Goal: Information Seeking & Learning: Learn about a topic

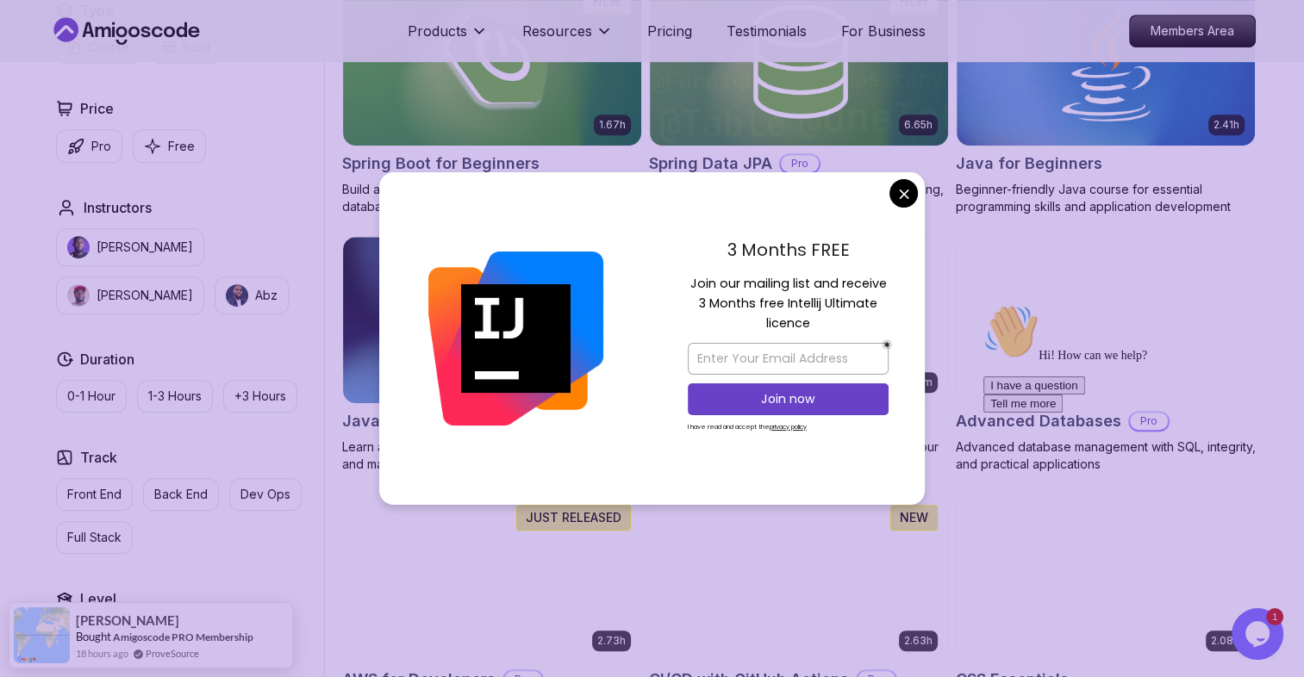
scroll to position [875, 0]
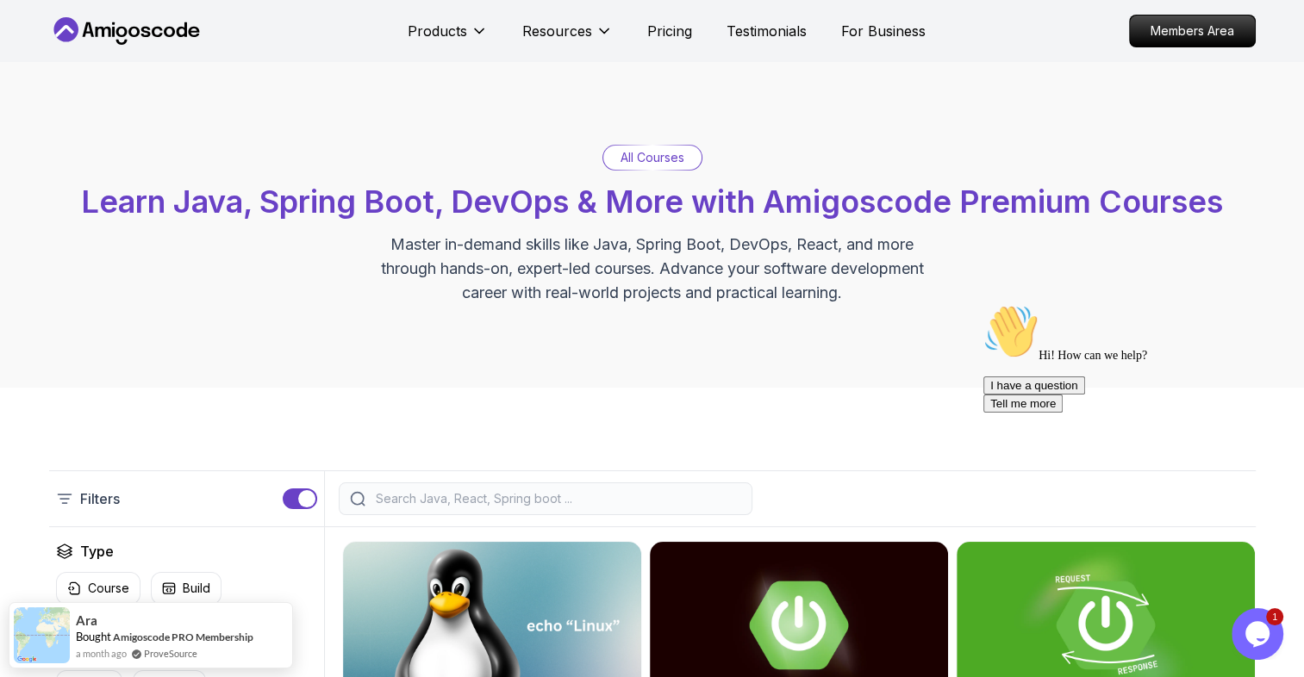
scroll to position [241, 0]
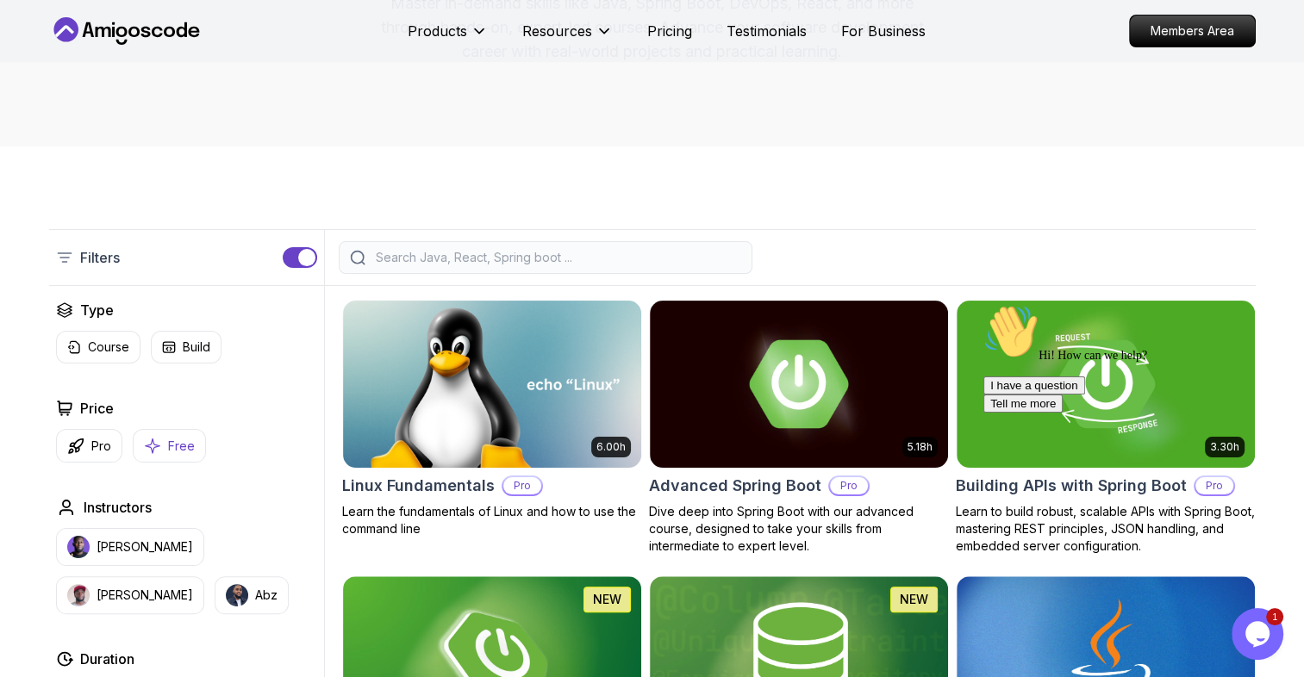
click at [171, 438] on p "Free" at bounding box center [181, 446] width 27 height 17
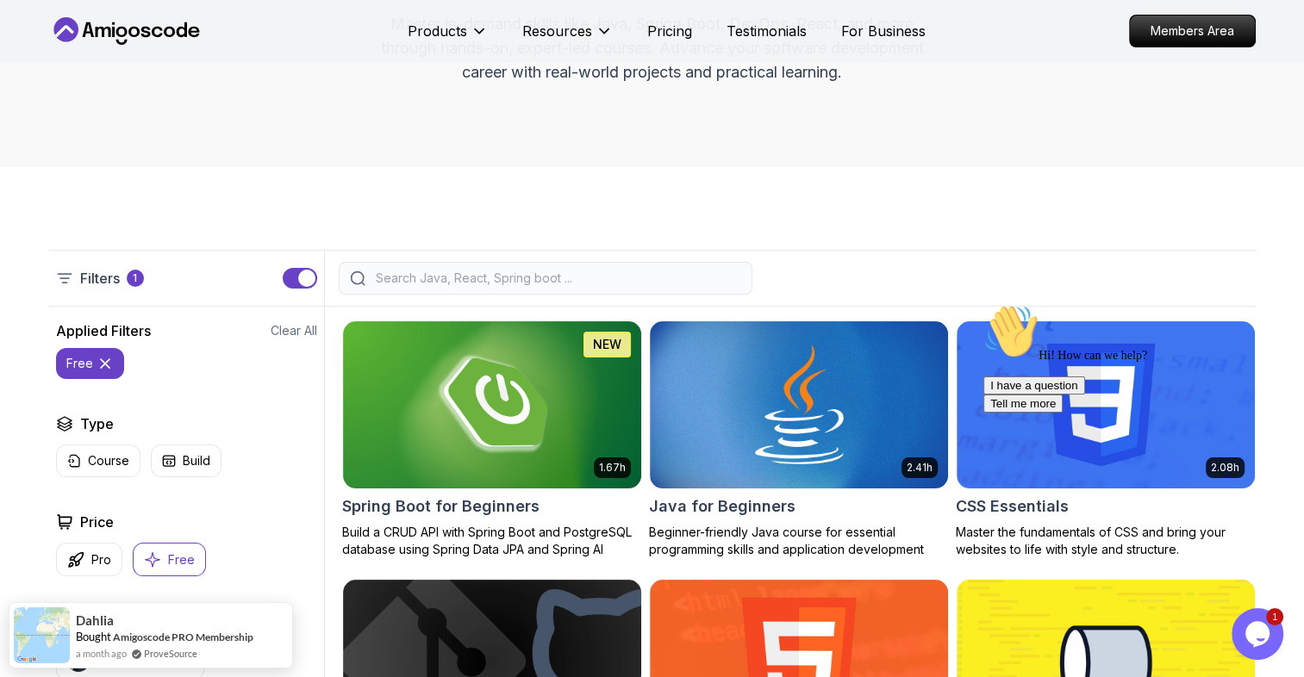
scroll to position [126, 0]
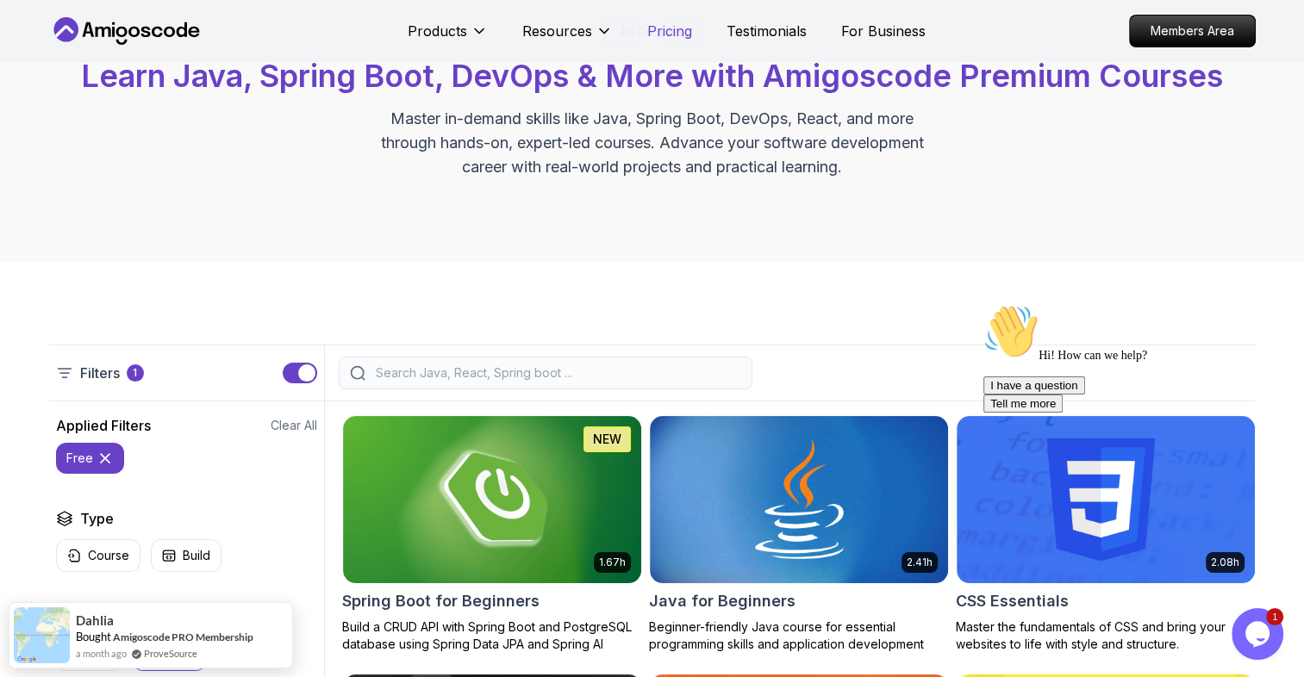
click at [665, 28] on p "Pricing" at bounding box center [669, 31] width 45 height 21
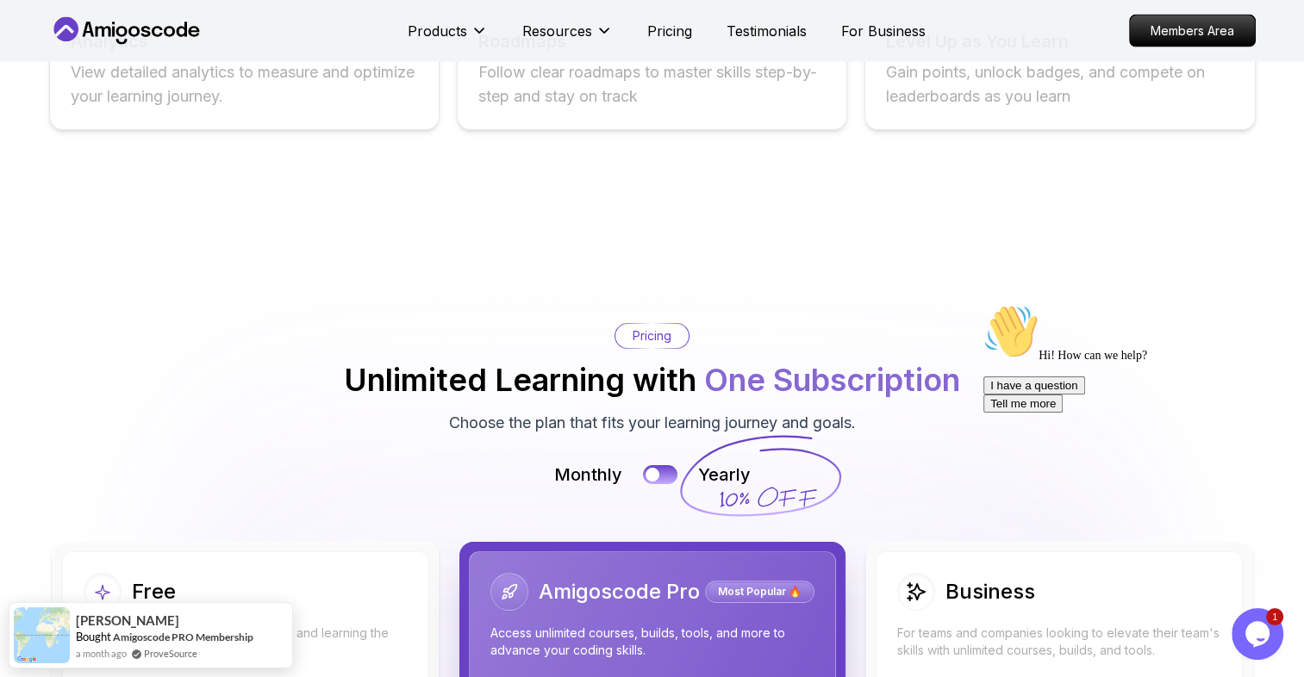
scroll to position [3129, 0]
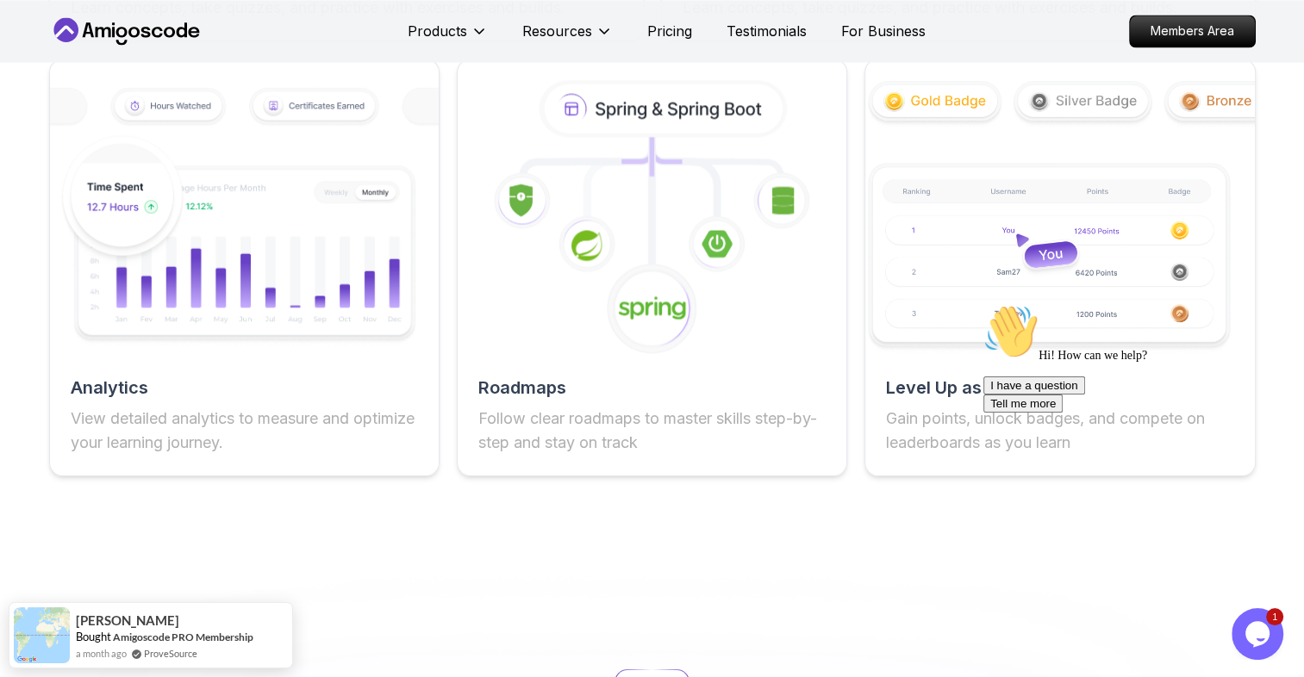
click at [1254, 639] on icon "$i18n('chat', 'chat_widget')" at bounding box center [1257, 634] width 24 height 26
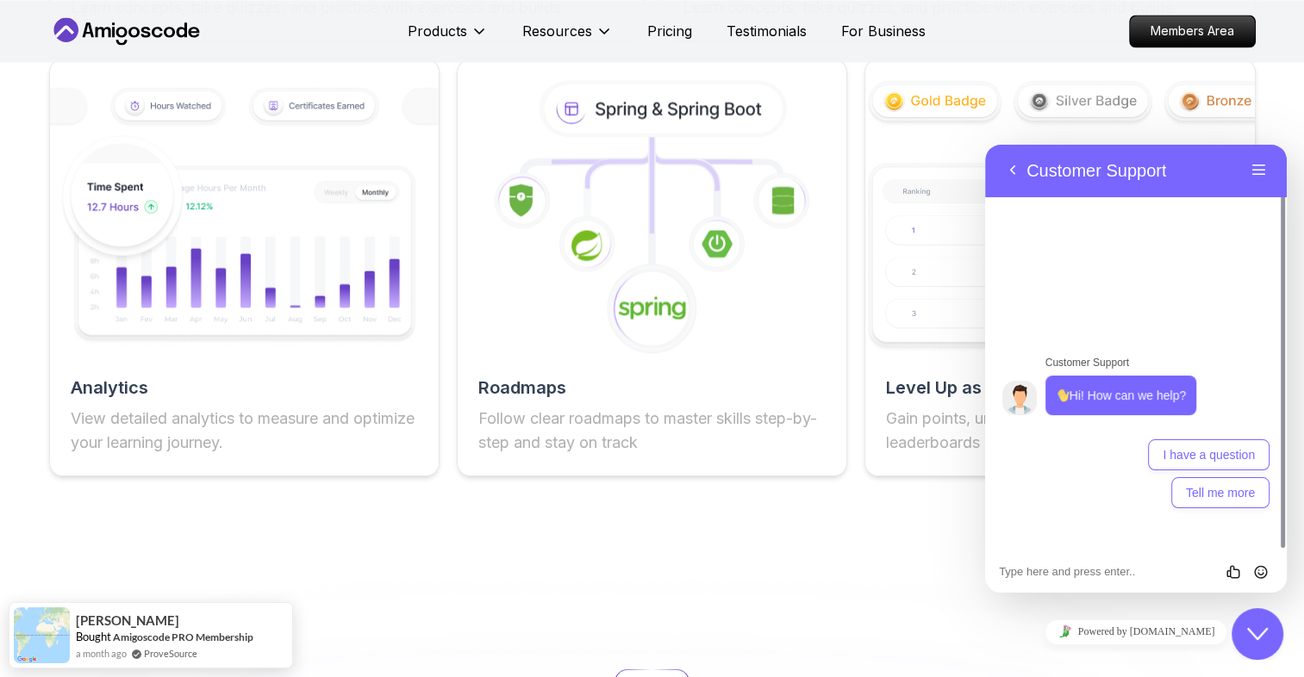
click at [1252, 644] on icon "Close Chat This icon closes the chat window." at bounding box center [1257, 634] width 21 height 21
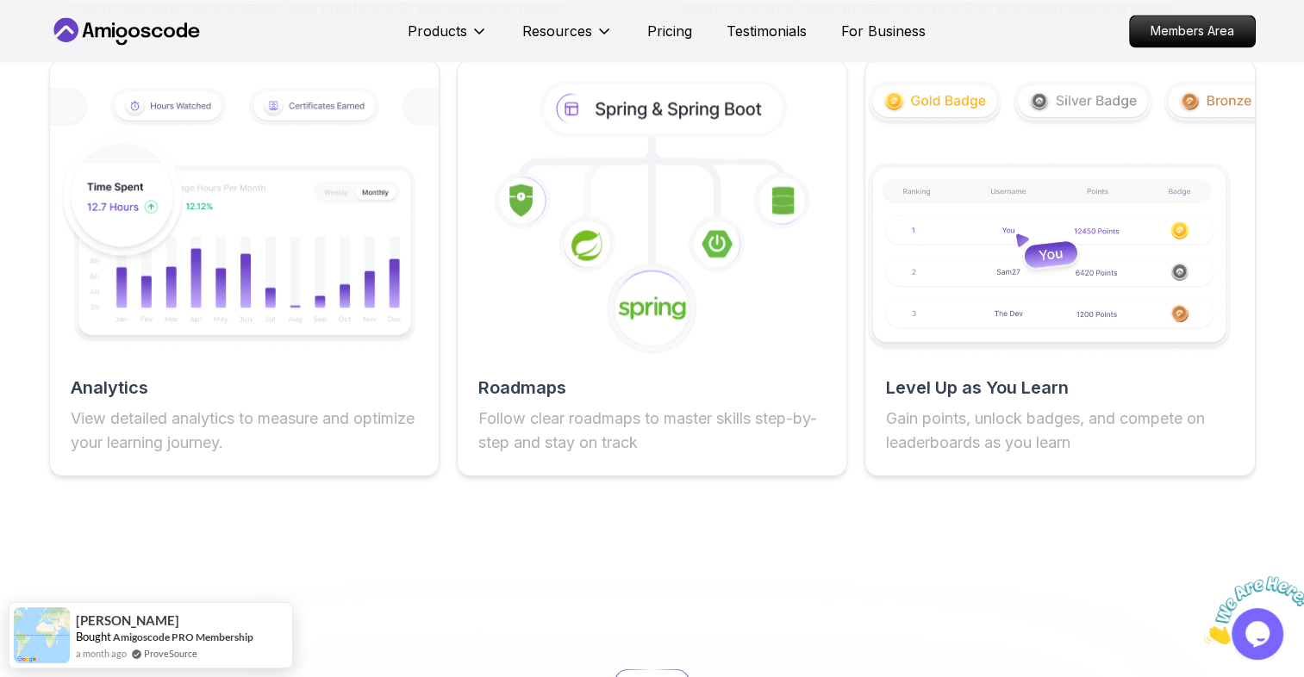
click at [1204, 632] on icon "Close" at bounding box center [1204, 639] width 0 height 15
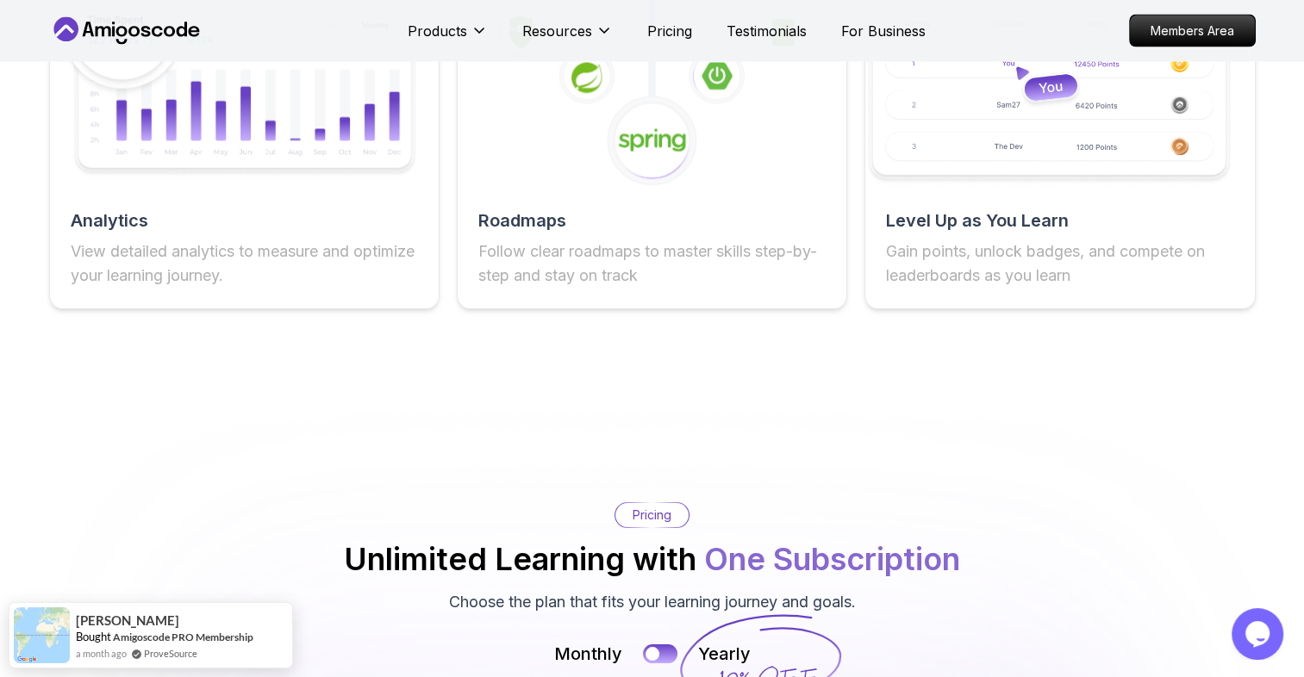
scroll to position [3307, 0]
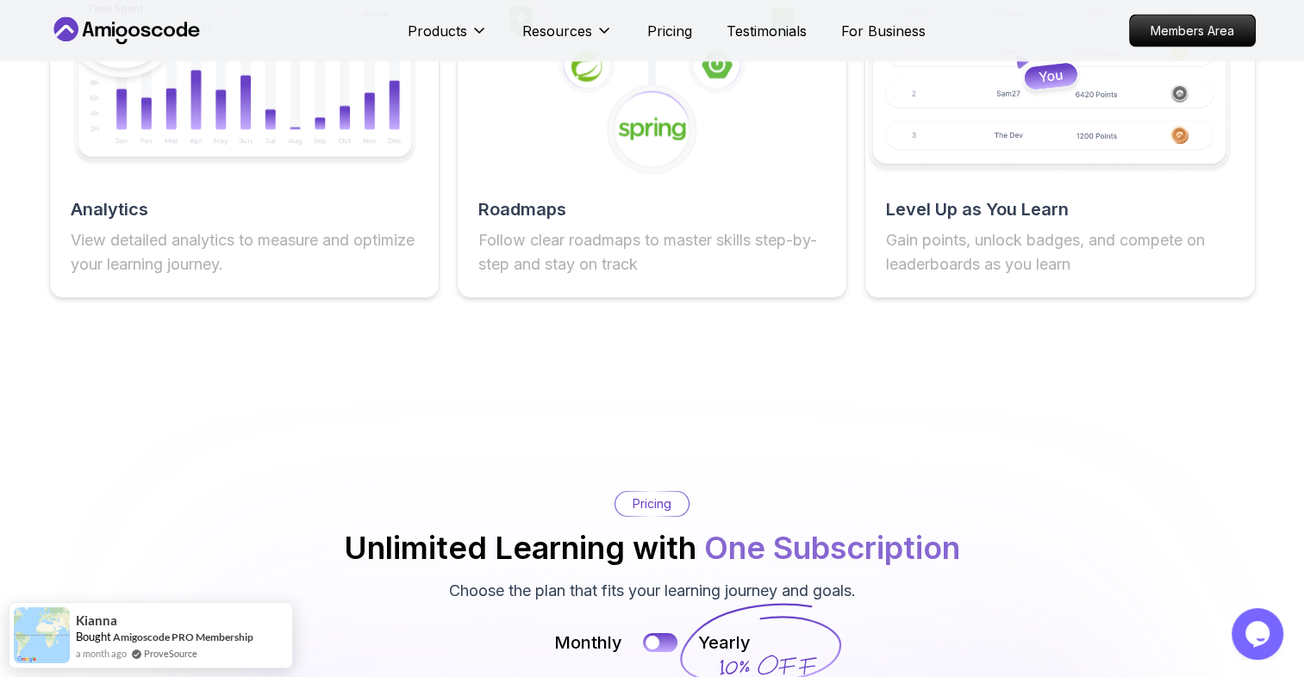
drag, startPoint x: 245, startPoint y: 638, endPoint x: 190, endPoint y: 505, distance: 144.5
click at [190, 505] on div "Pricing Unlimited Learning with One Subscription Choose the plan that fits your…" at bounding box center [652, 547] width 1206 height 112
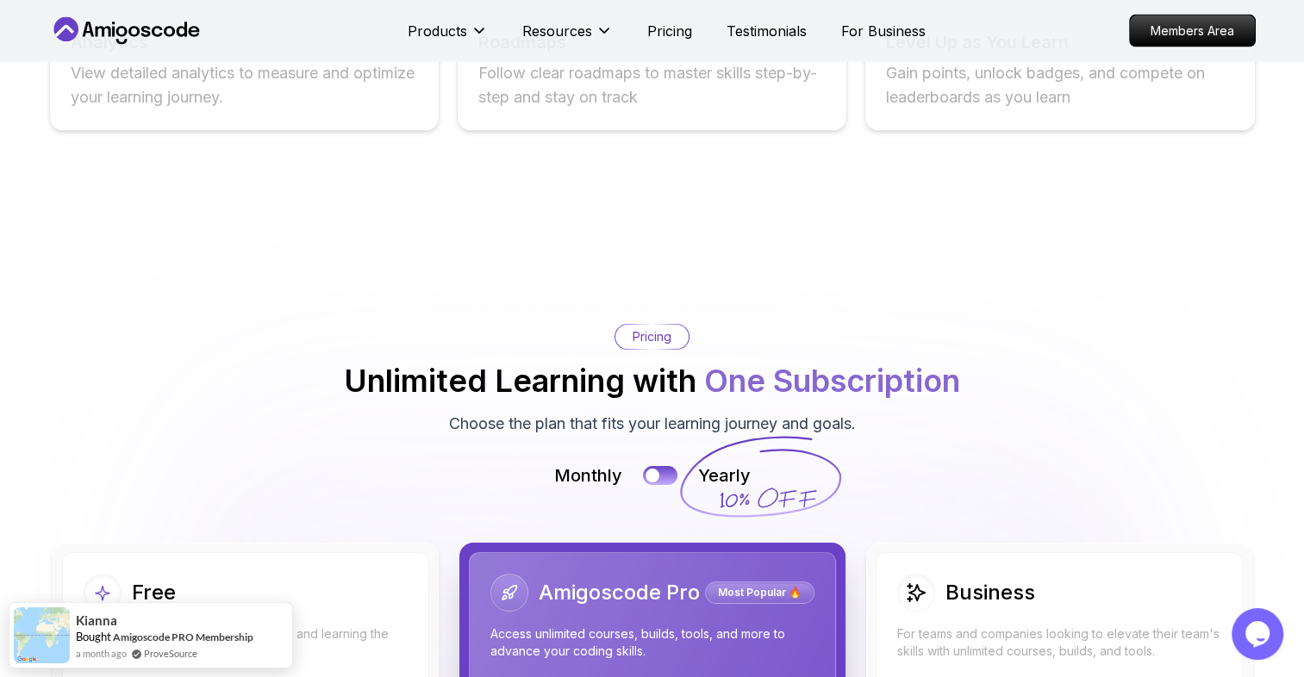
scroll to position [3572, 0]
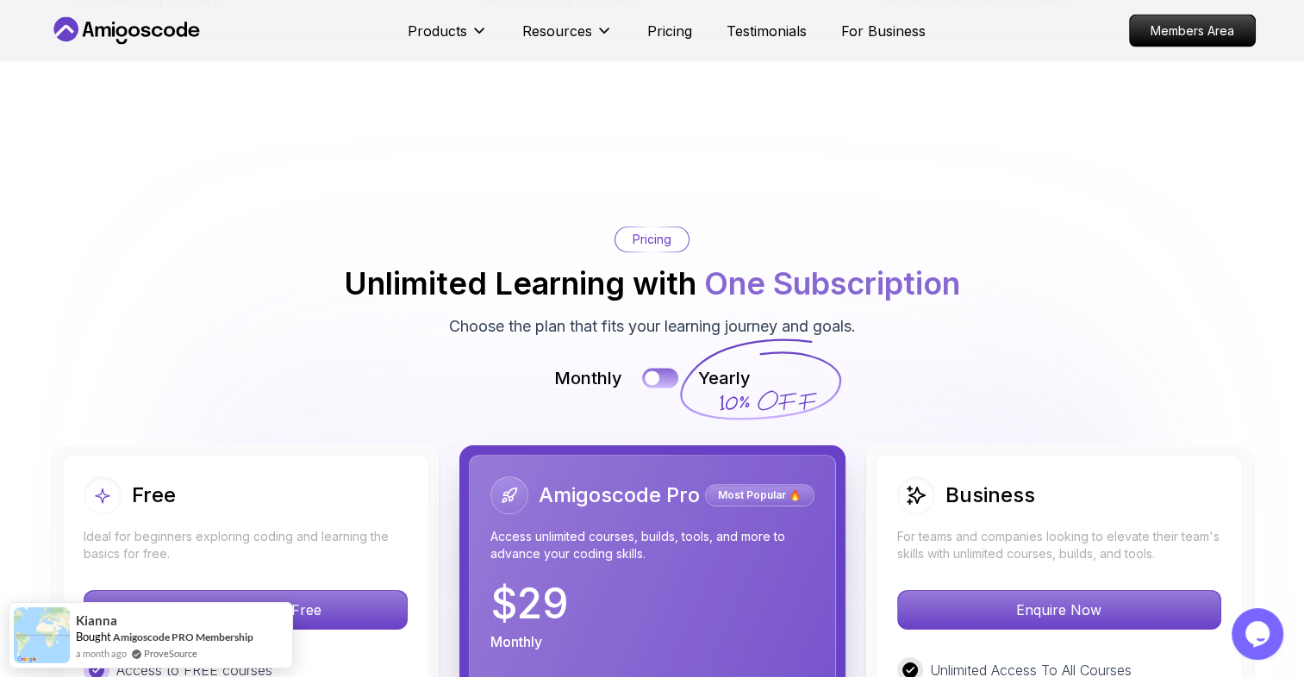
click at [651, 376] on div at bounding box center [652, 378] width 15 height 15
click at [651, 376] on button at bounding box center [660, 379] width 36 height 20
drag, startPoint x: 651, startPoint y: 376, endPoint x: 1307, endPoint y: 277, distance: 663.2
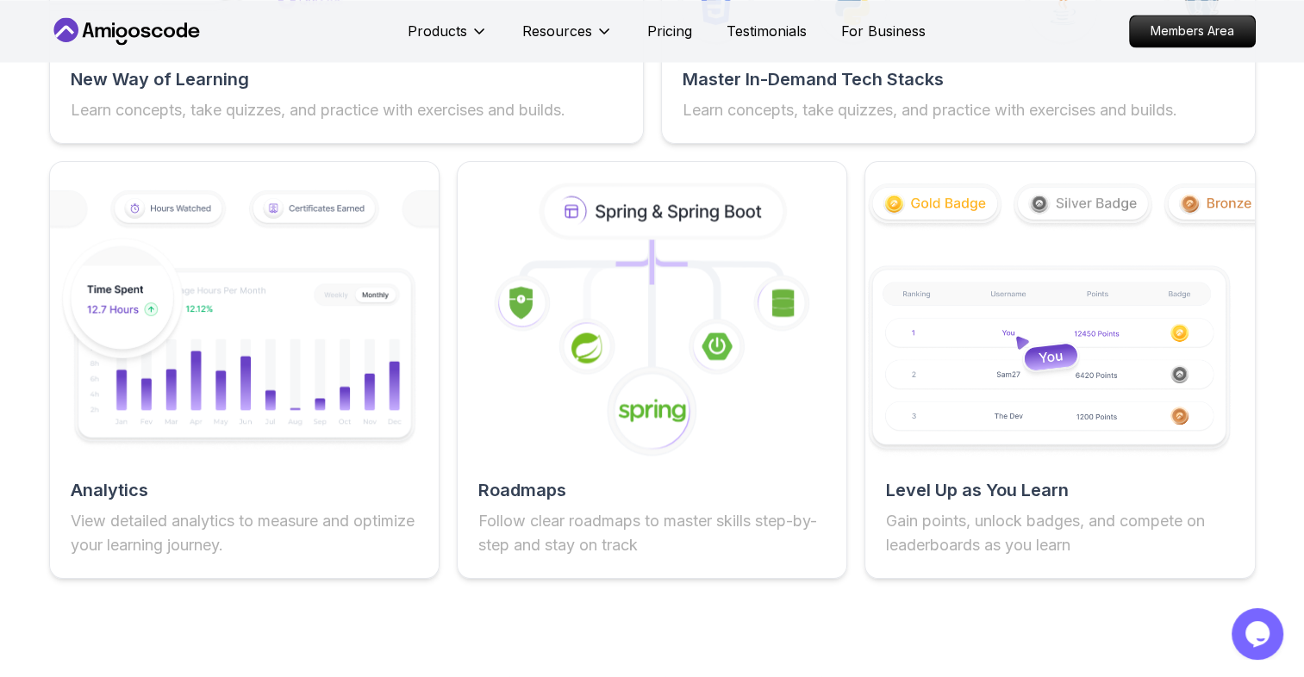
scroll to position [3036, 0]
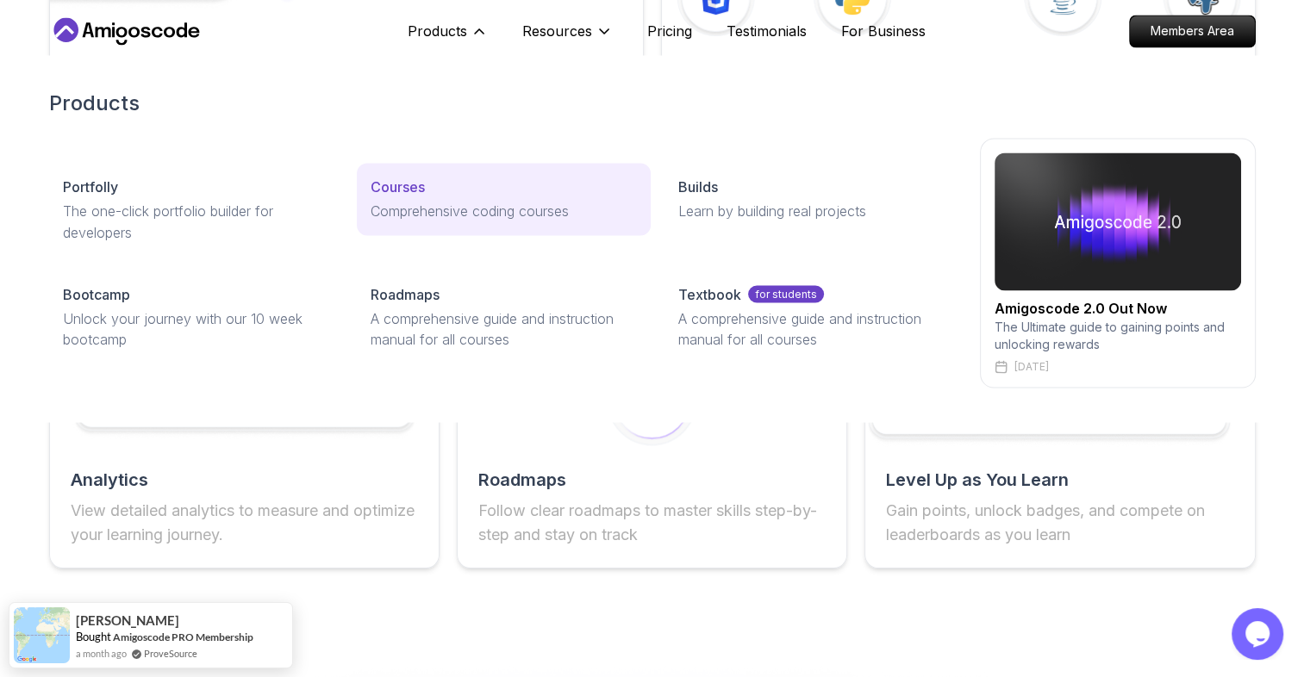
click at [412, 188] on p "Courses" at bounding box center [398, 187] width 54 height 21
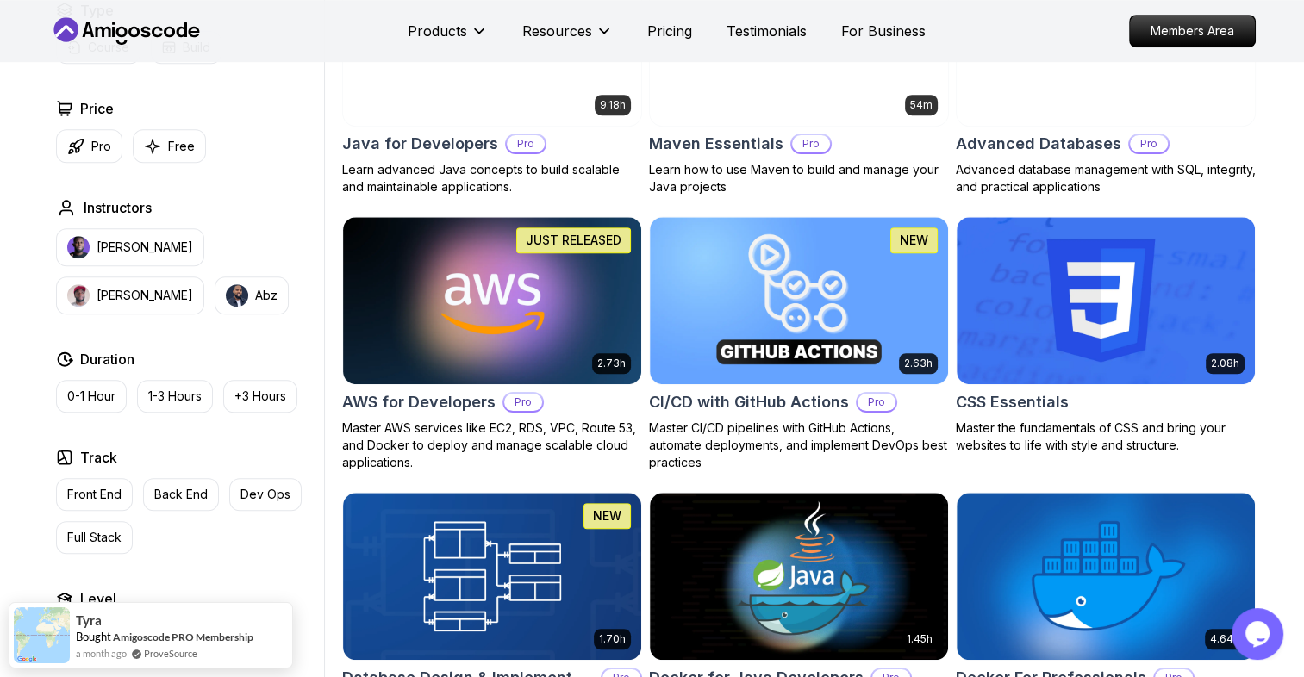
scroll to position [1127, 0]
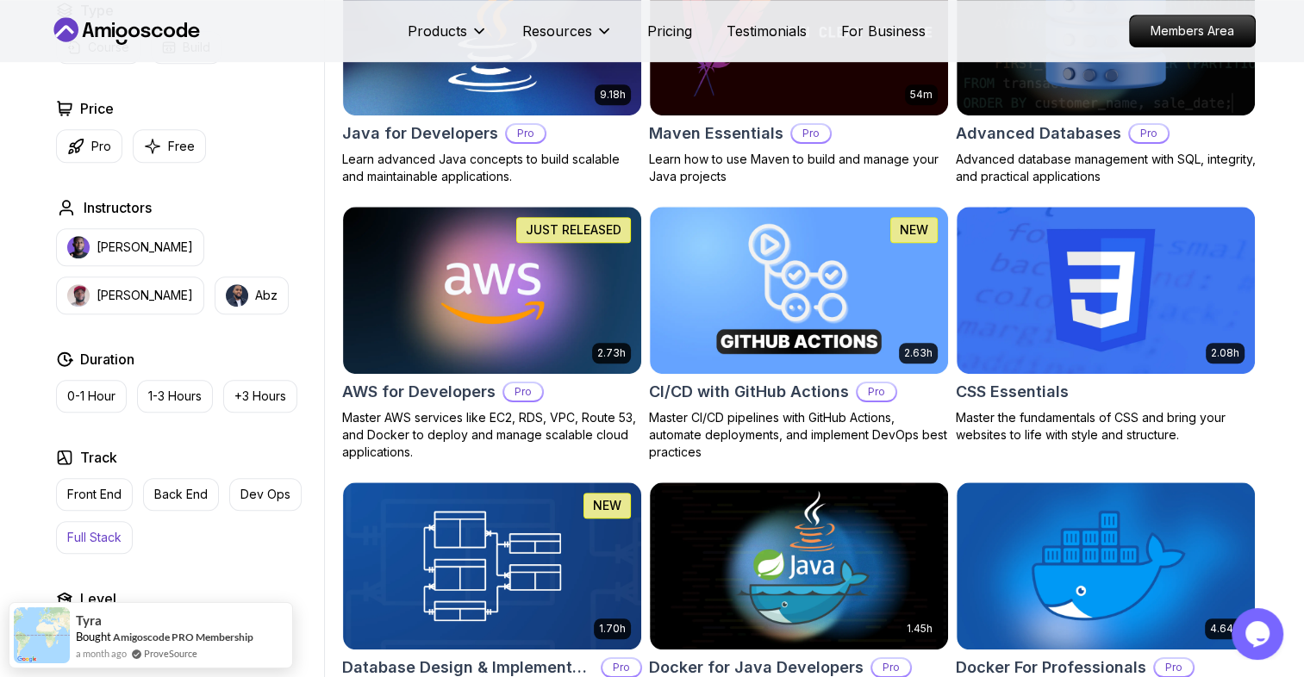
click at [97, 529] on p "Full Stack" at bounding box center [94, 537] width 54 height 17
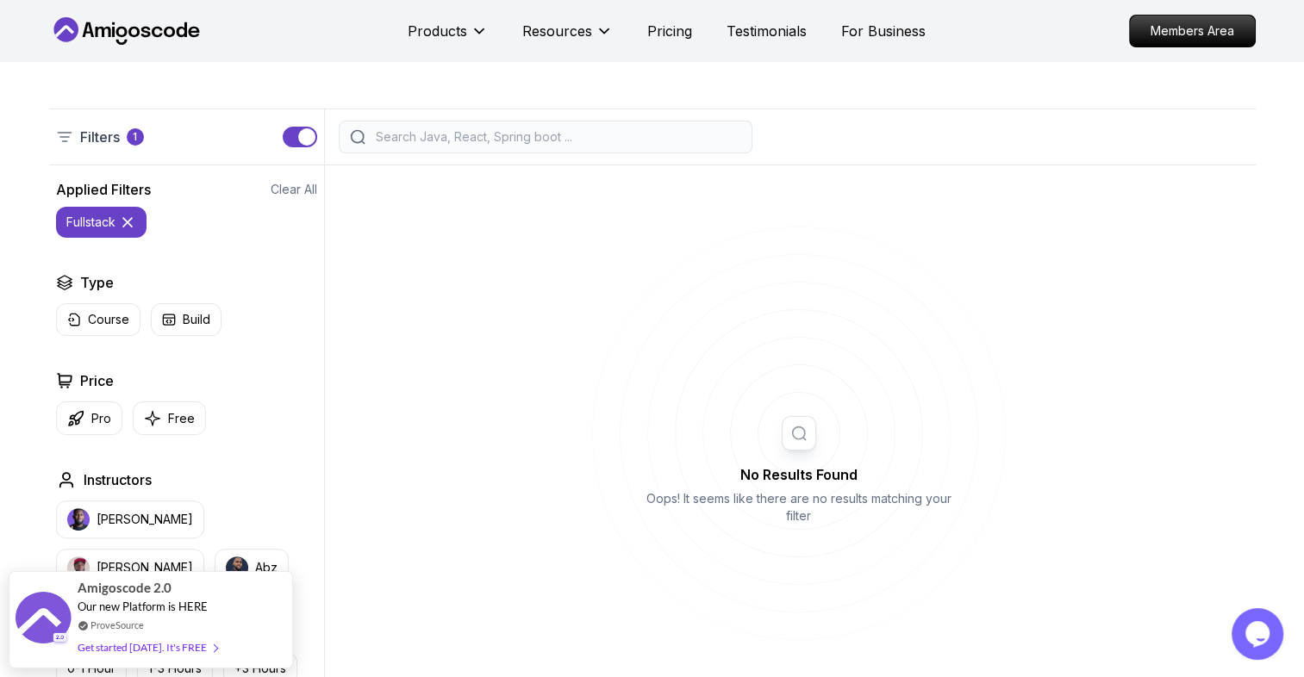
scroll to position [319, 0]
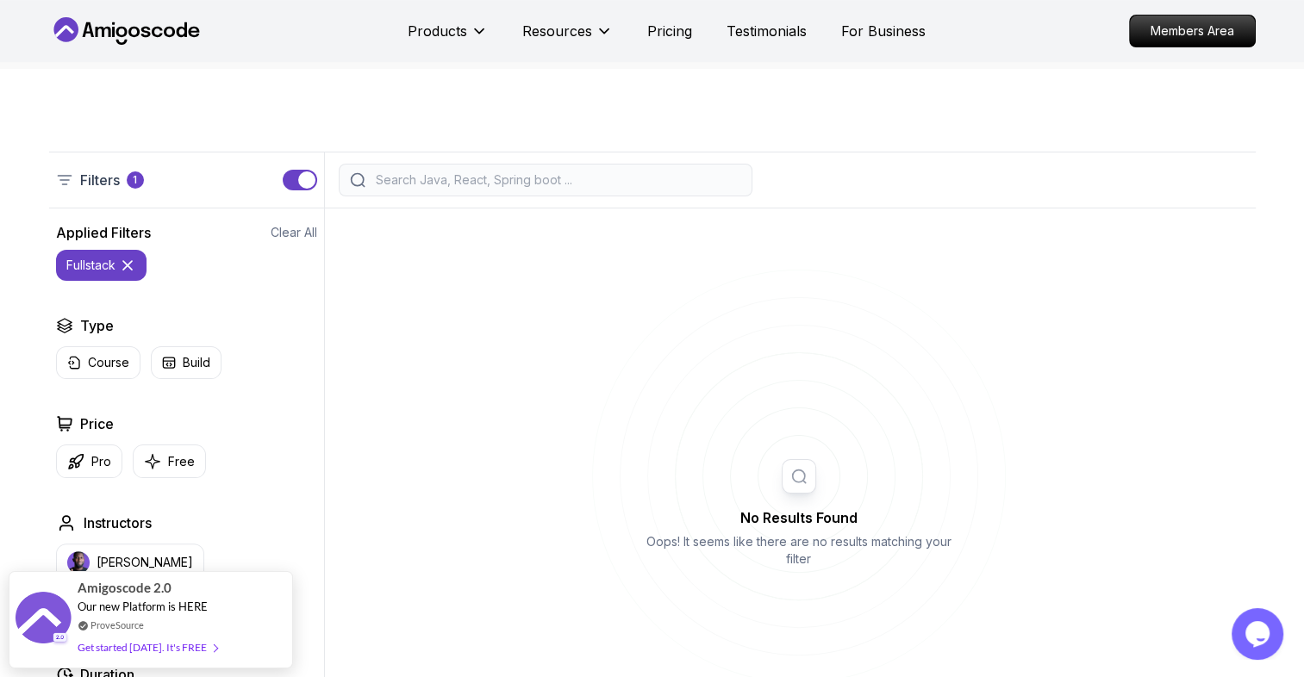
click at [131, 265] on icon at bounding box center [127, 265] width 17 height 17
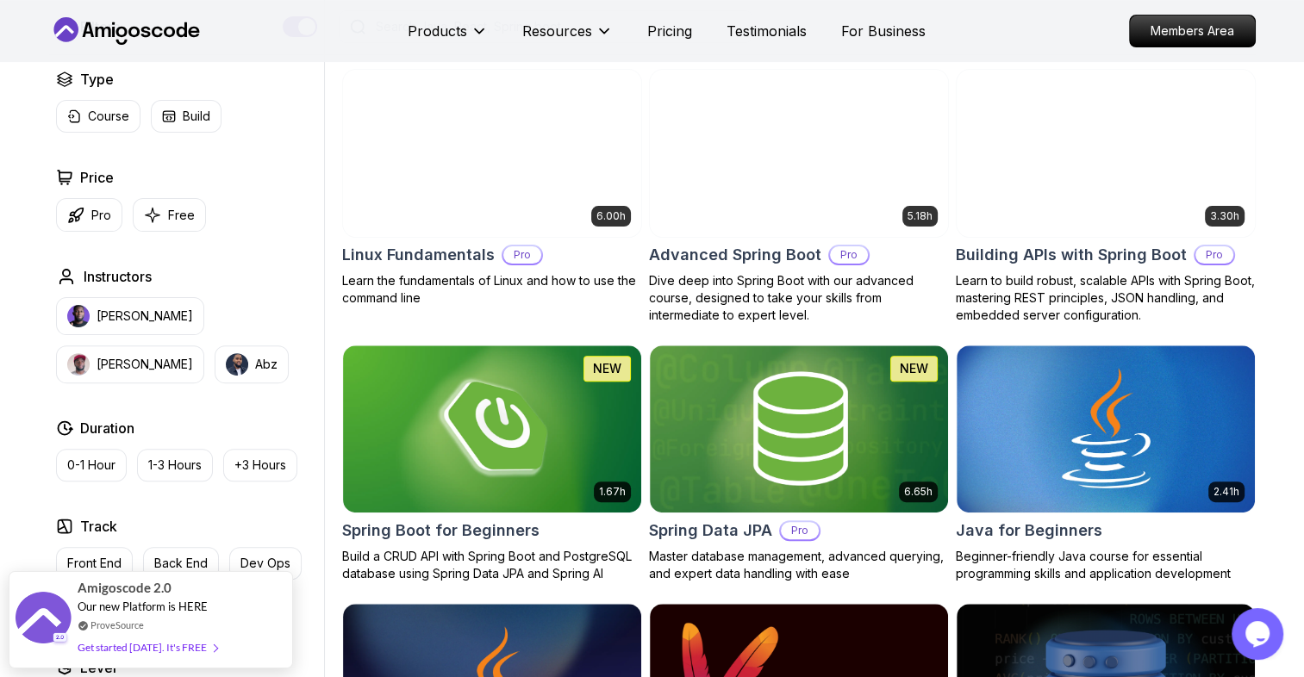
scroll to position [583, 0]
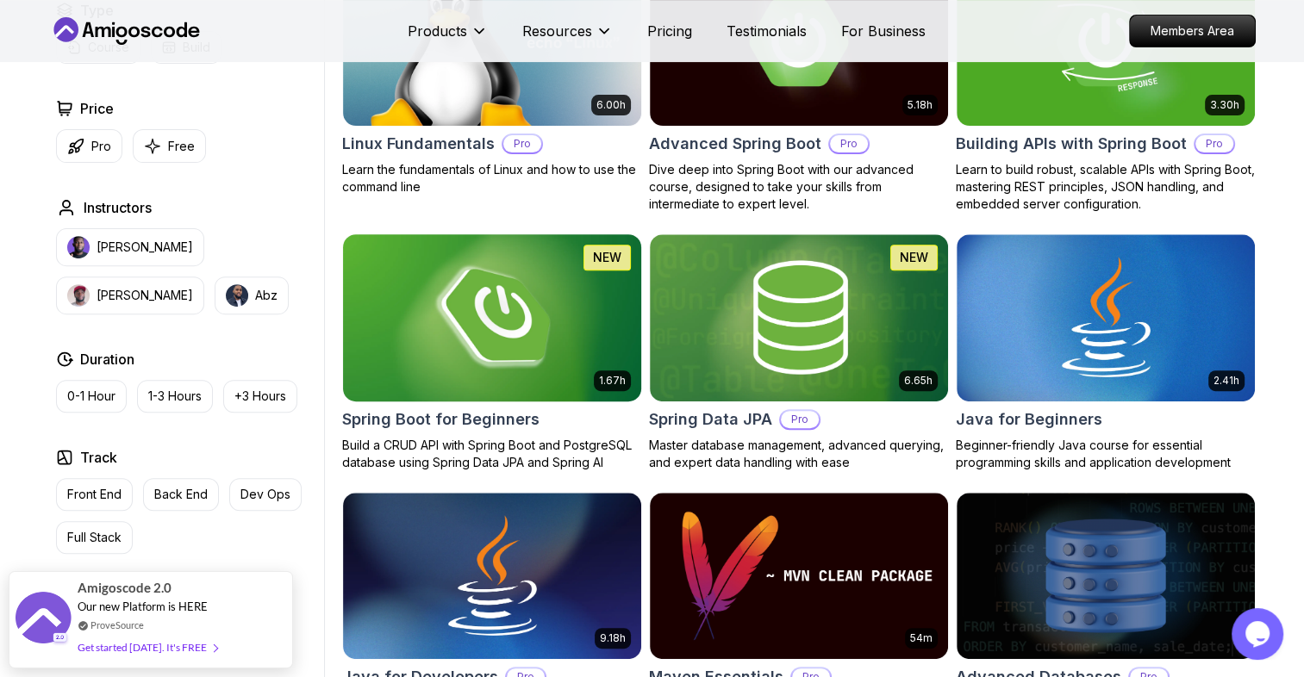
click at [501, 310] on img at bounding box center [491, 317] width 313 height 175
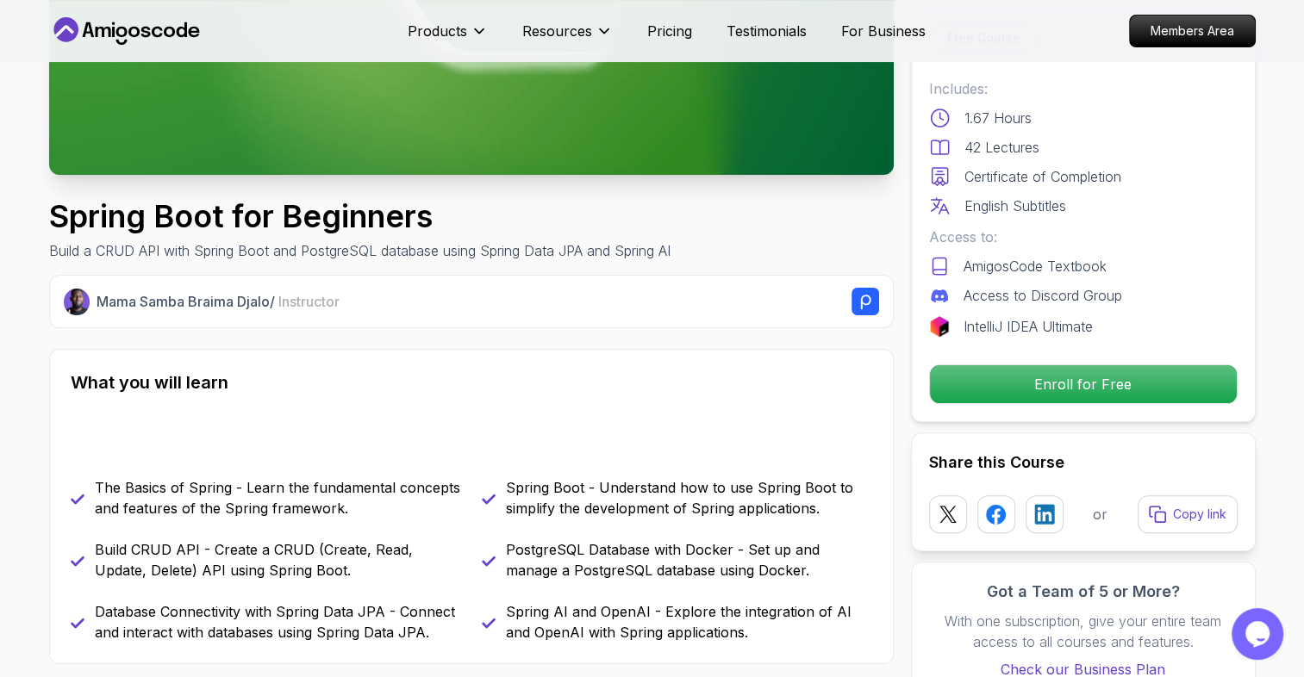
scroll to position [328, 0]
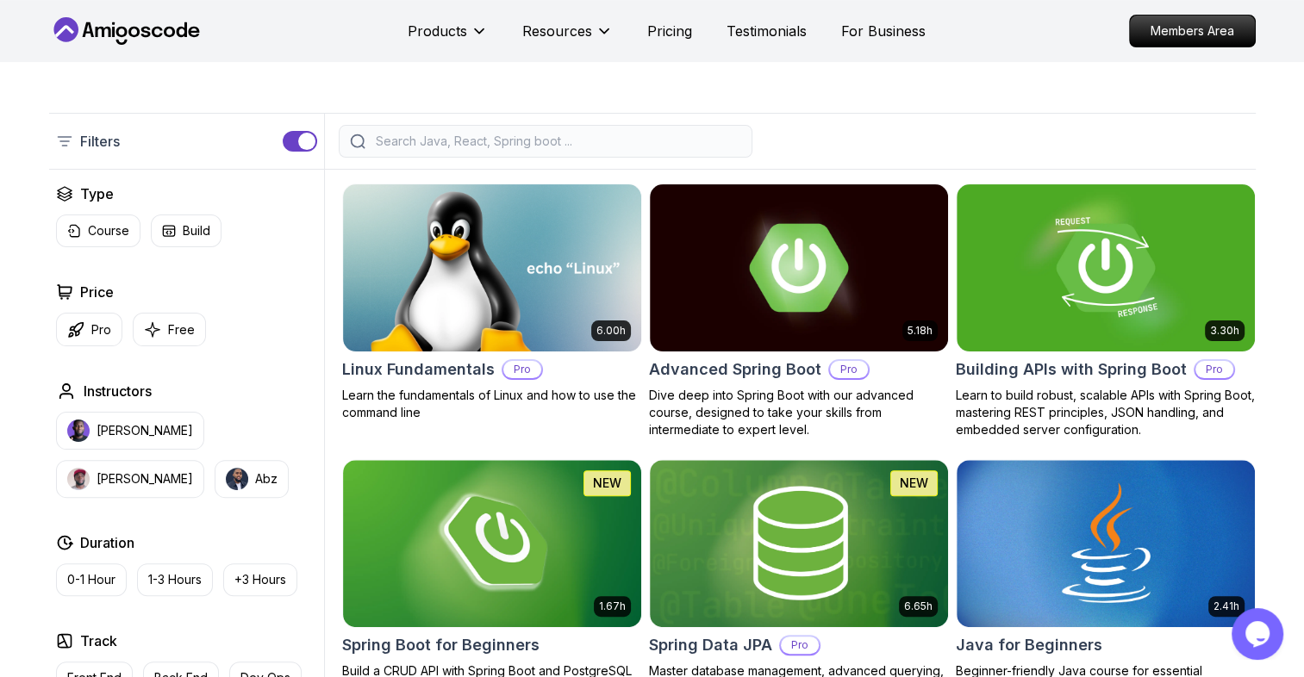
scroll to position [583, 0]
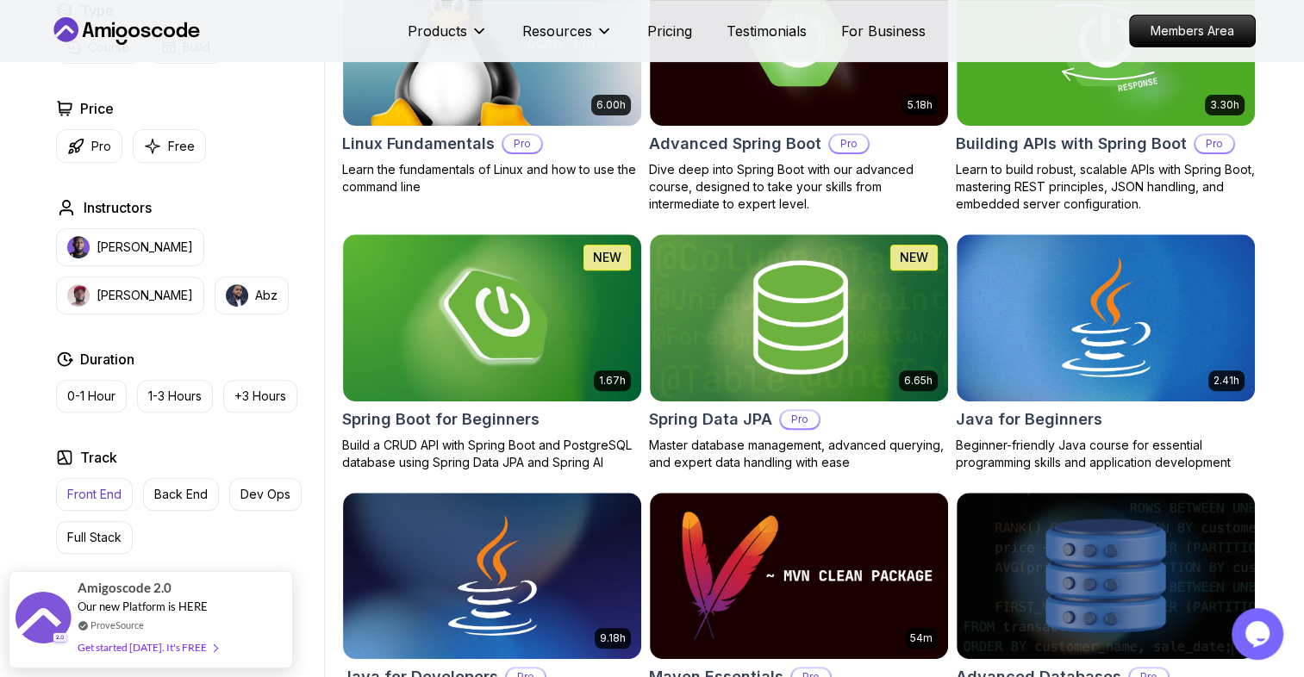
click at [113, 488] on p "Front End" at bounding box center [94, 494] width 54 height 17
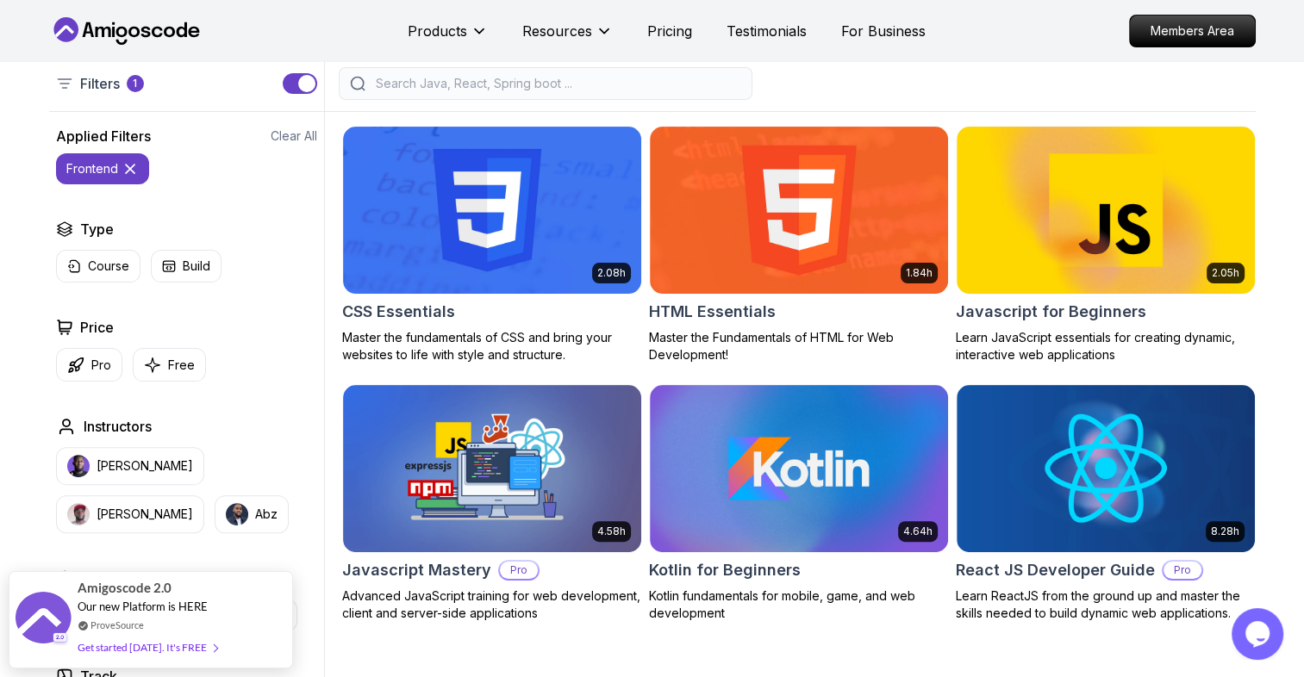
scroll to position [442, 0]
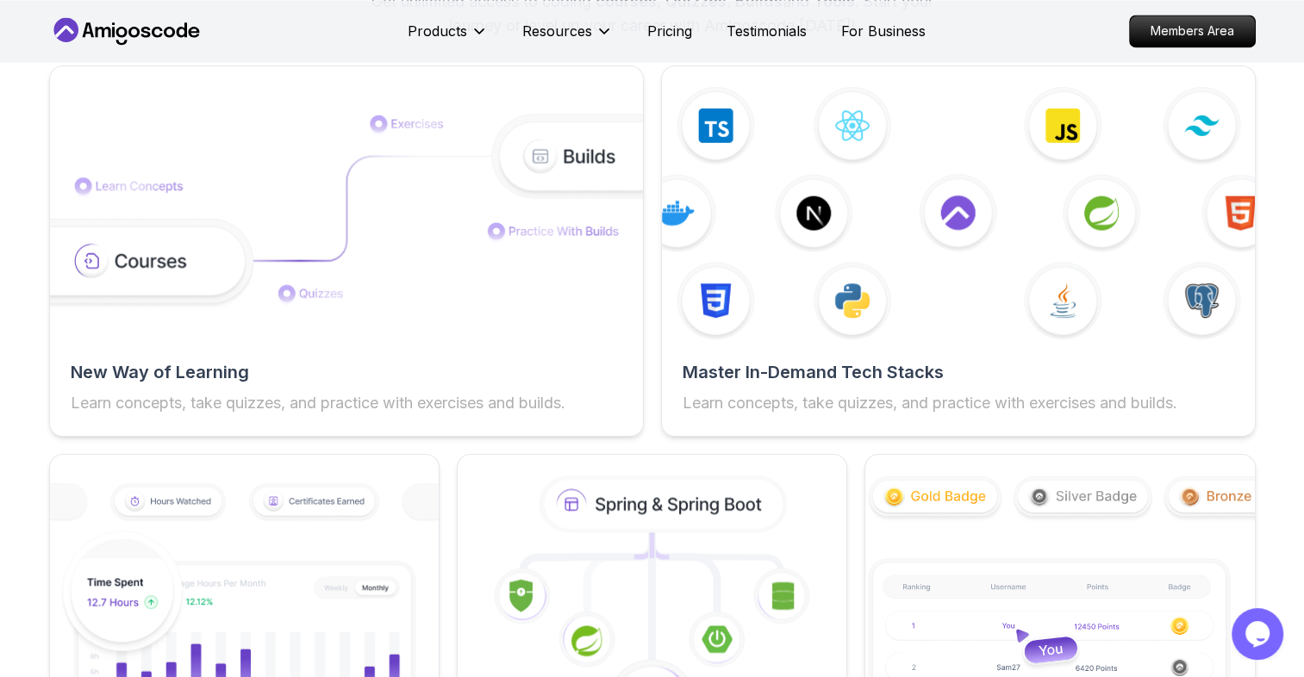
scroll to position [3036, 0]
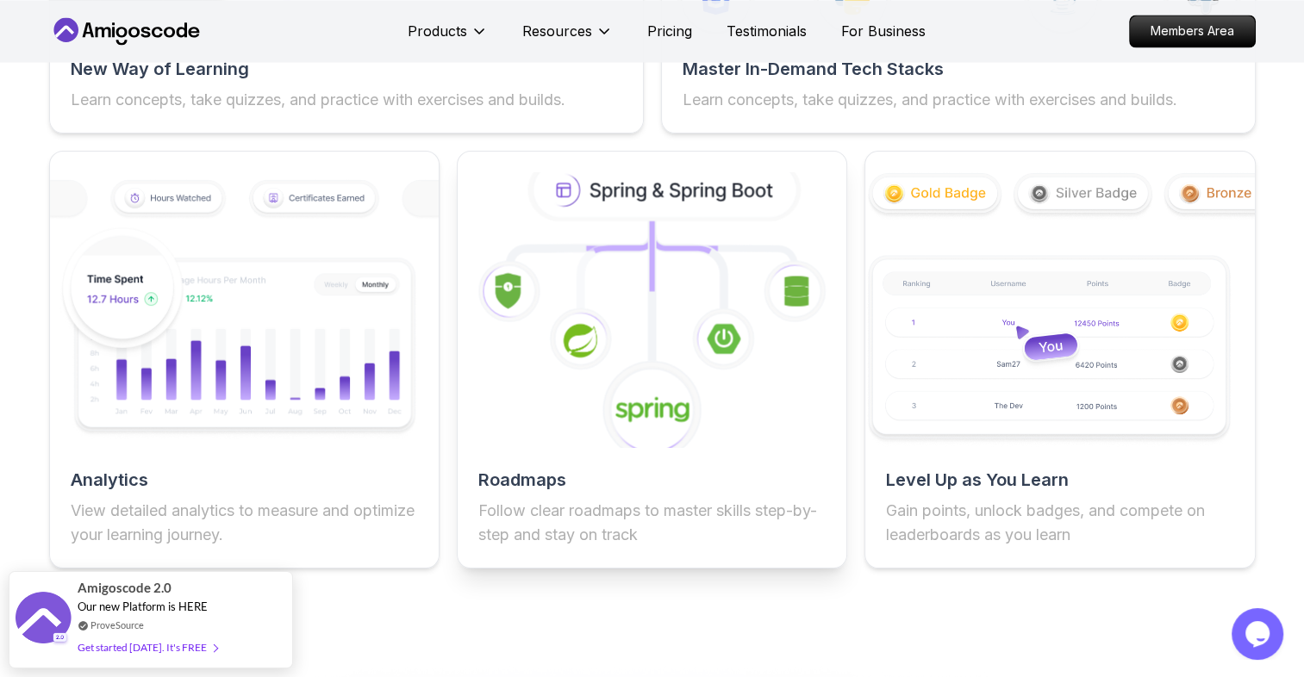
click at [564, 357] on image at bounding box center [581, 340] width 34 height 34
click at [526, 492] on h2 "Roadmaps" at bounding box center [651, 480] width 347 height 24
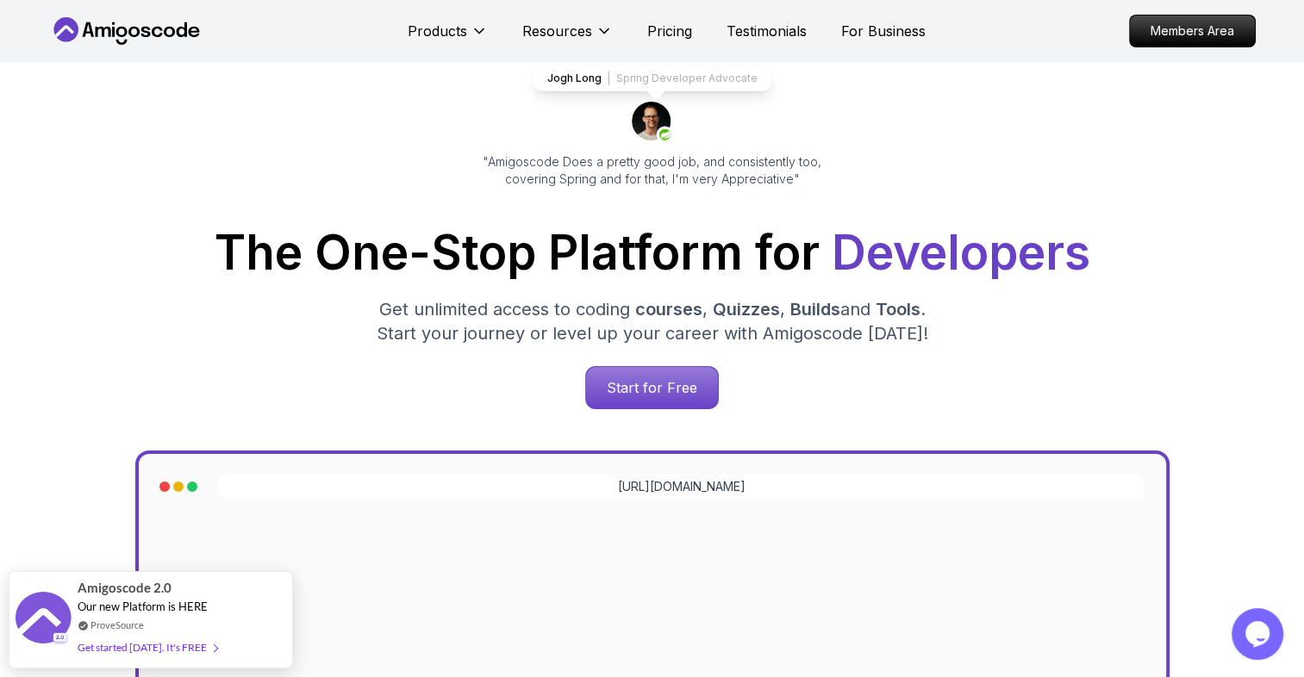
scroll to position [0, 0]
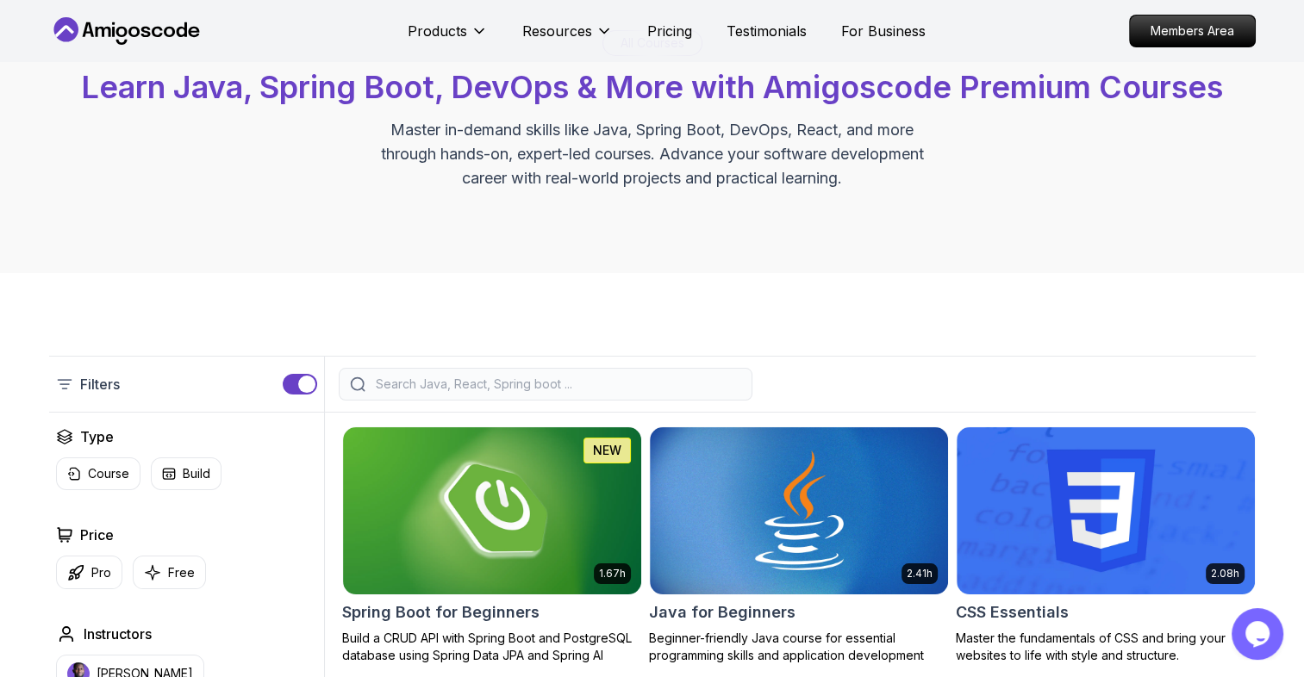
scroll to position [25, 0]
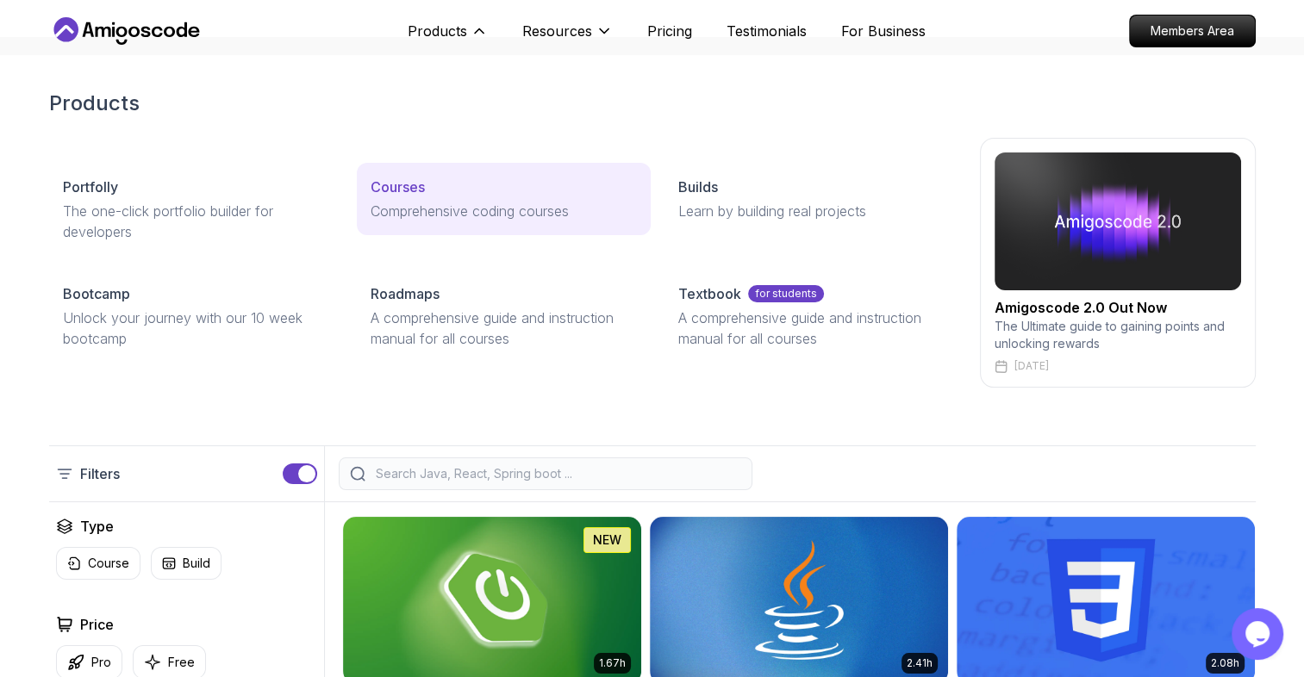
click at [389, 191] on p "Courses" at bounding box center [398, 187] width 54 height 21
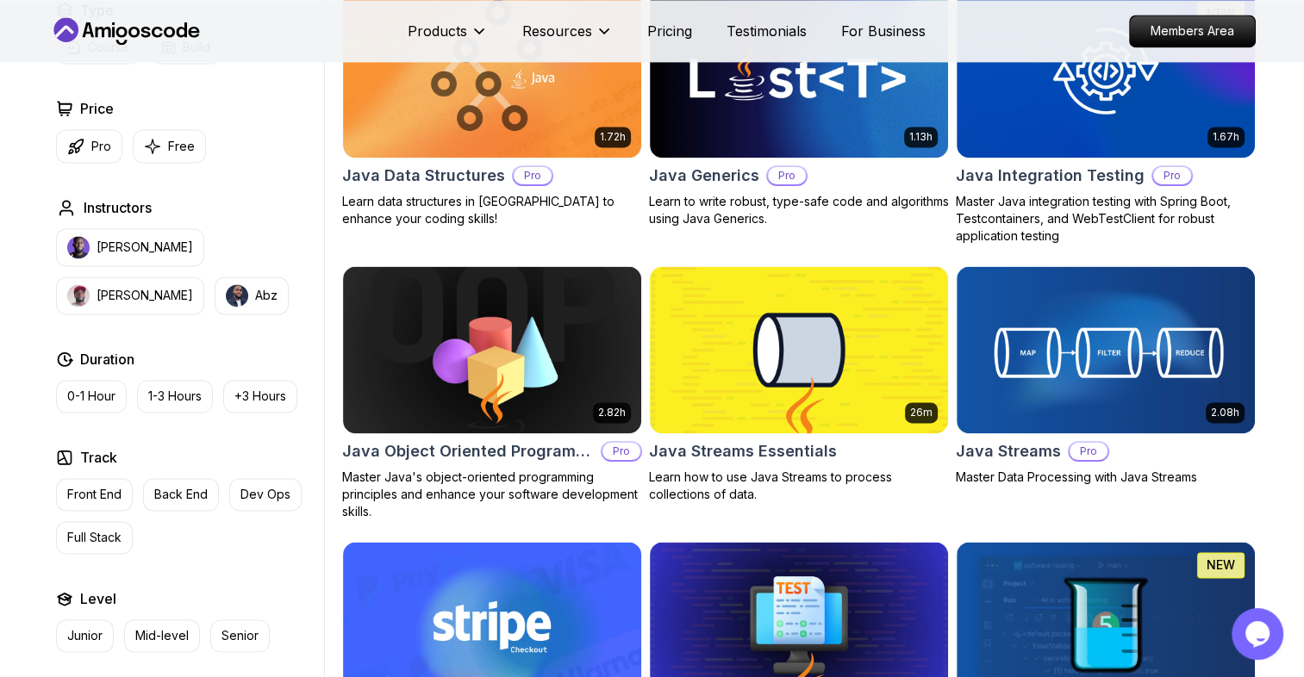
scroll to position [2455, 0]
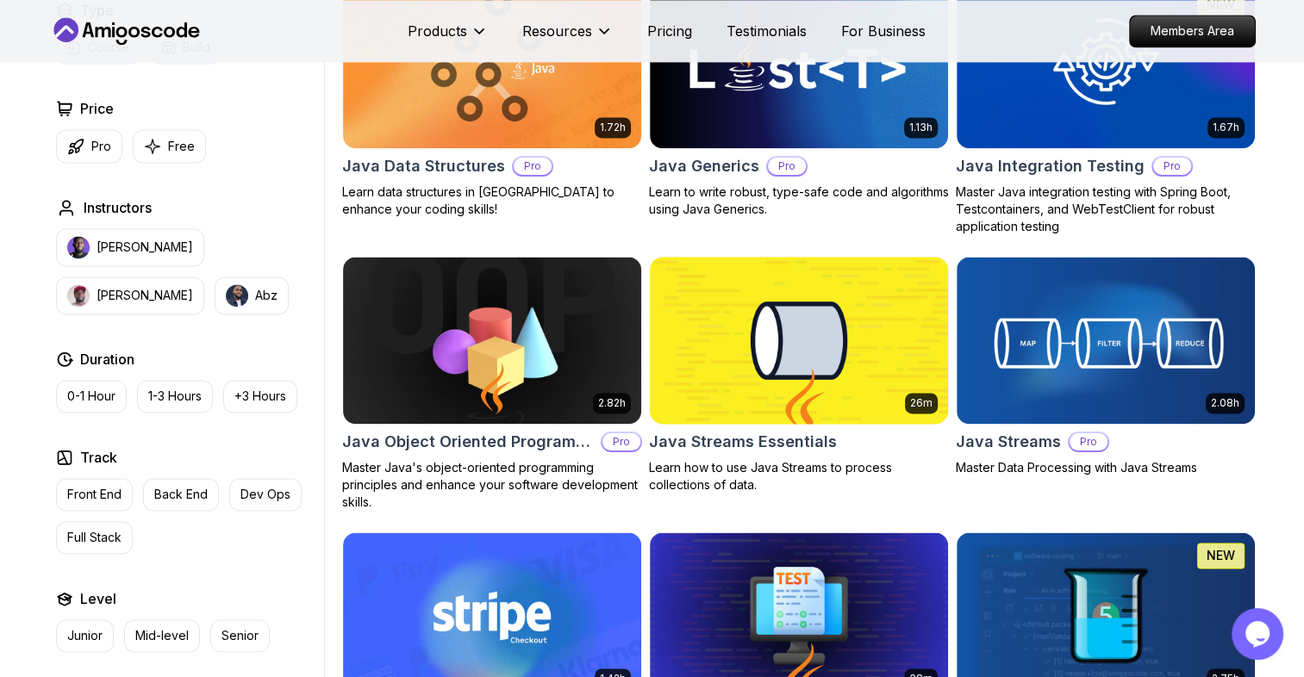
click at [809, 353] on img at bounding box center [798, 339] width 313 height 175
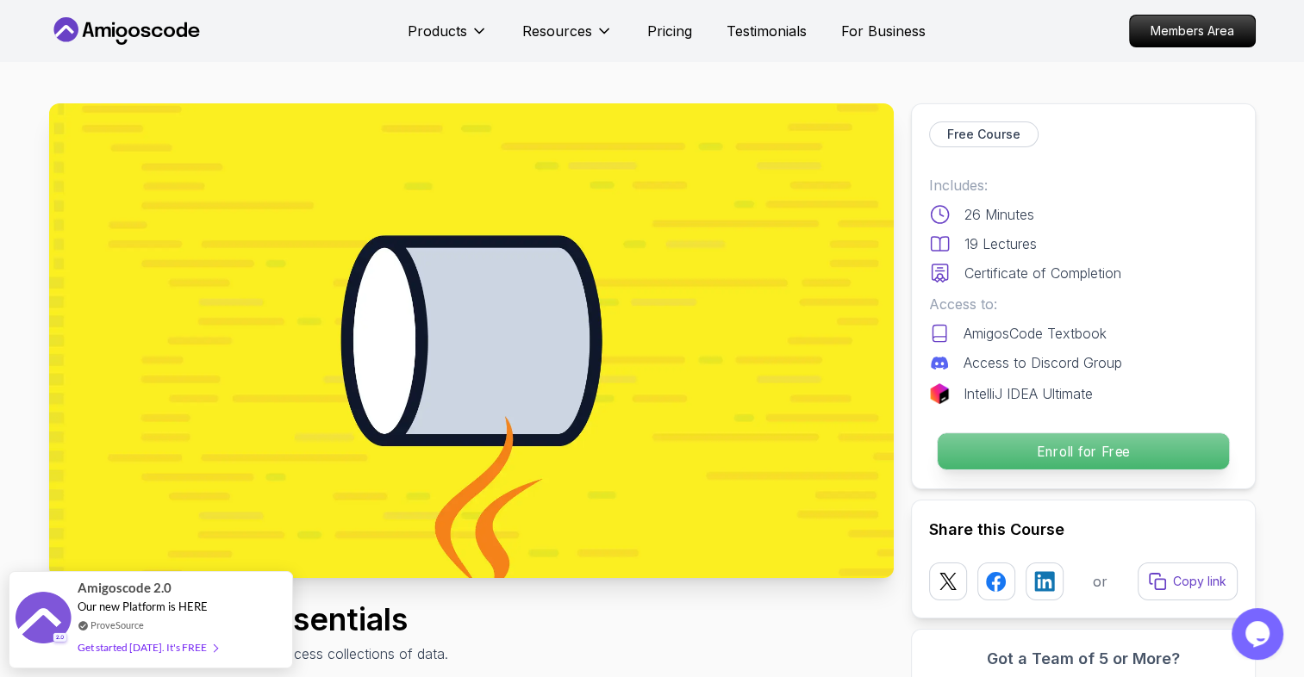
click at [1037, 445] on p "Enroll for Free" at bounding box center [1082, 451] width 291 height 36
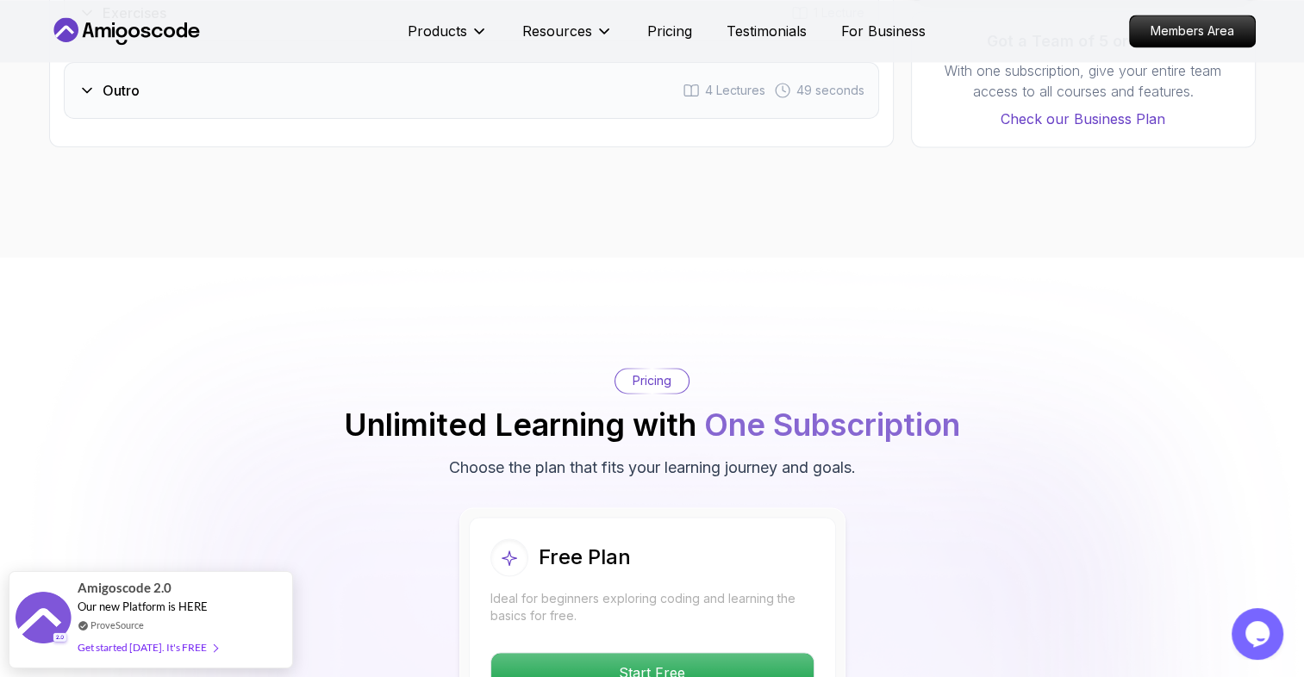
scroll to position [2837, 0]
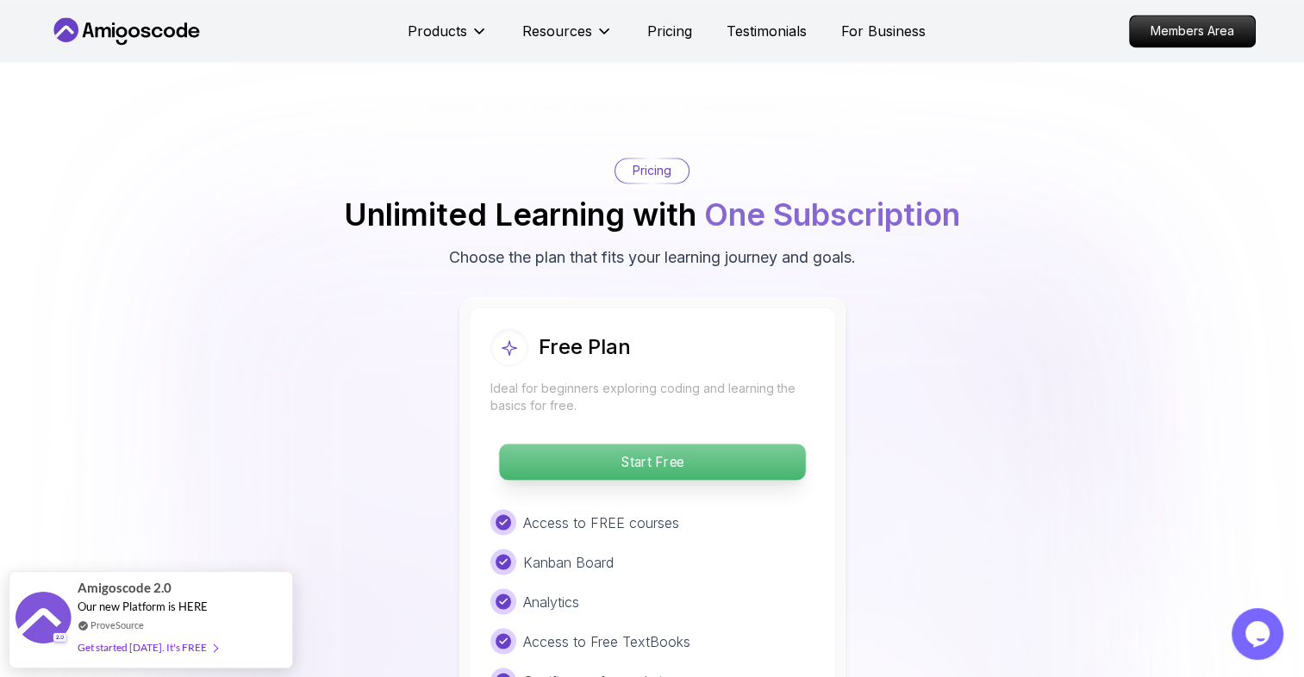
click at [695, 444] on p "Start Free" at bounding box center [652, 462] width 306 height 36
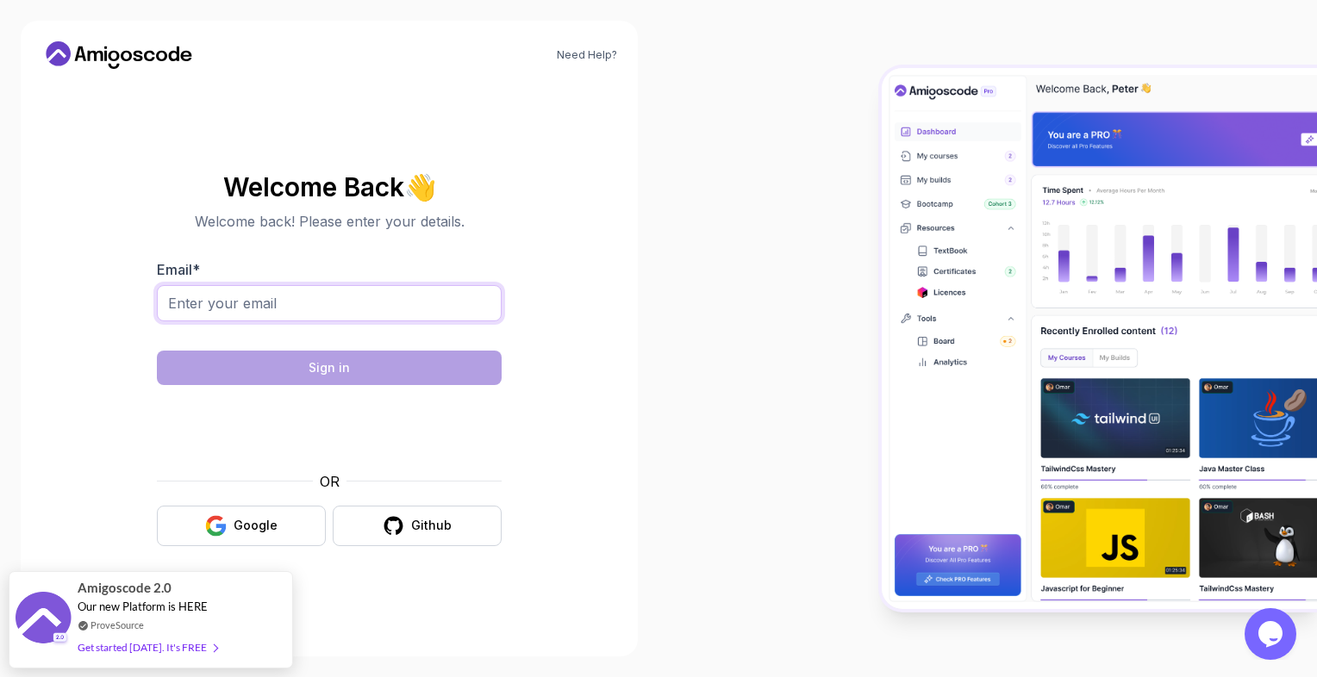
click at [348, 302] on input "Email *" at bounding box center [329, 303] width 345 height 36
type input "sdaugnora@gmail.com"
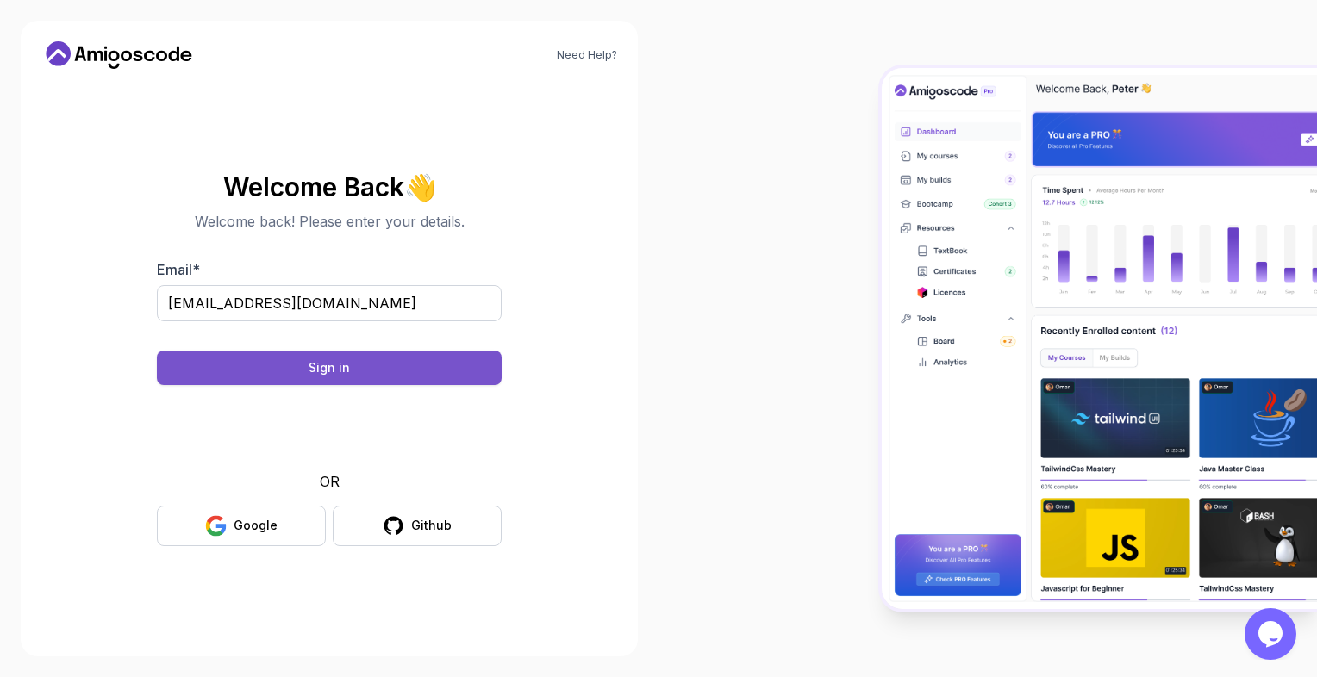
click at [372, 357] on button "Sign in" at bounding box center [329, 368] width 345 height 34
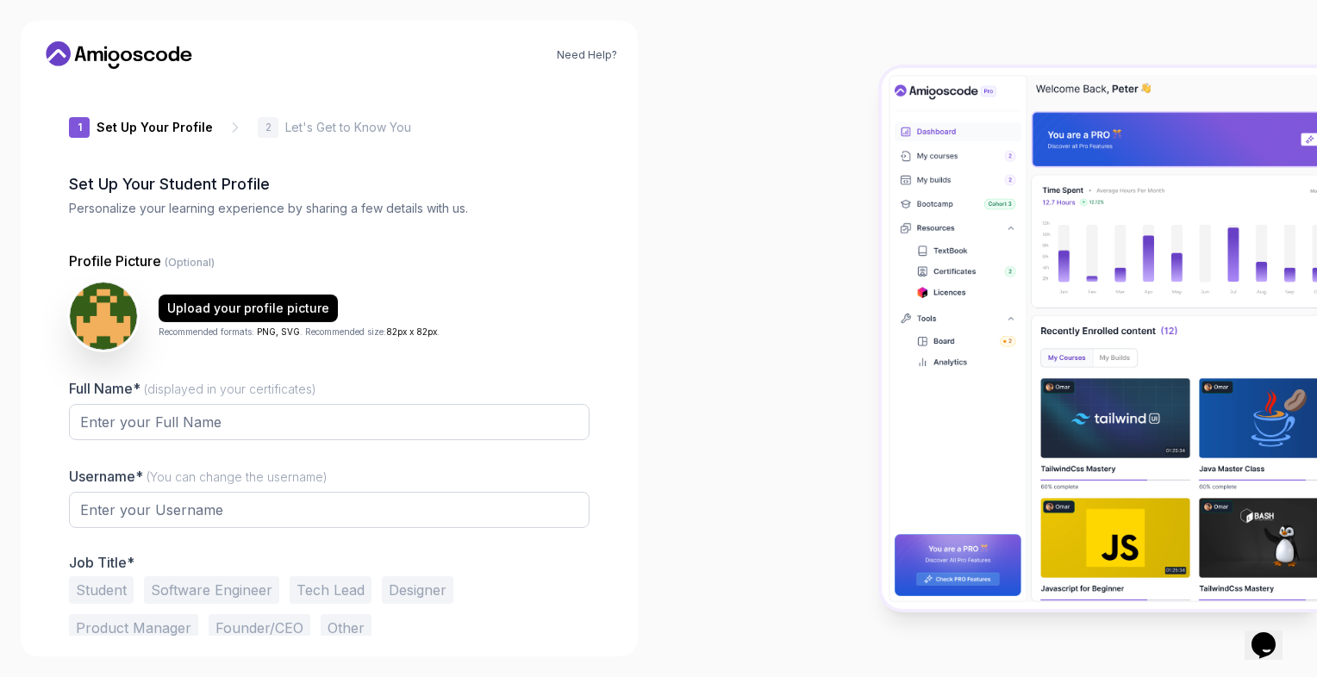
type input "loftybison98d69"
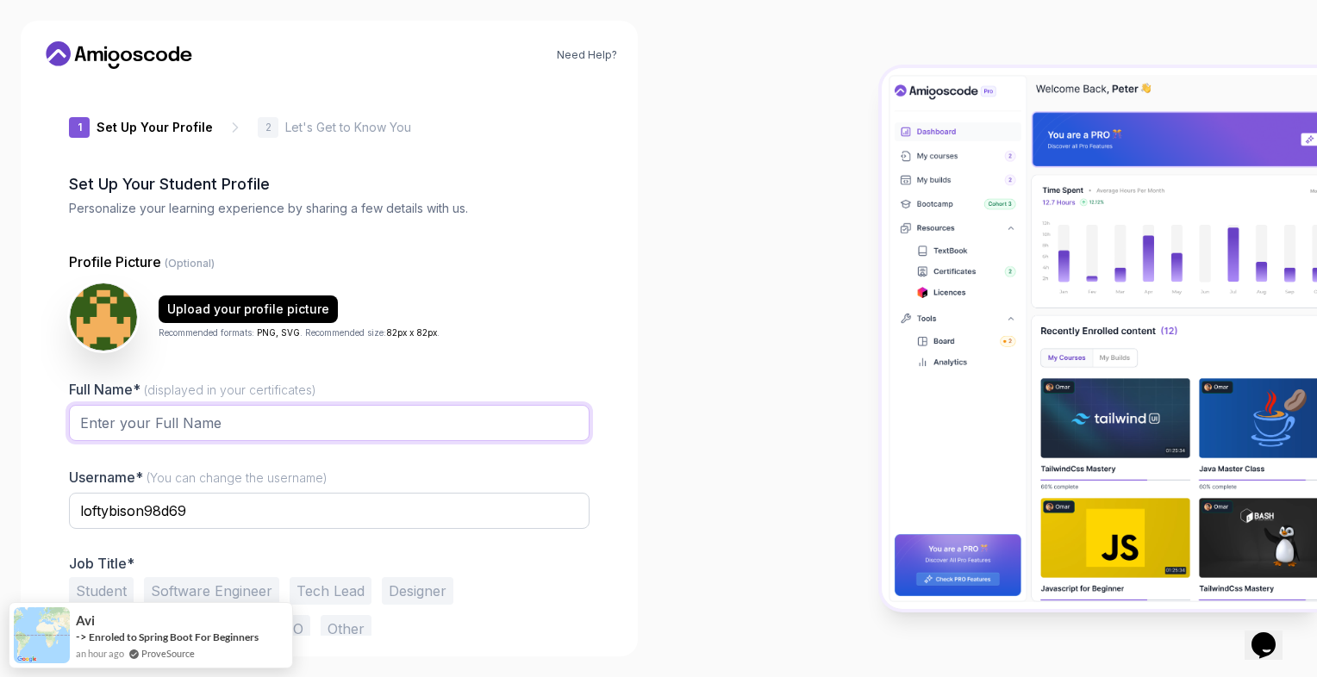
click at [378, 418] on input "Full Name* (displayed in your certificates)" at bounding box center [329, 423] width 520 height 36
type input "Sigitas Daugnora"
click at [601, 404] on div "1 Set Up Your Profile 1 Set Up Your Profile 2 Let's Get to Know You Set Up Your…" at bounding box center [329, 359] width 576 height 553
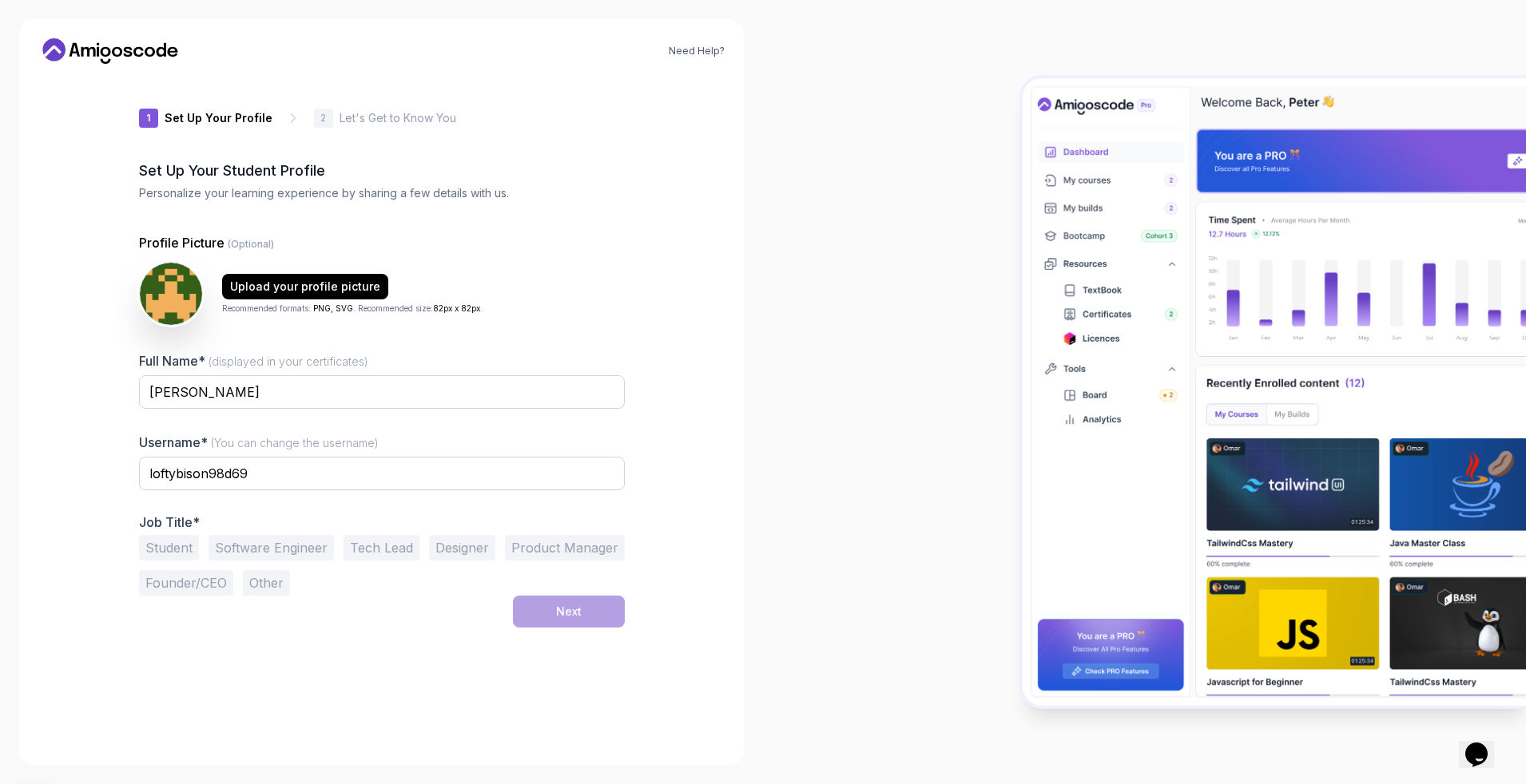
click at [169, 556] on button "Student" at bounding box center [169, 548] width 60 height 26
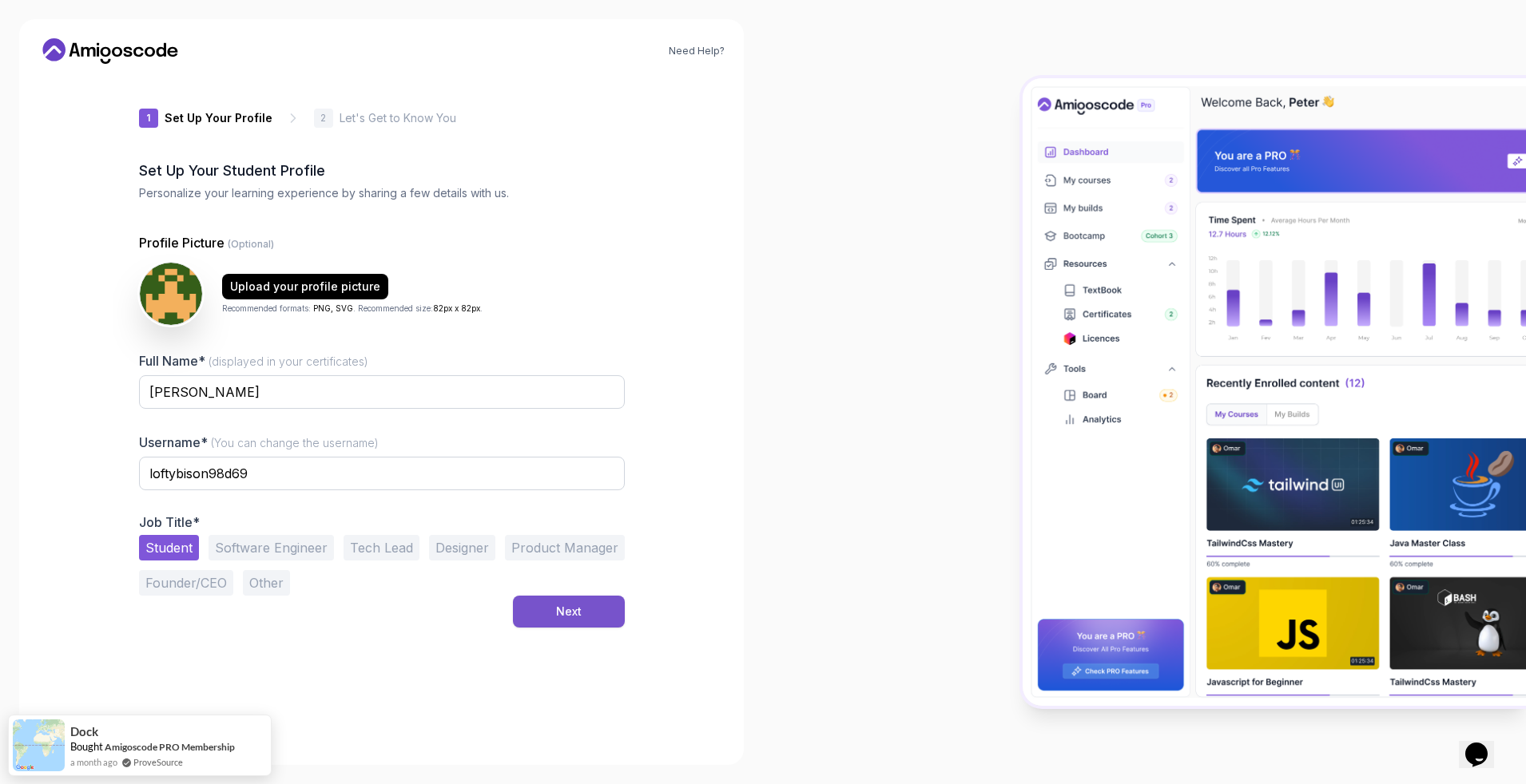
click at [544, 616] on button "Next" at bounding box center [568, 612] width 112 height 32
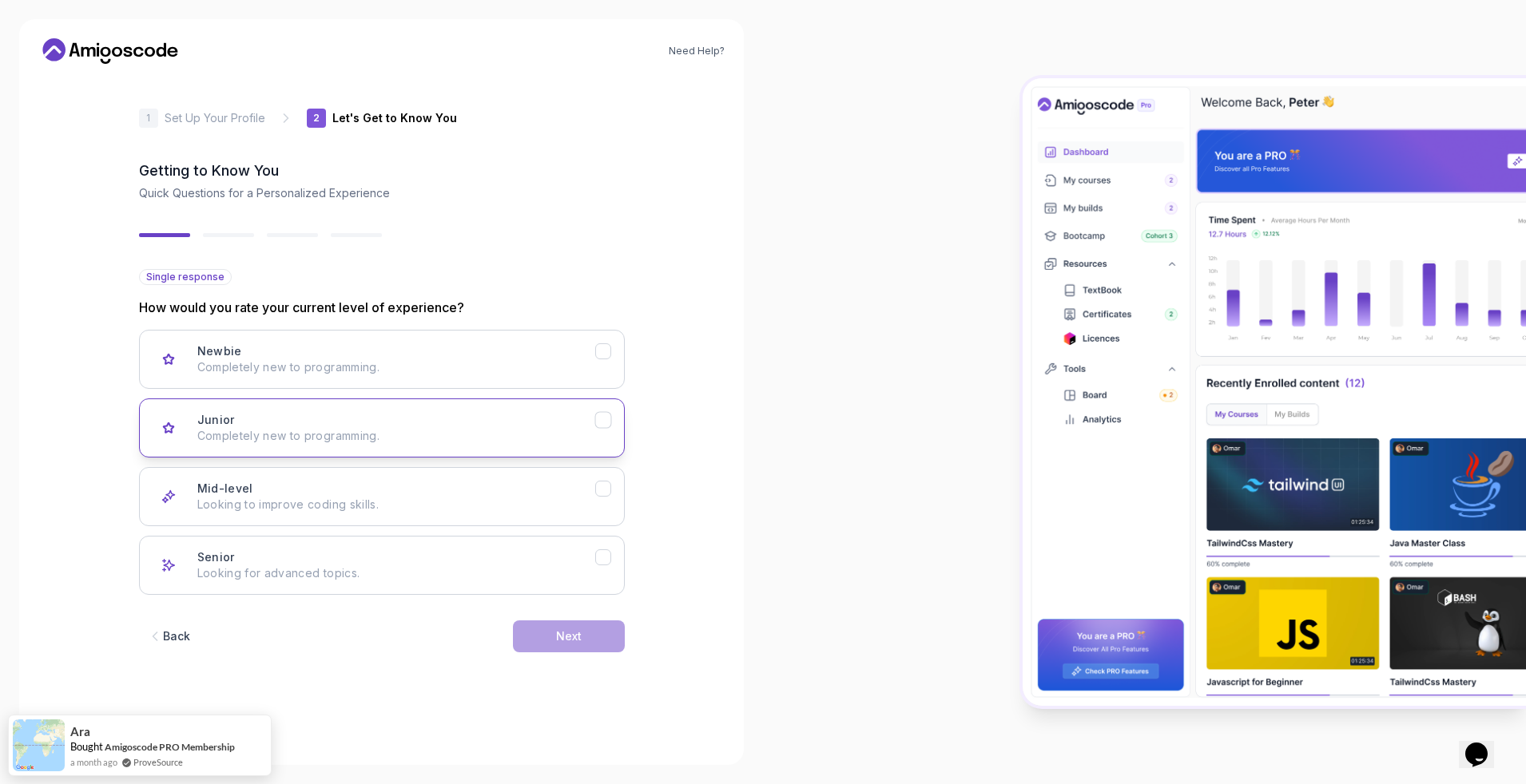
click at [412, 431] on p "Completely new to programming." at bounding box center [396, 436] width 398 height 16
click at [566, 626] on div "Next" at bounding box center [569, 636] width 26 height 16
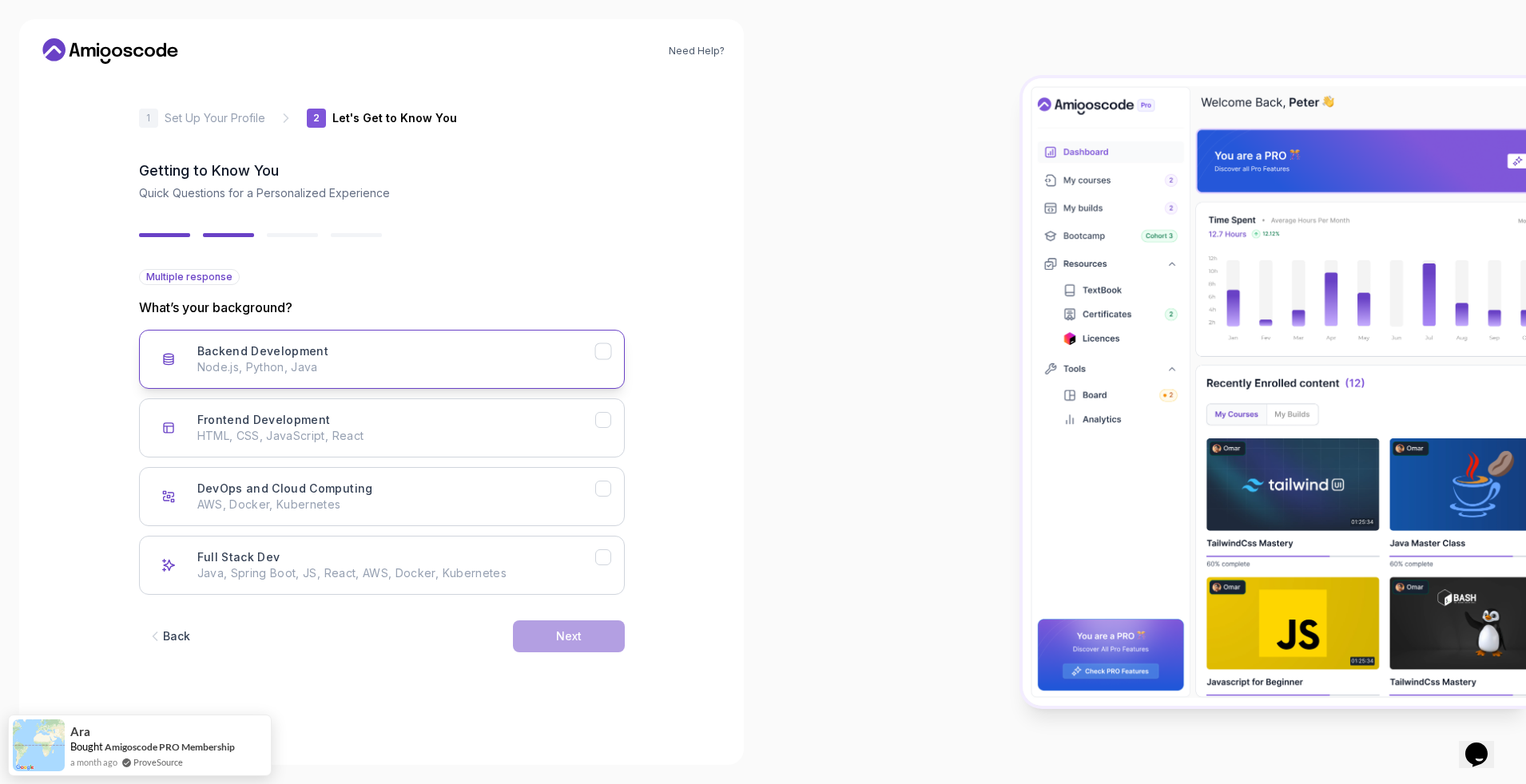
click at [367, 373] on p "Node.js, Python, Java" at bounding box center [396, 367] width 398 height 16
click at [584, 626] on button "Next" at bounding box center [568, 636] width 112 height 32
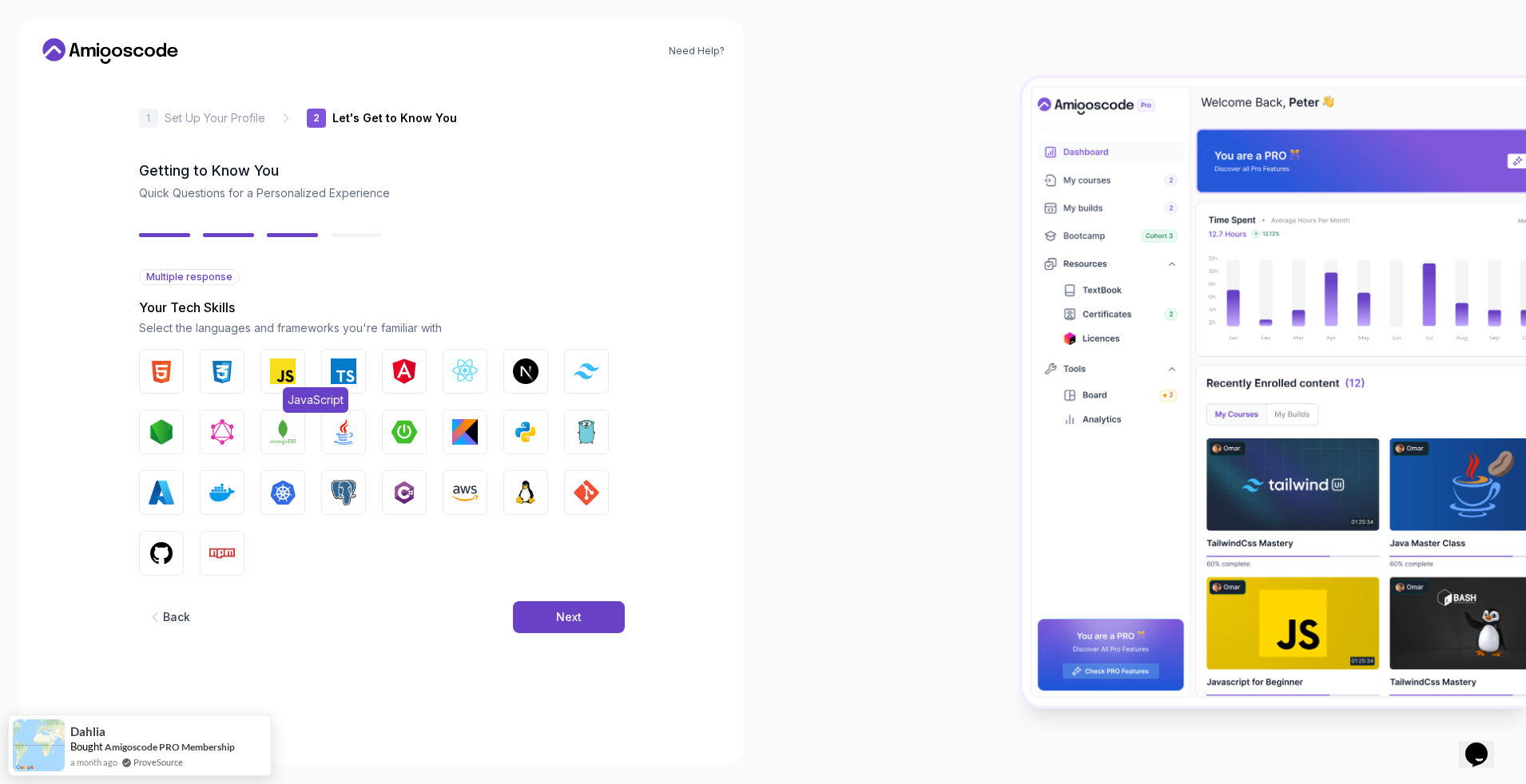
click at [291, 368] on img "button" at bounding box center [283, 372] width 26 height 26
click at [413, 447] on button "Spring Boot" at bounding box center [404, 432] width 45 height 44
click at [357, 449] on span "Java" at bounding box center [362, 461] width 35 height 26
click at [553, 614] on button "Next" at bounding box center [568, 617] width 112 height 32
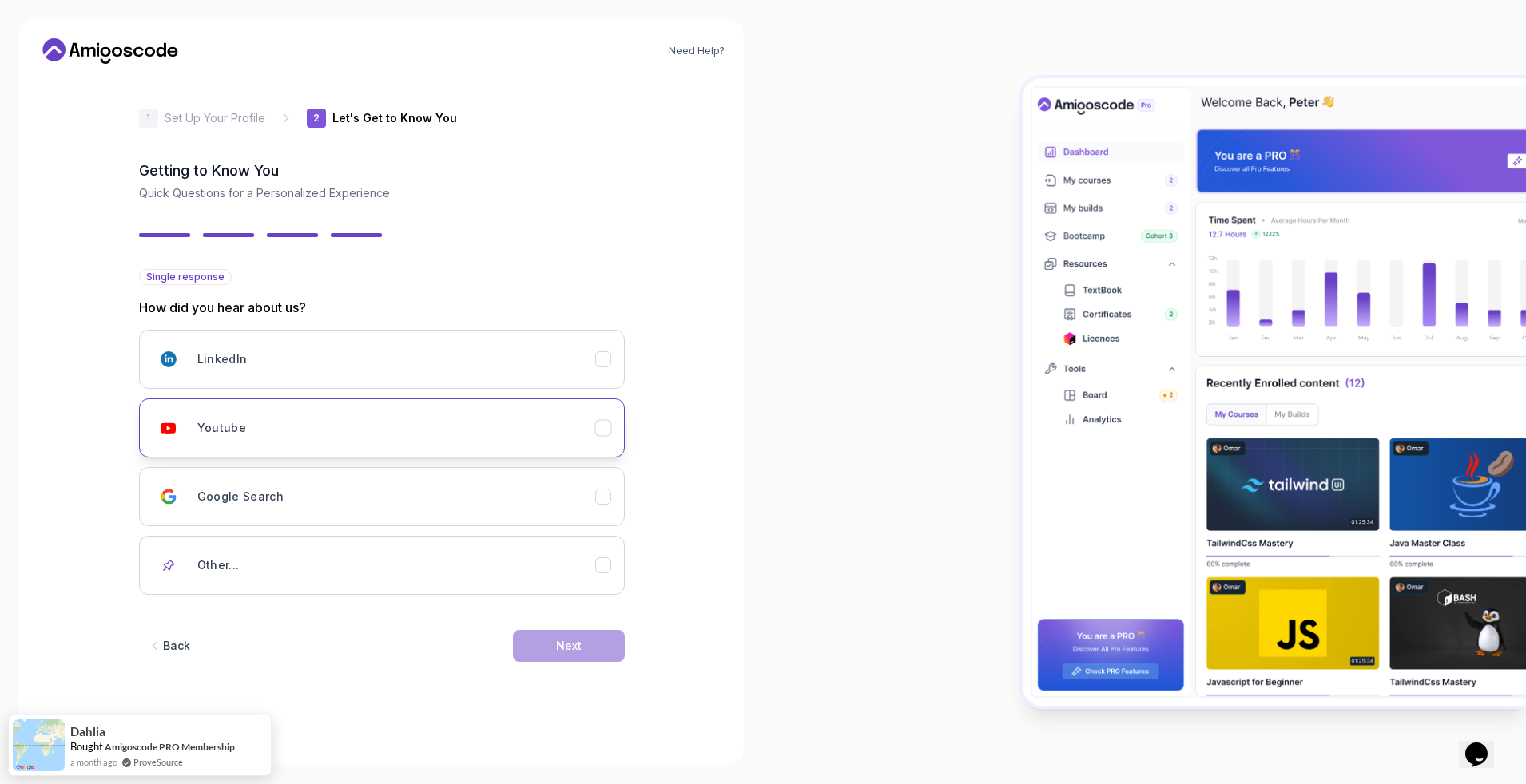
click at [419, 443] on div "Youtube" at bounding box center [396, 428] width 398 height 32
click at [575, 626] on div "Next" at bounding box center [569, 645] width 26 height 16
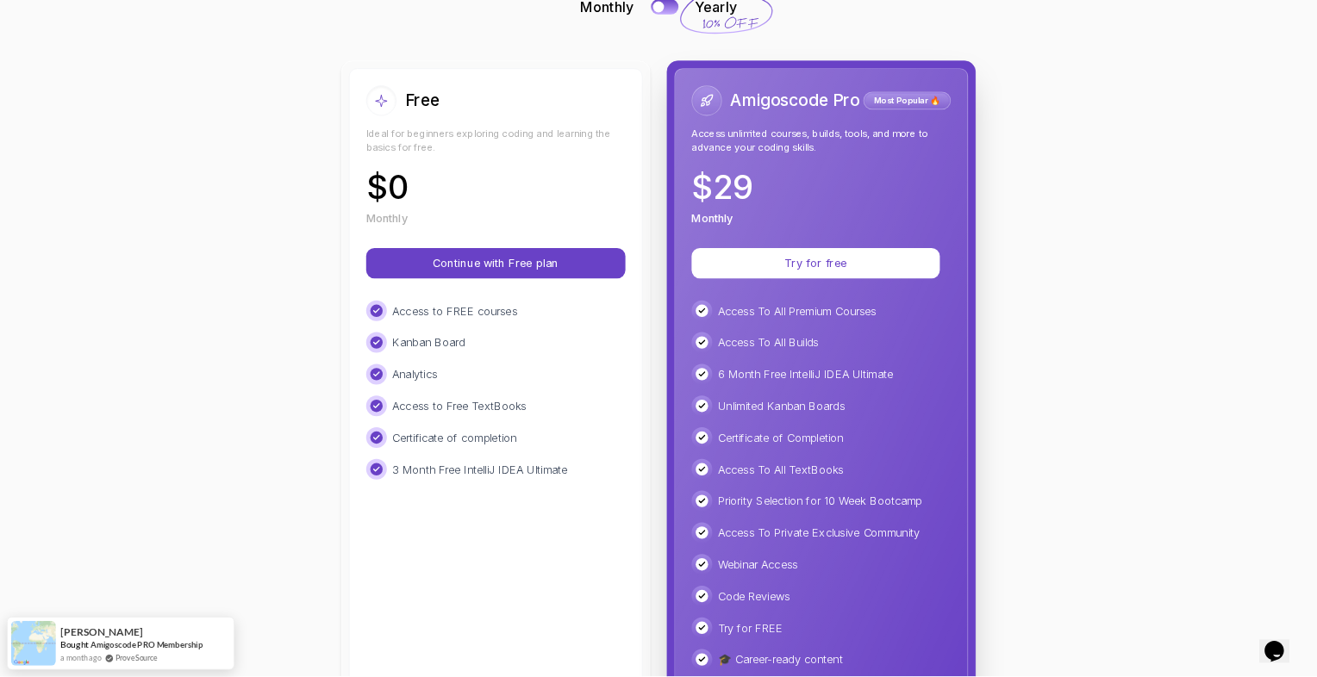
scroll to position [121, 0]
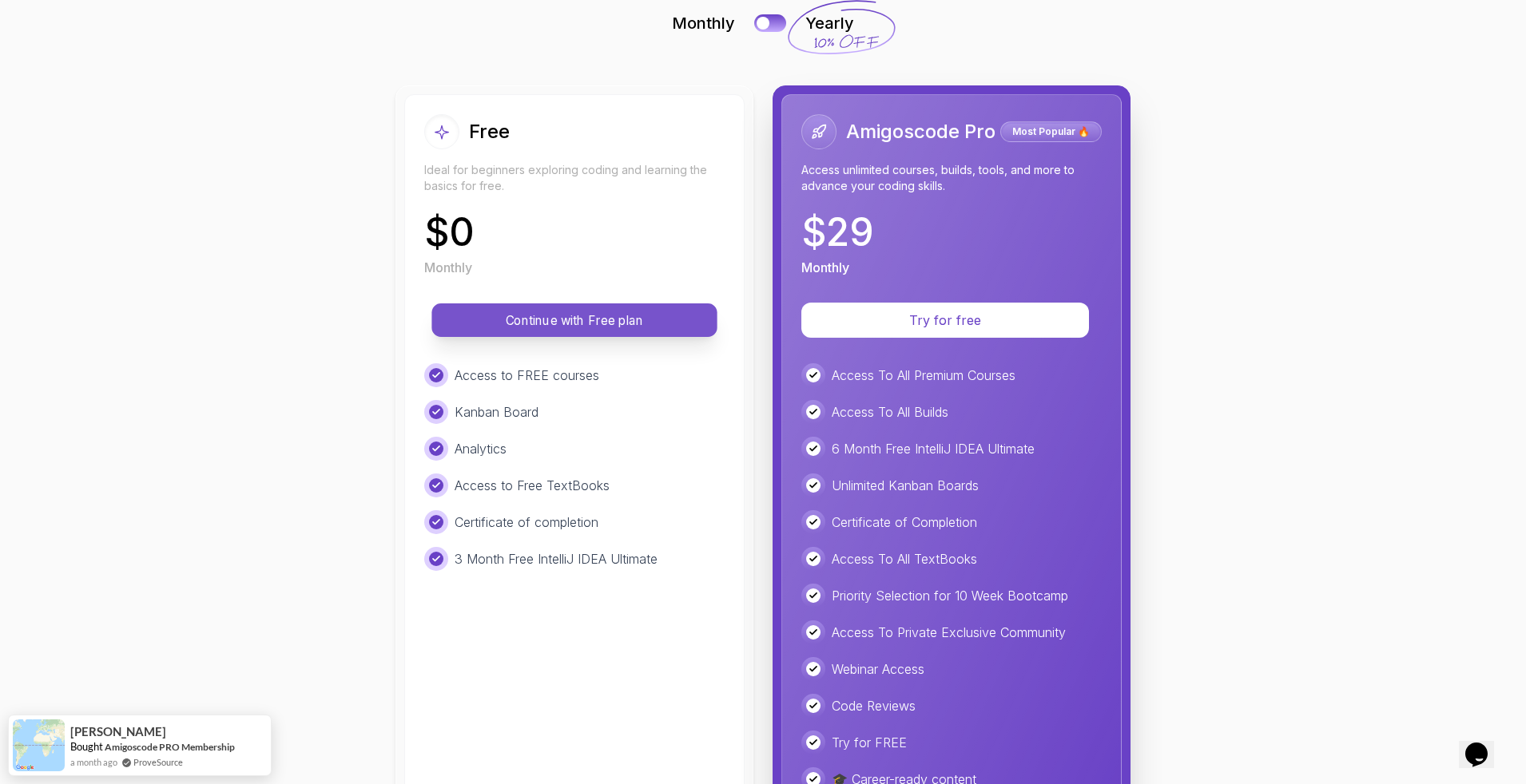
click at [607, 309] on button "Continue with Free plan" at bounding box center [574, 320] width 286 height 33
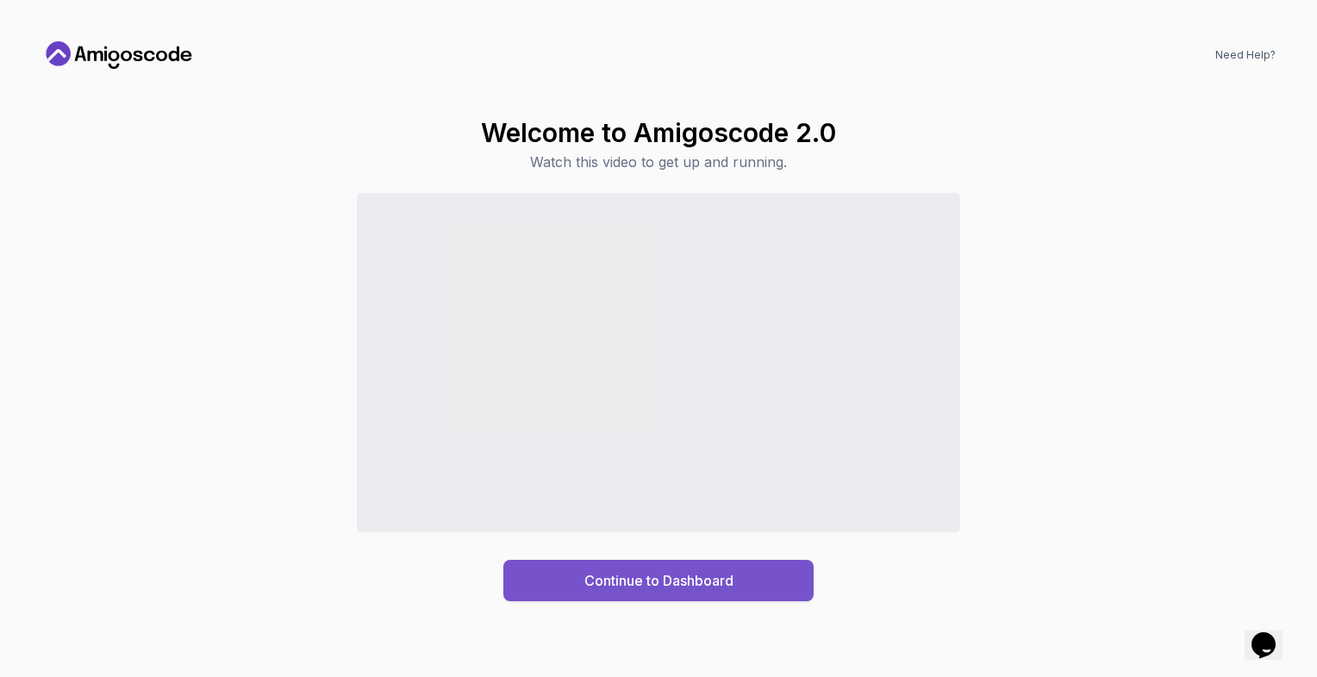
click at [663, 583] on div "Continue to Dashboard" at bounding box center [658, 580] width 149 height 21
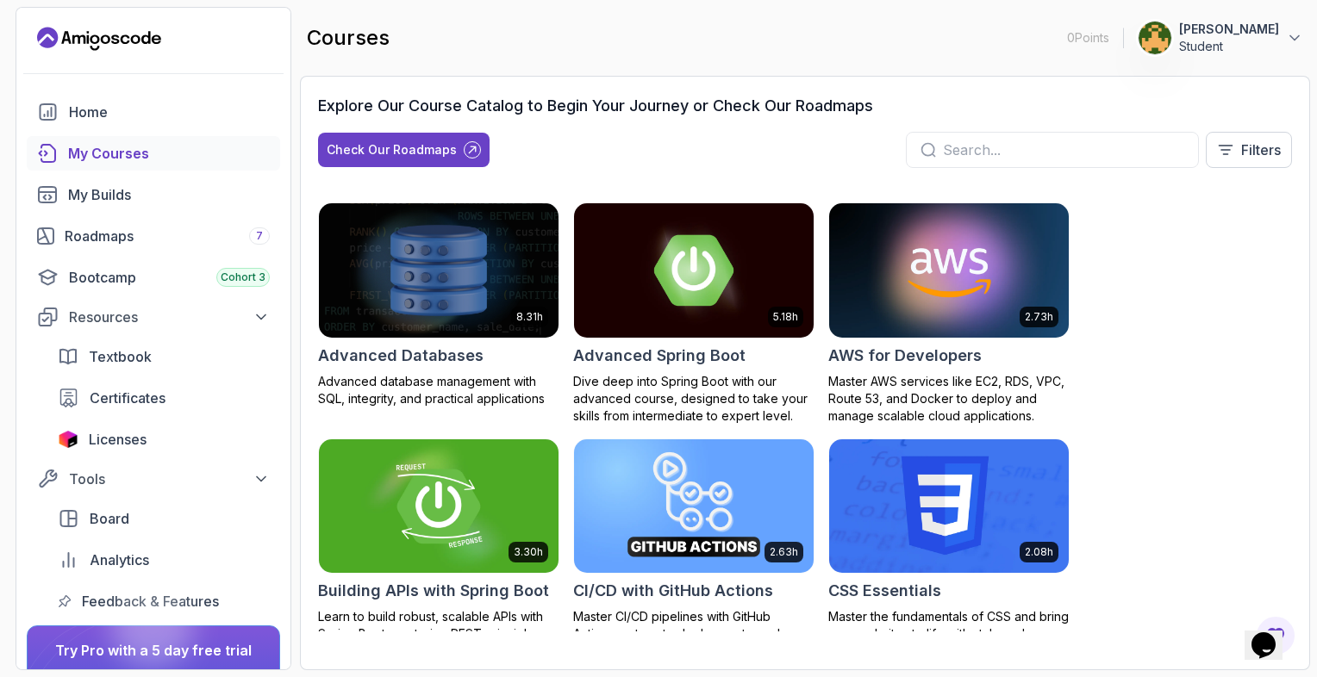
click at [464, 504] on img at bounding box center [439, 506] width 252 height 140
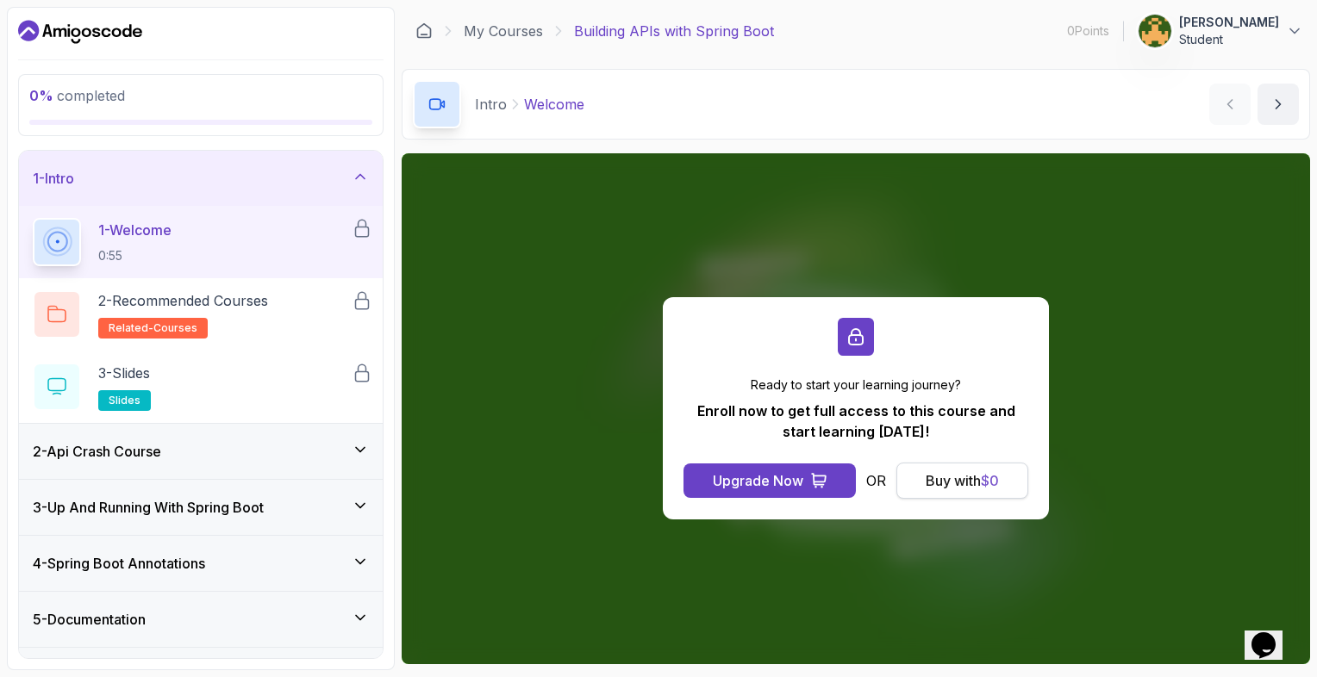
click at [965, 479] on div "Buy with $ 0" at bounding box center [961, 480] width 73 height 21
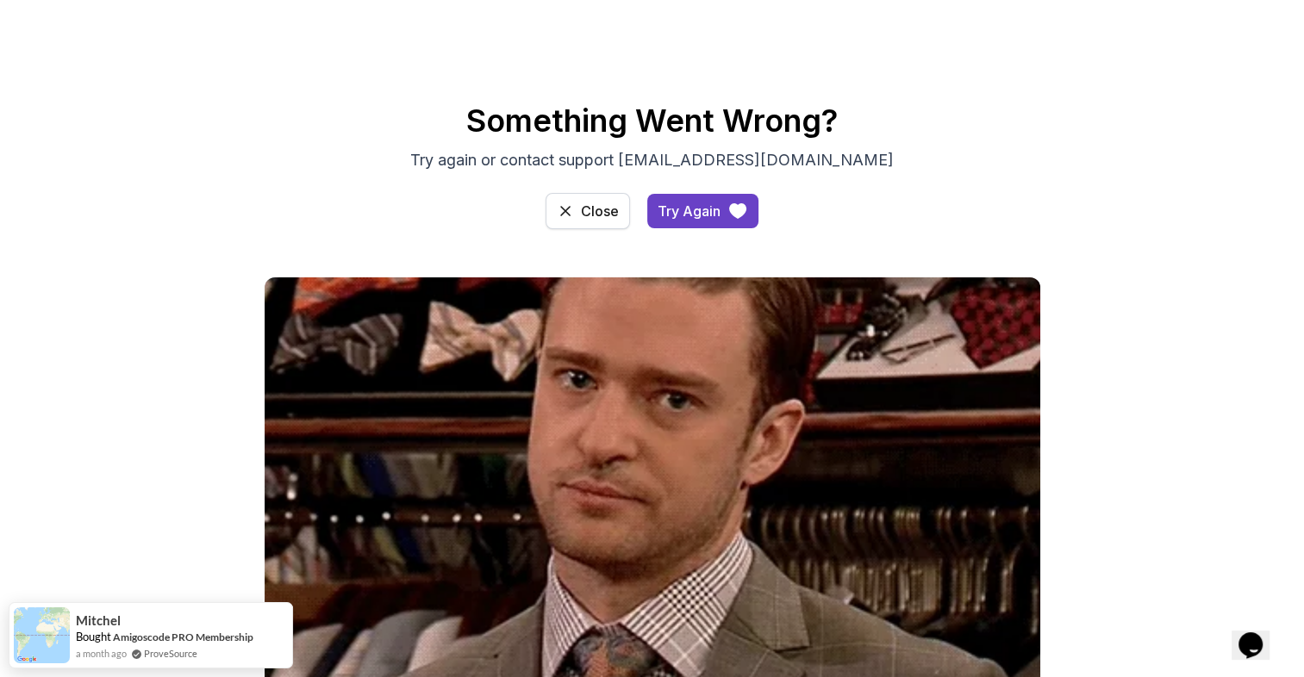
click at [588, 215] on div "Close" at bounding box center [600, 211] width 38 height 21
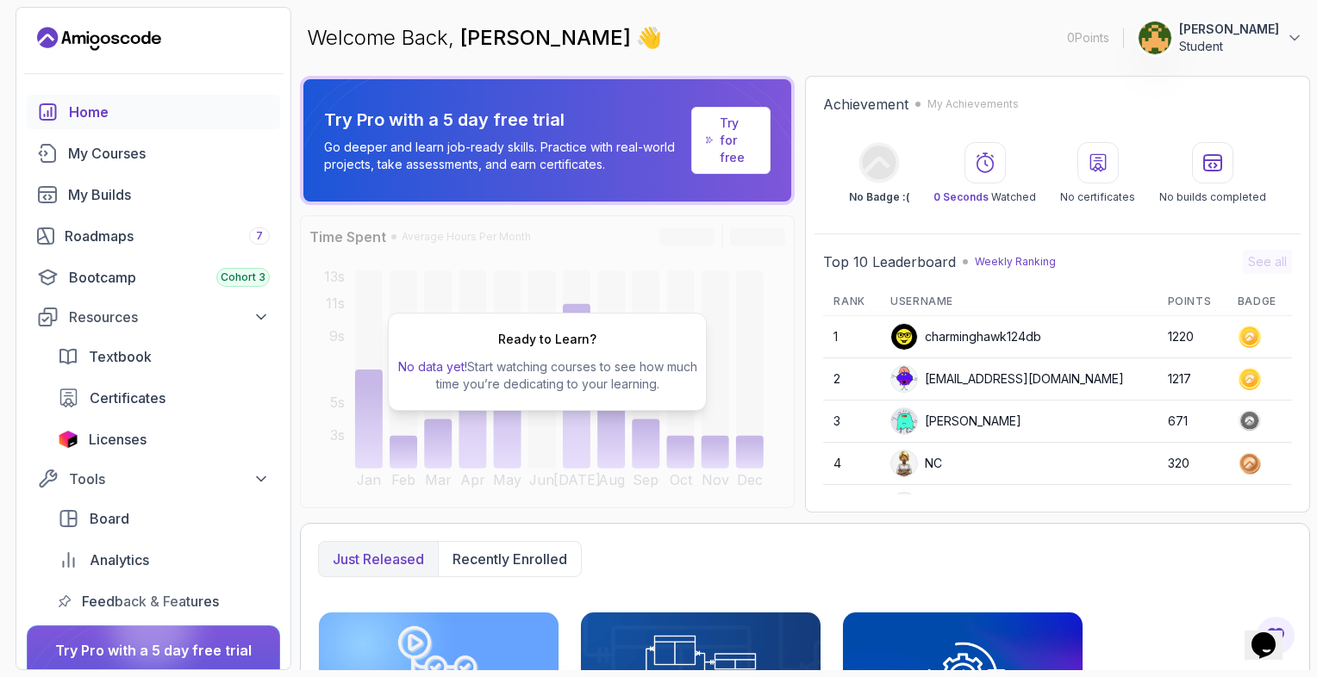
click at [827, 550] on div "Just released Recently enrolled" at bounding box center [805, 559] width 974 height 36
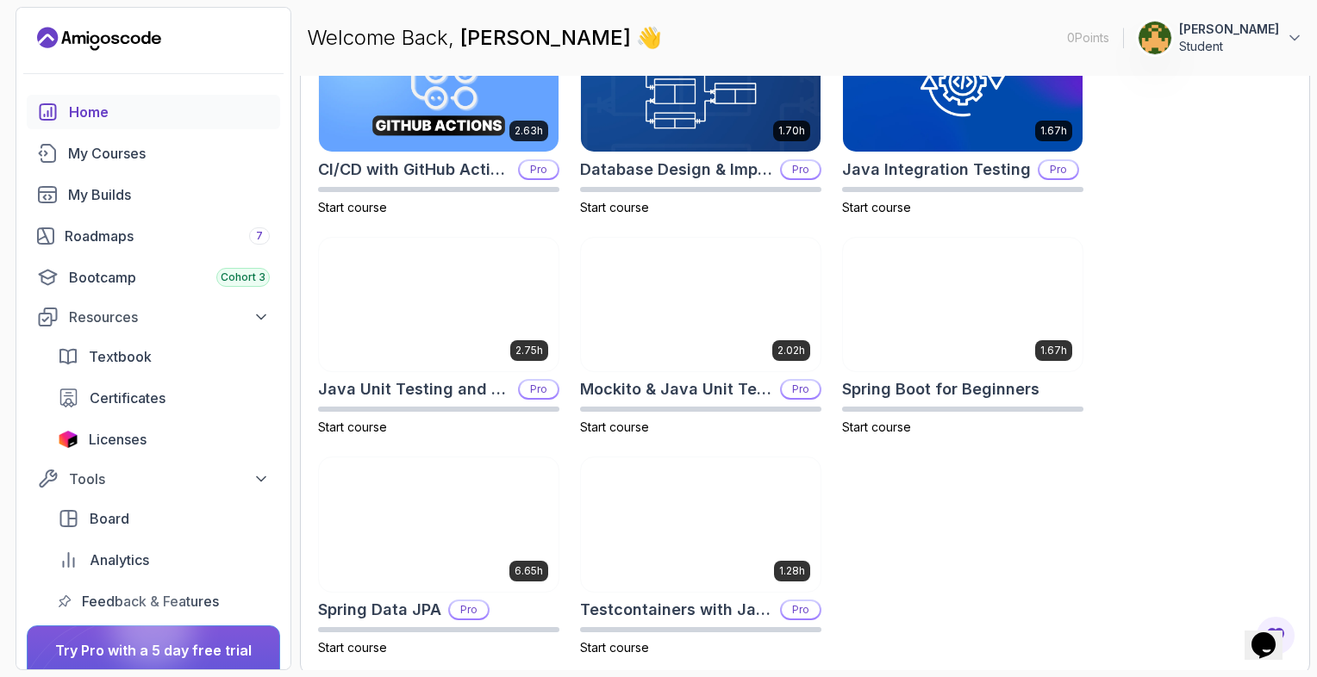
scroll to position [598, 0]
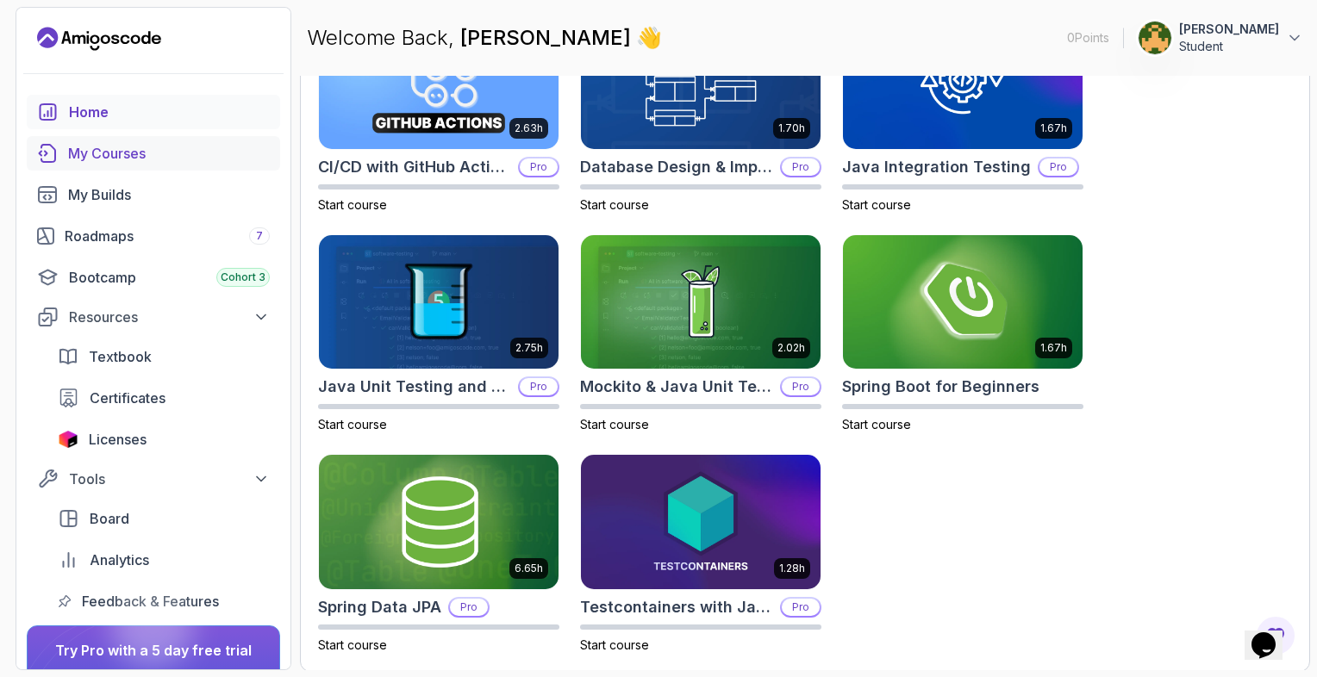
click at [132, 151] on div "My Courses" at bounding box center [169, 153] width 202 height 21
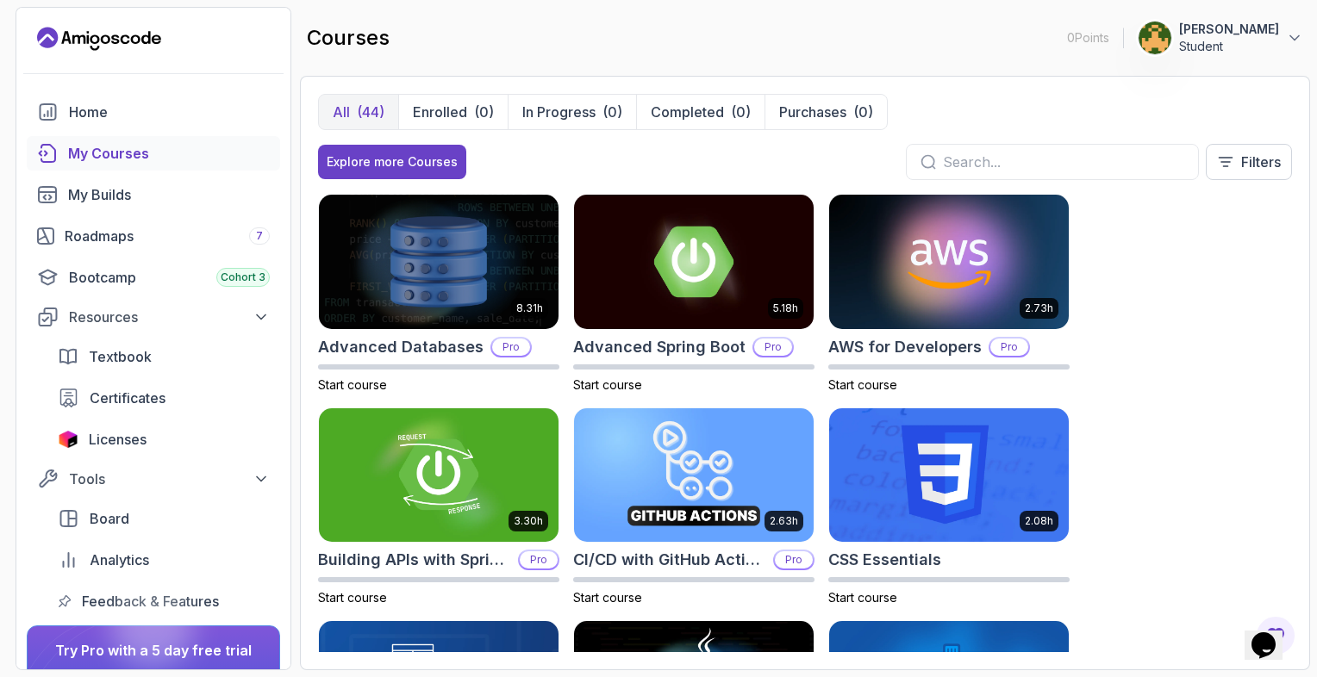
scroll to position [34, 0]
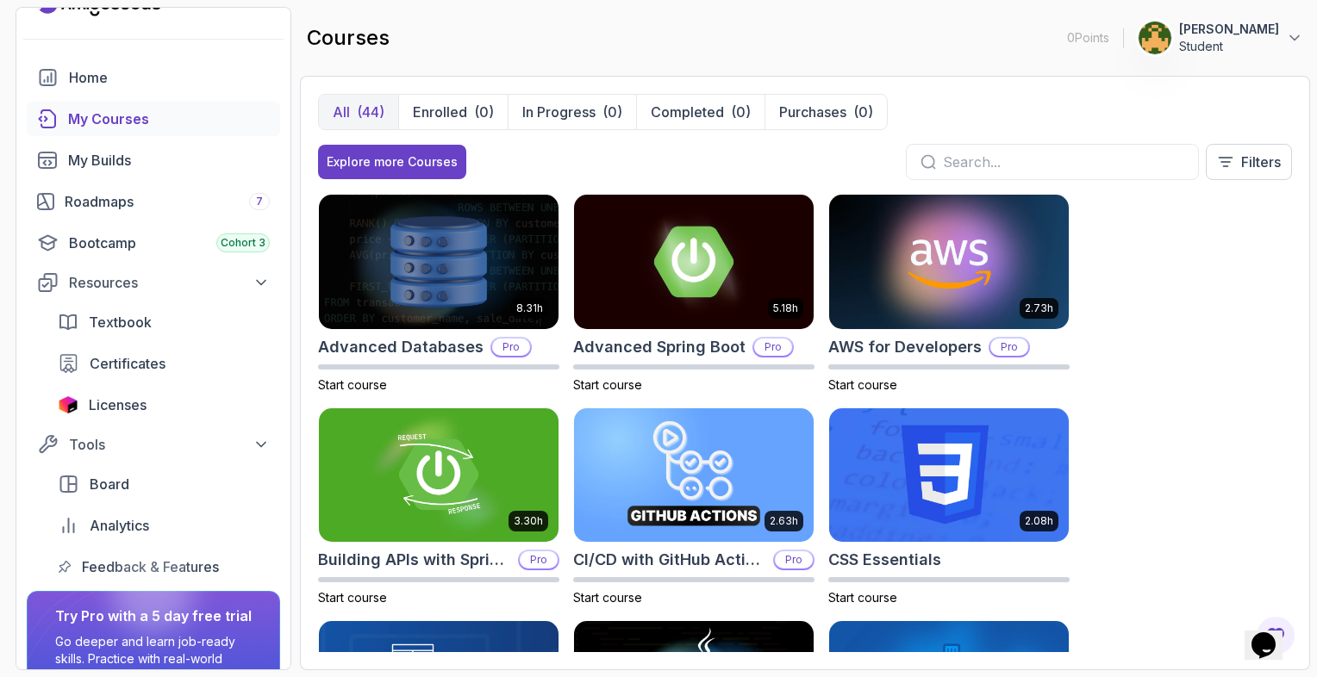
click at [1081, 392] on div "8.31h Advanced Databases Pro Start course 5.18h Advanced Spring Boot Pro Start …" at bounding box center [805, 423] width 974 height 458
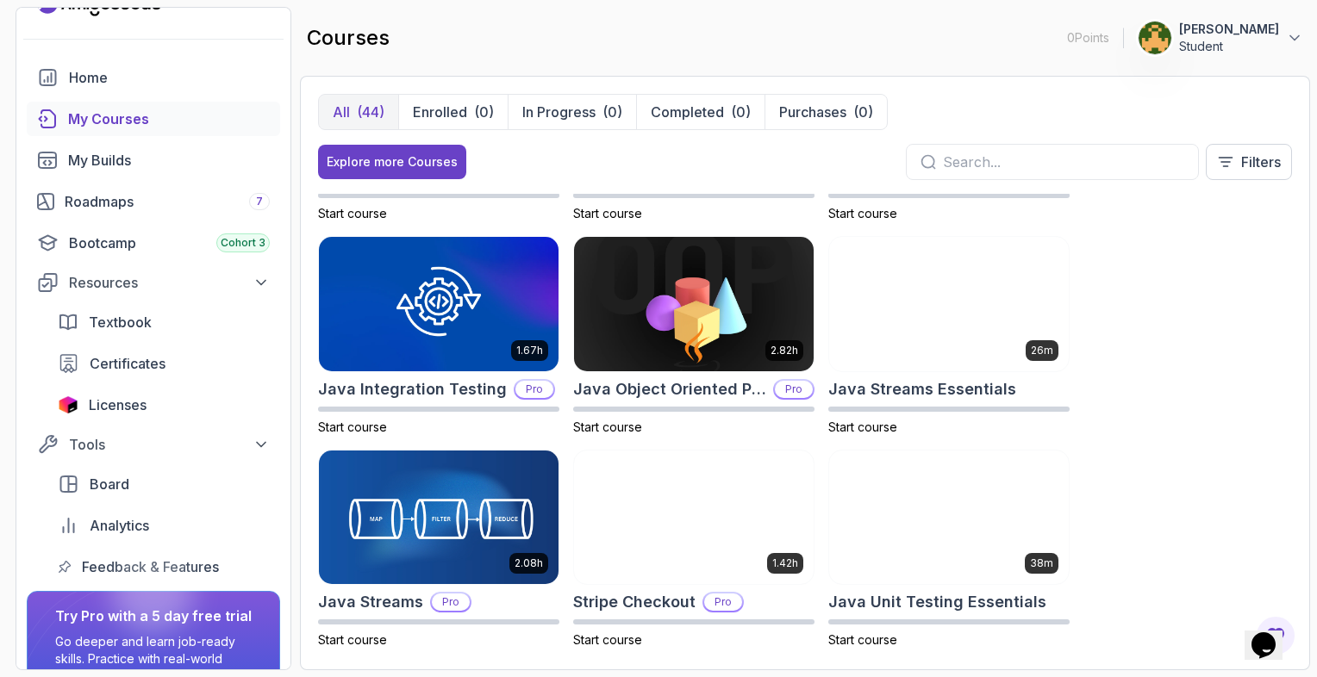
scroll to position [1241, 0]
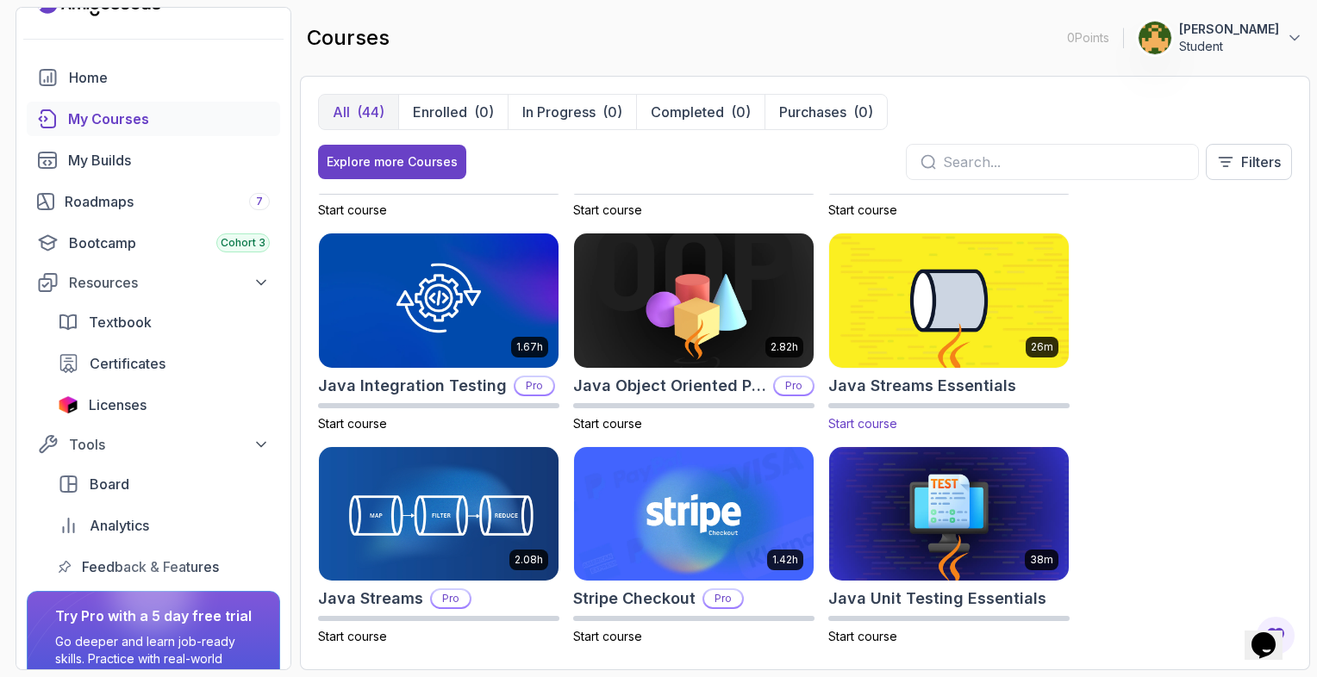
click at [989, 329] on img at bounding box center [949, 300] width 252 height 140
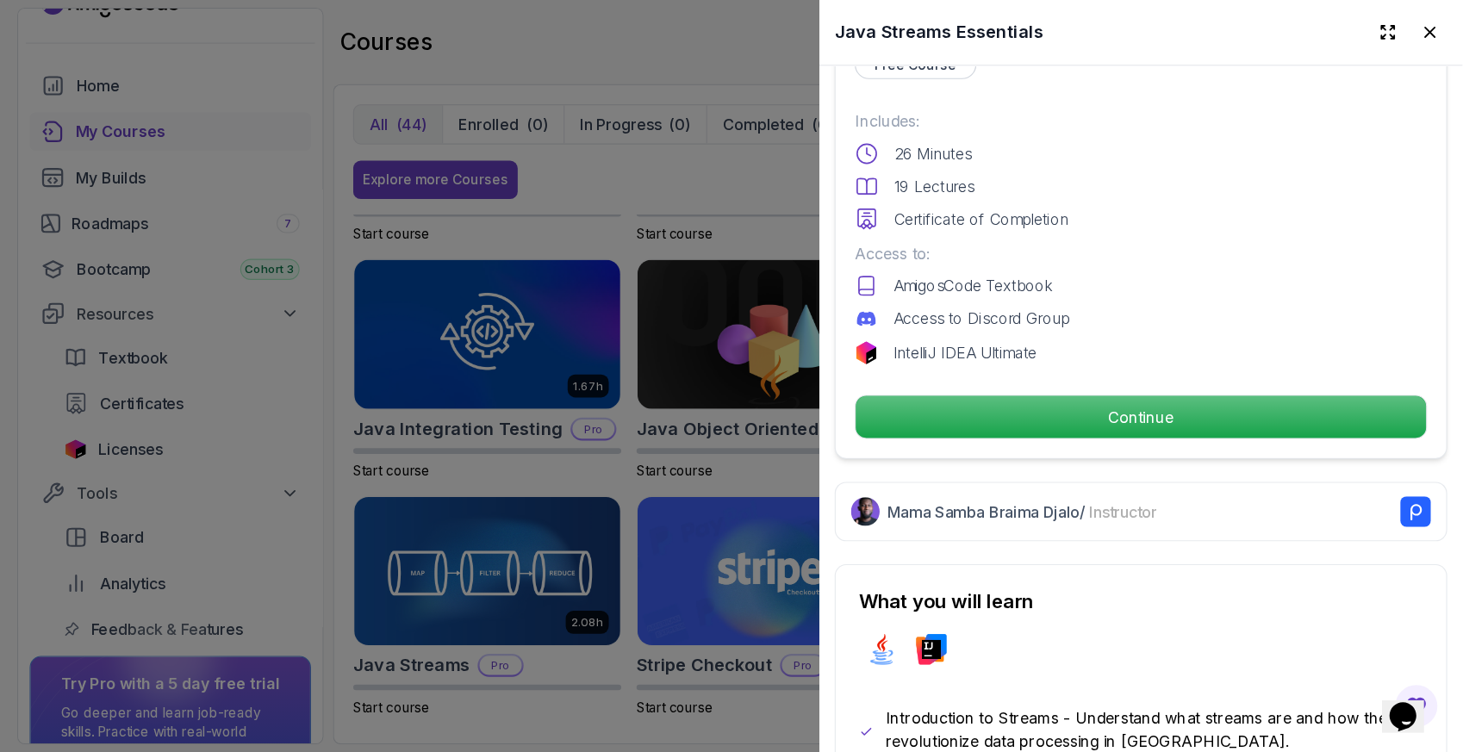
scroll to position [426, 0]
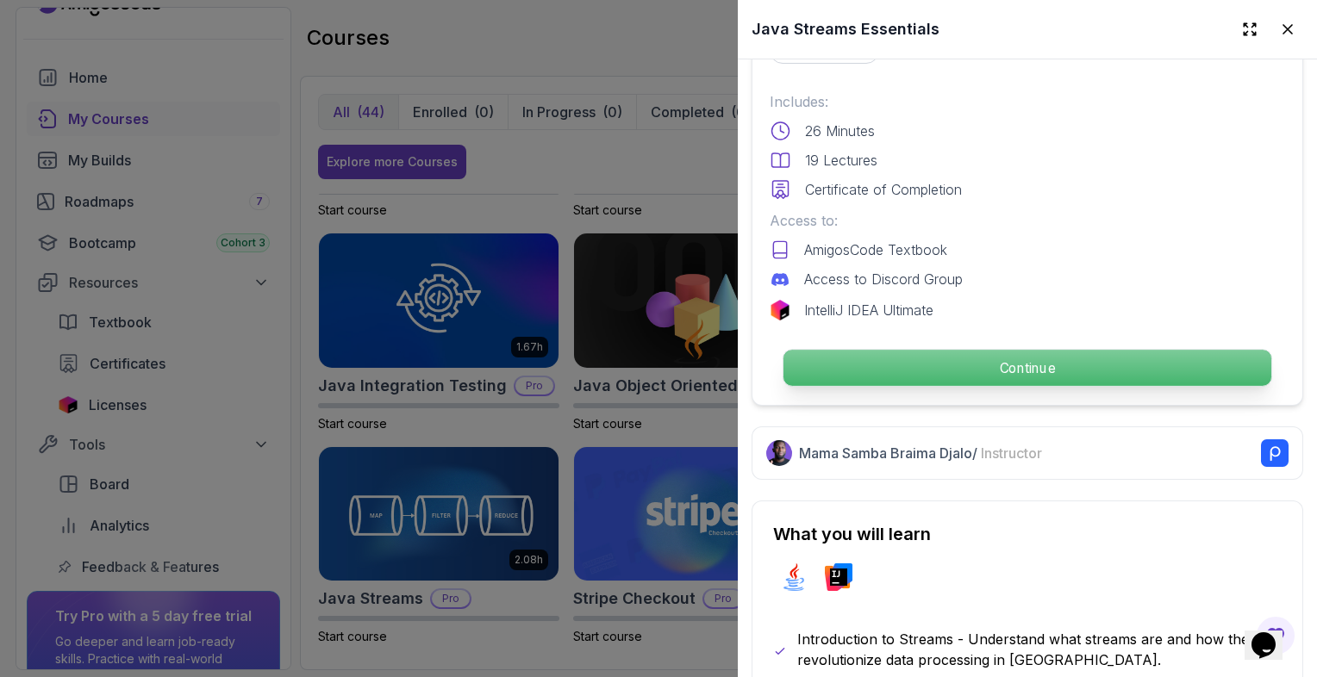
click at [1076, 353] on p "Continue" at bounding box center [1027, 368] width 488 height 36
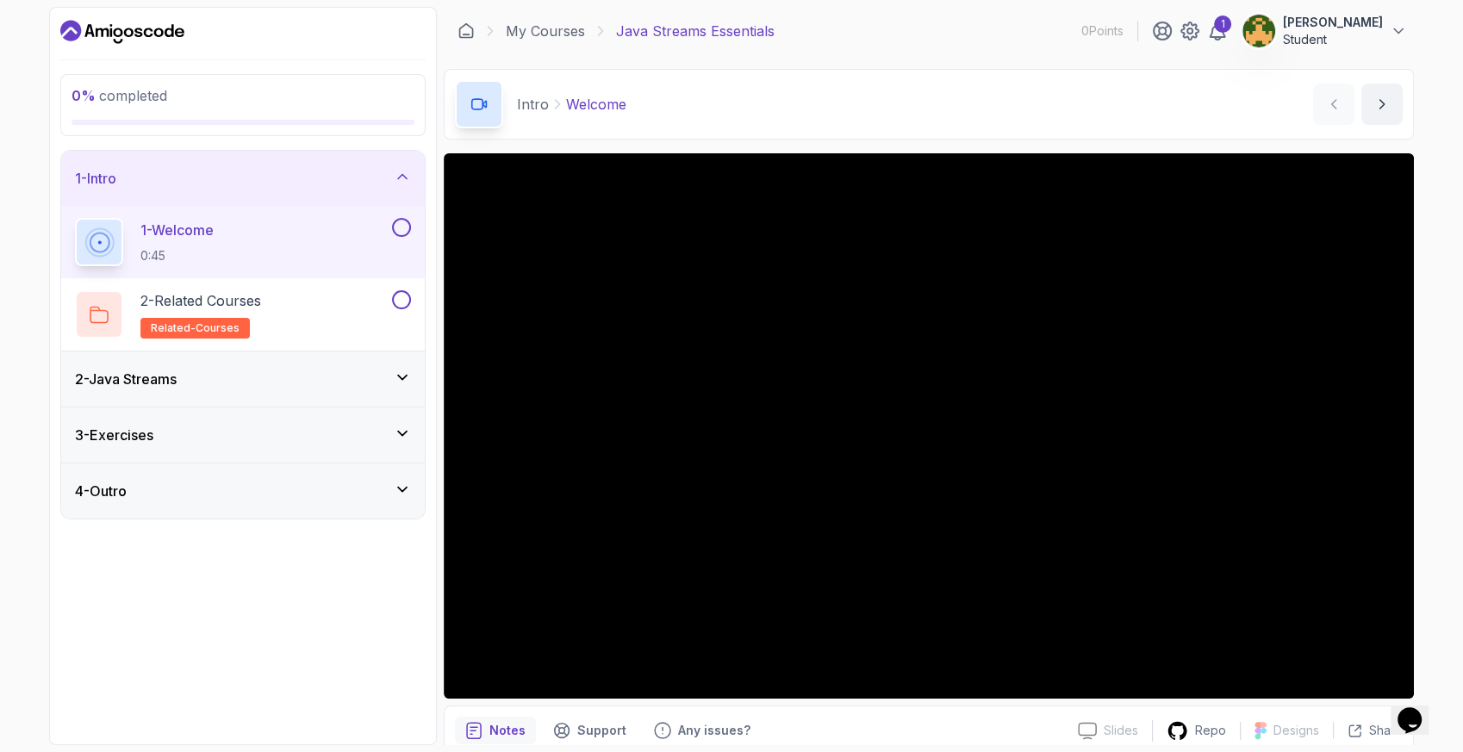
click at [395, 371] on icon at bounding box center [402, 377] width 17 height 17
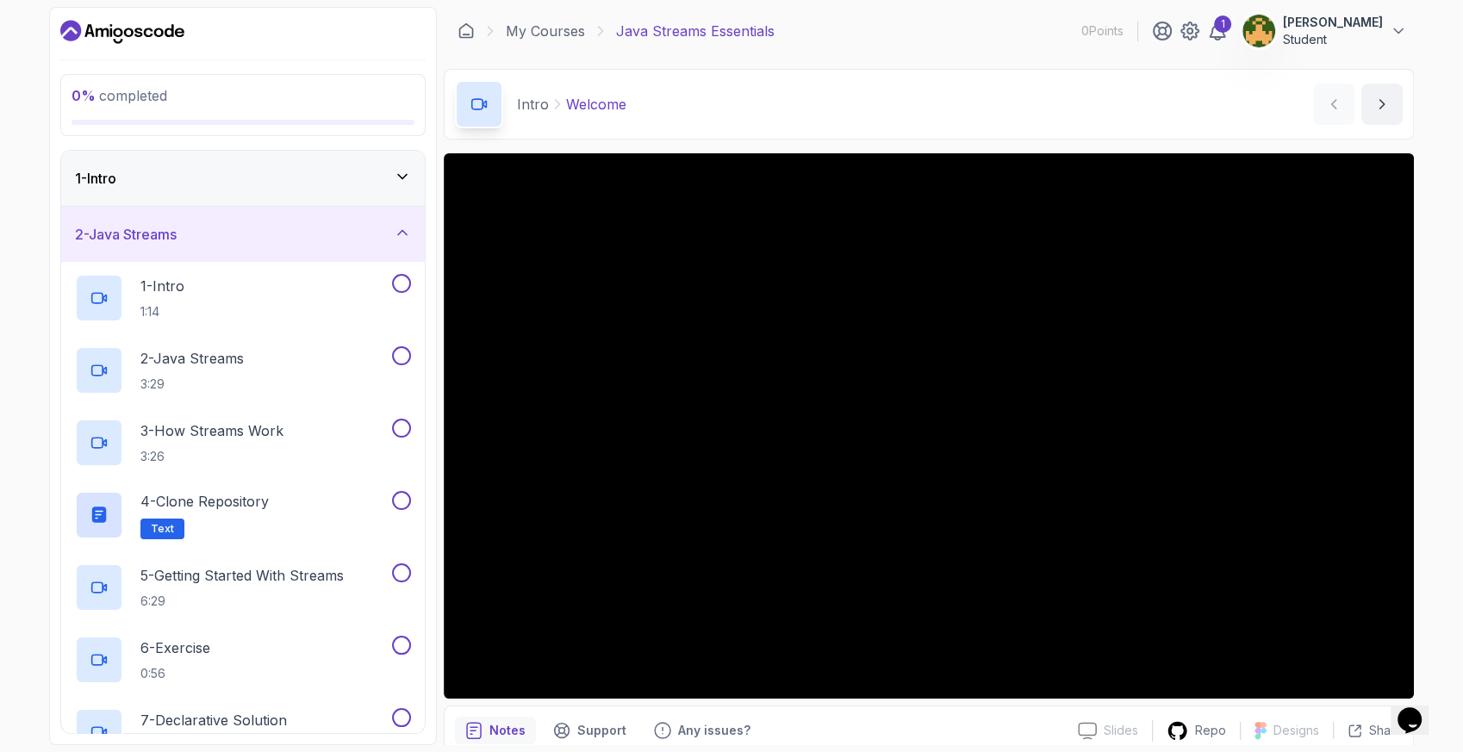
click at [402, 234] on icon at bounding box center [402, 232] width 17 height 17
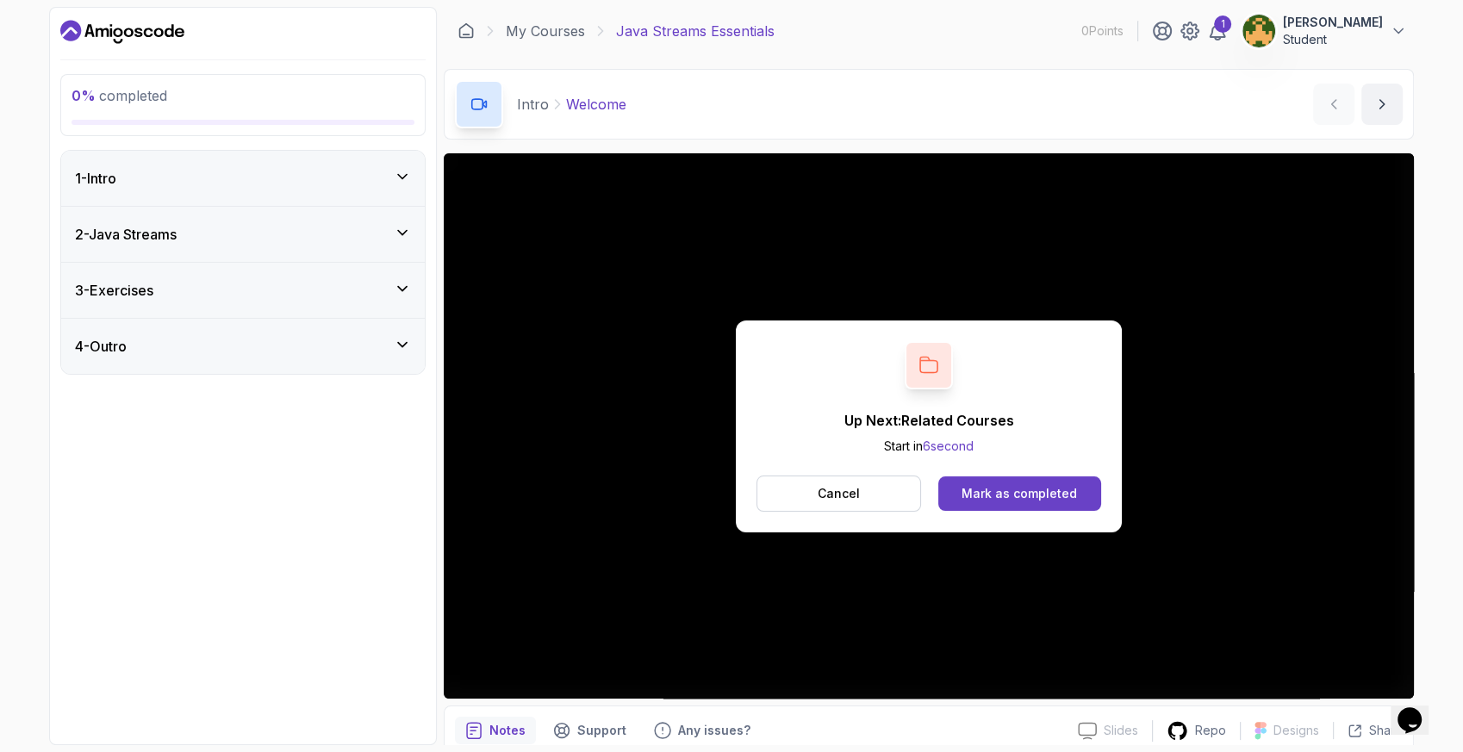
click at [397, 176] on icon at bounding box center [402, 176] width 17 height 17
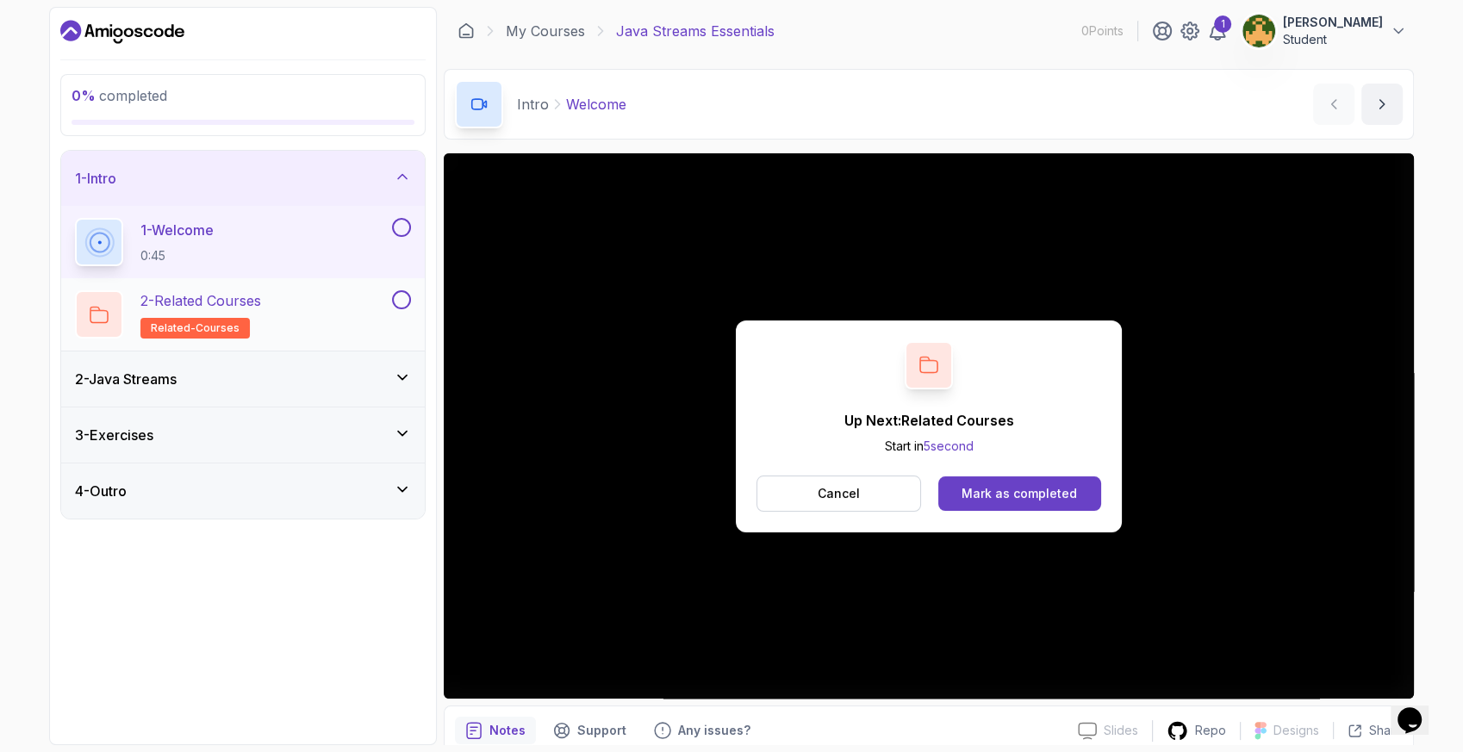
click at [300, 315] on div "2 - Related Courses related-courses" at bounding box center [232, 314] width 314 height 48
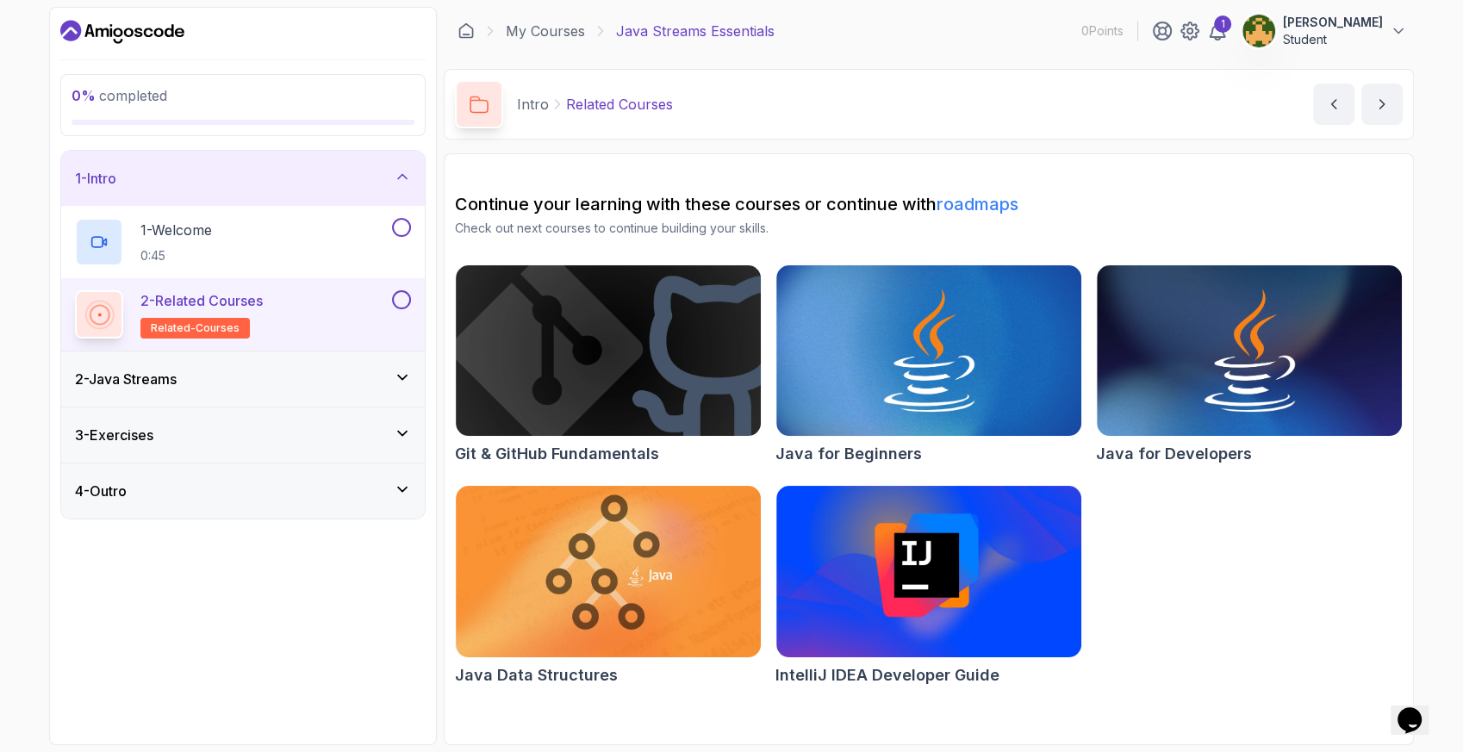
click at [382, 365] on div "2 - Java Streams" at bounding box center [243, 379] width 364 height 55
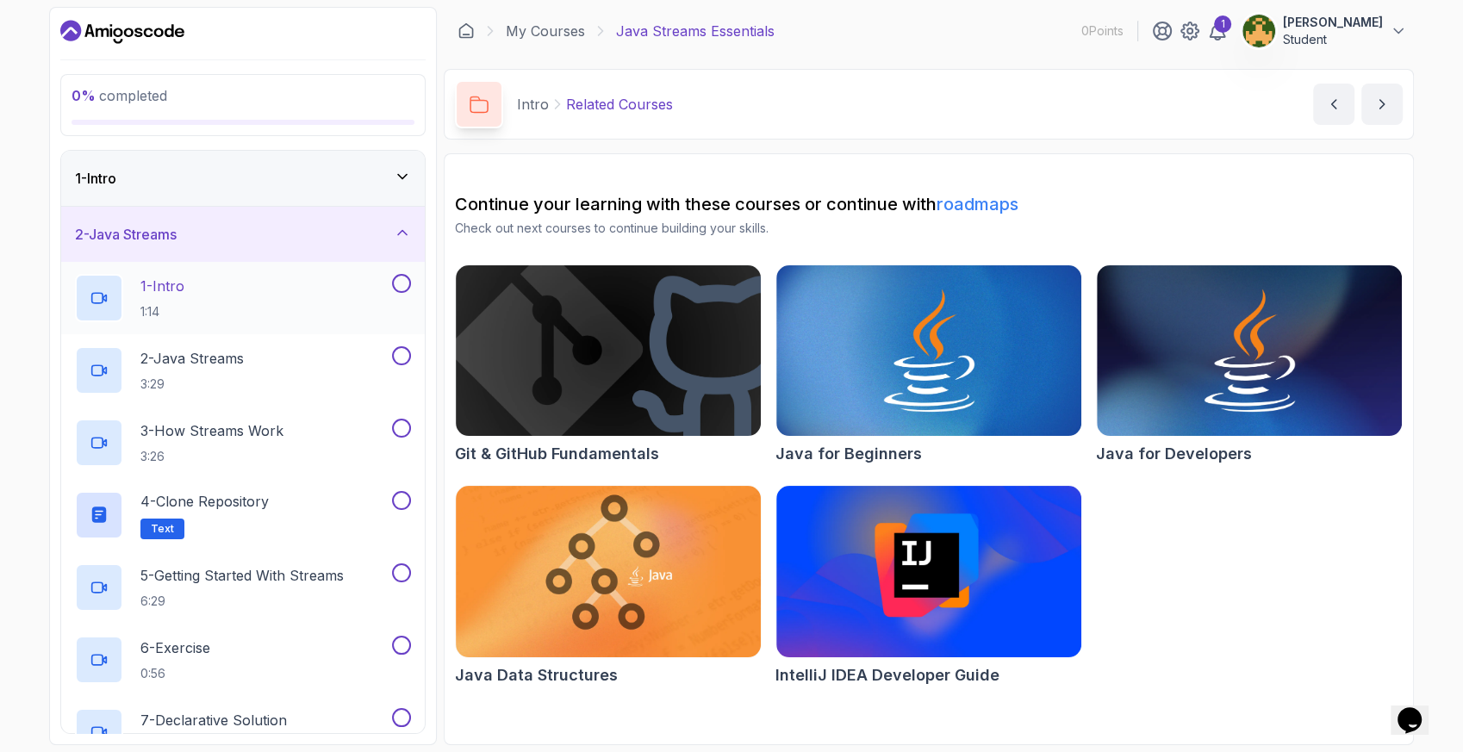
click at [184, 283] on p "1 - Intro" at bounding box center [162, 286] width 44 height 21
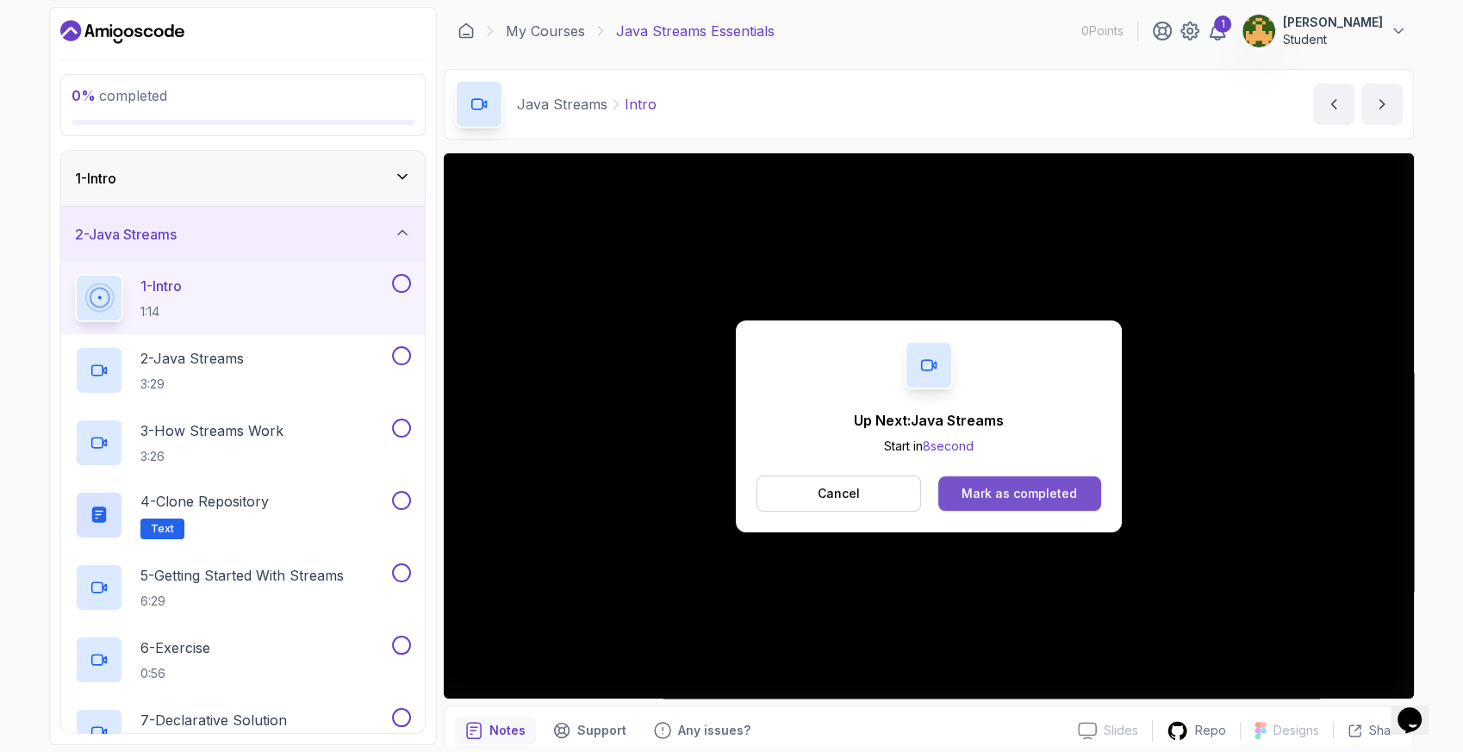
click at [978, 494] on div "Mark as completed" at bounding box center [1019, 493] width 115 height 17
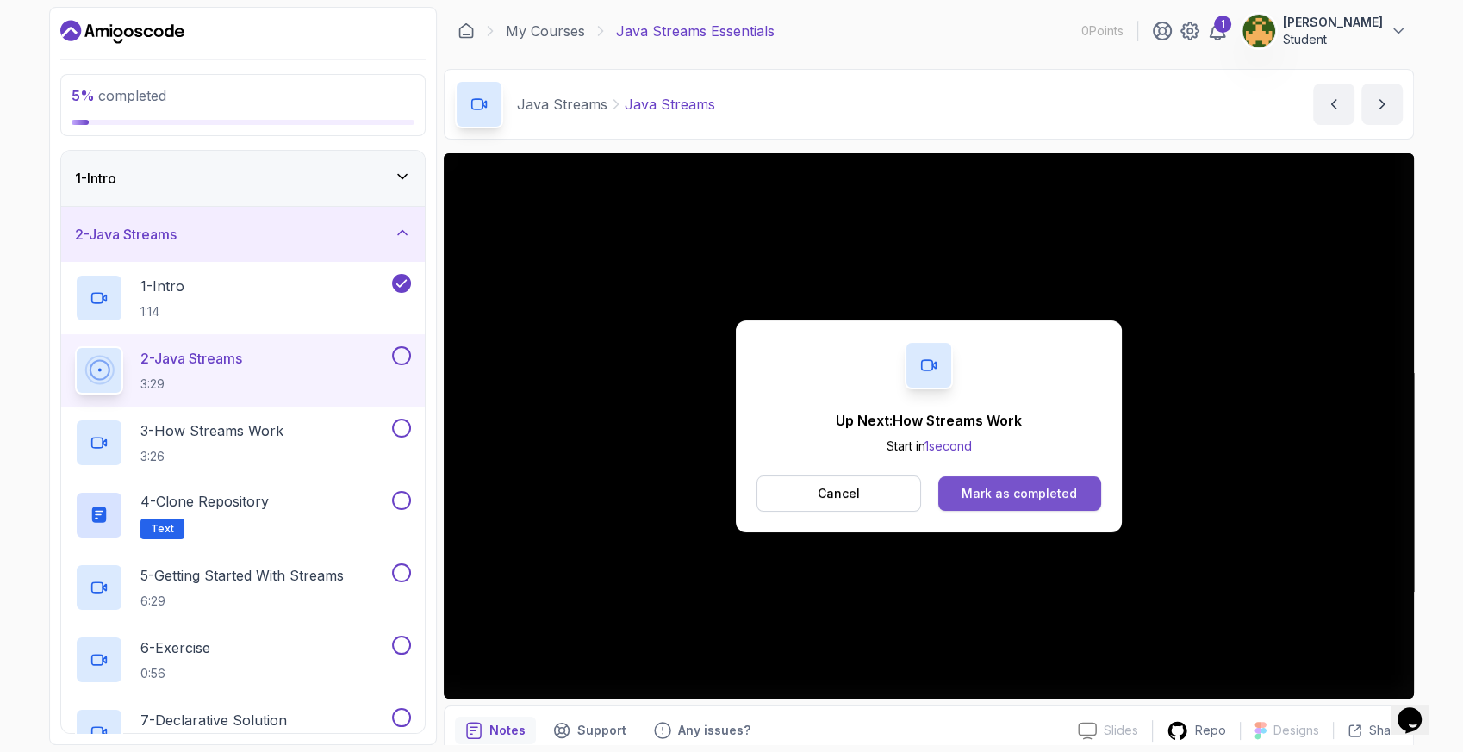
click at [1009, 486] on div "Mark as completed" at bounding box center [1019, 493] width 115 height 17
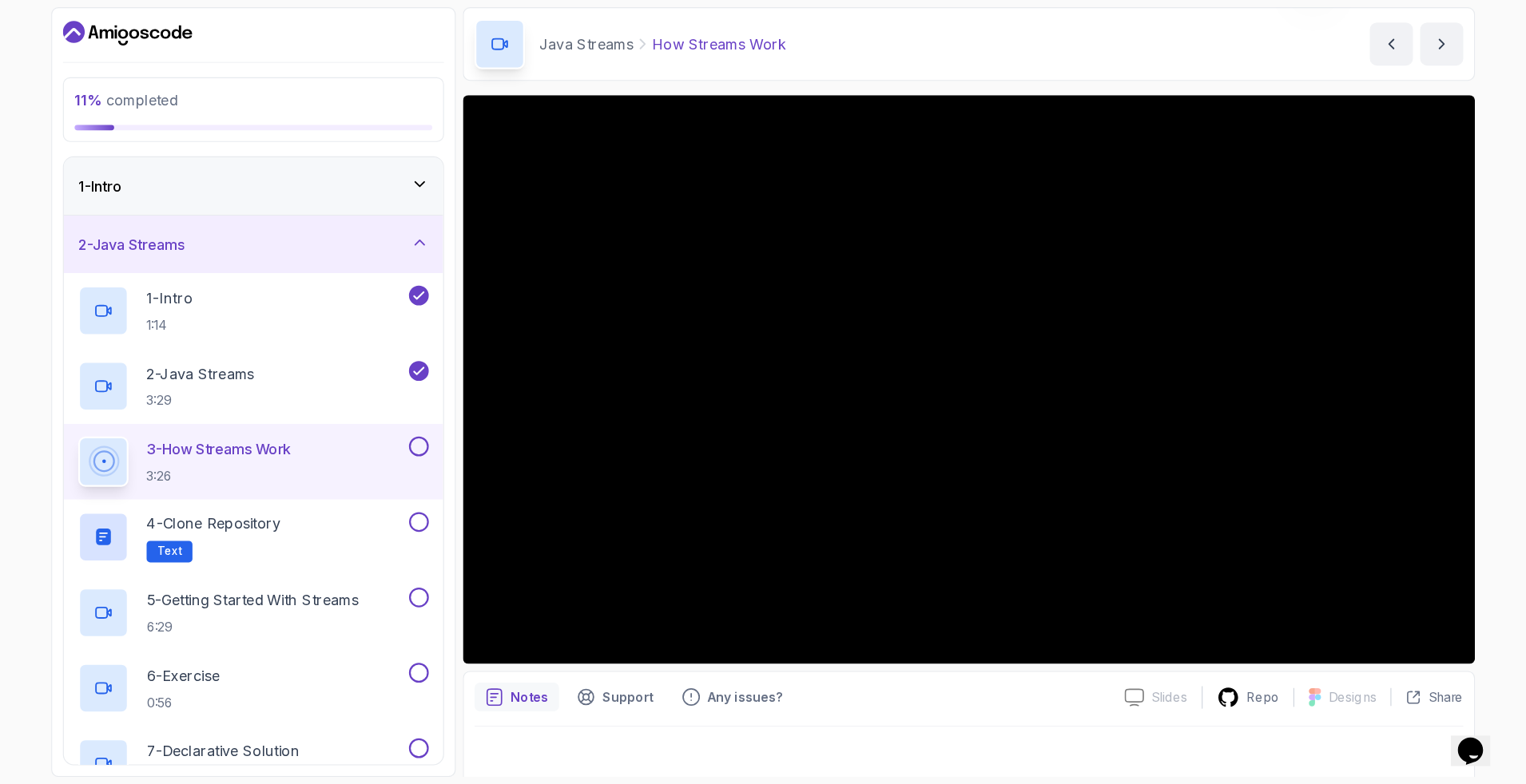
scroll to position [68, 0]
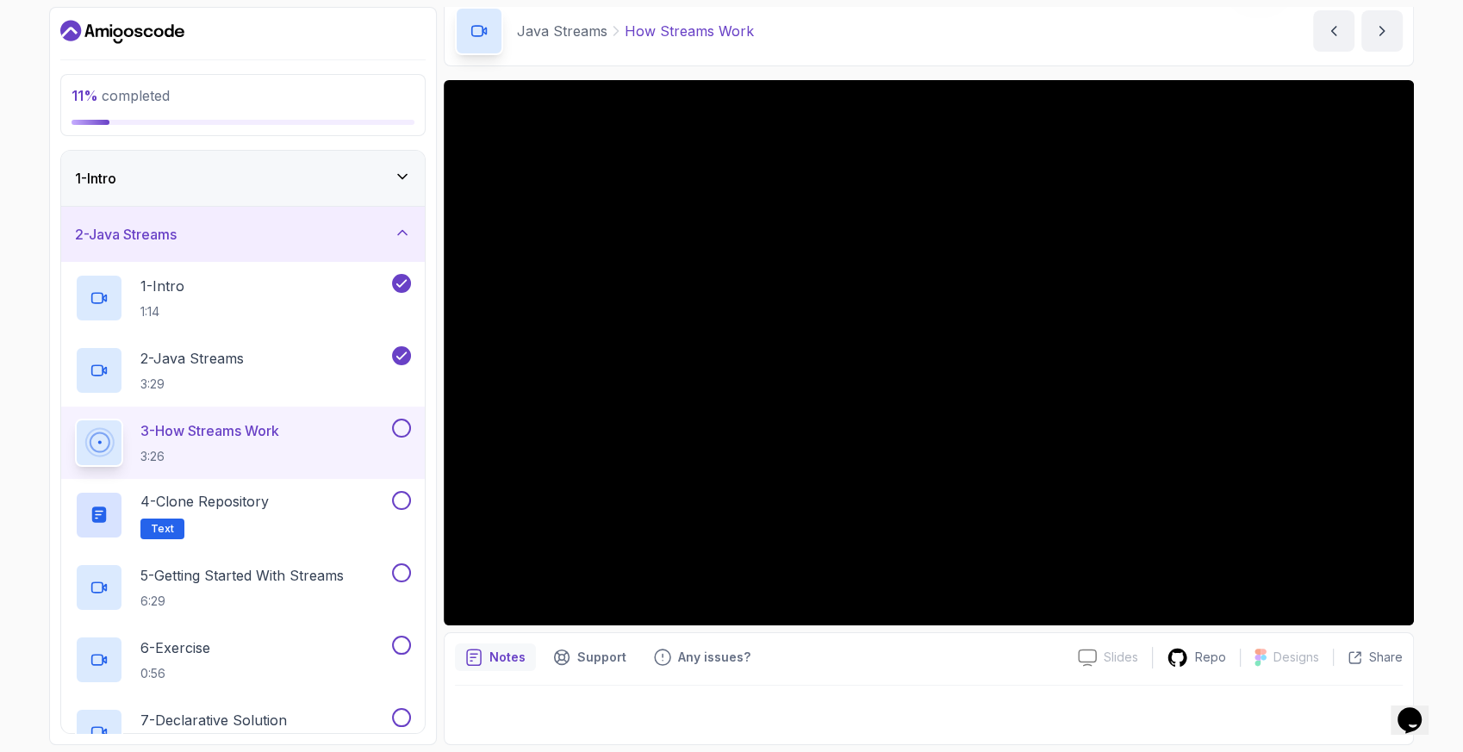
click at [428, 461] on div "11 % completed 1 - Intro 2 - Java Streams 1 - Intro 1:14 2 - Java Streams 3:29 …" at bounding box center [243, 376] width 388 height 738
click at [60, 551] on div "1 - Intro 2 - Java Streams 1 - Intro 1:14 2 - Java Streams 3:29 3 - How Streams…" at bounding box center [242, 442] width 365 height 584
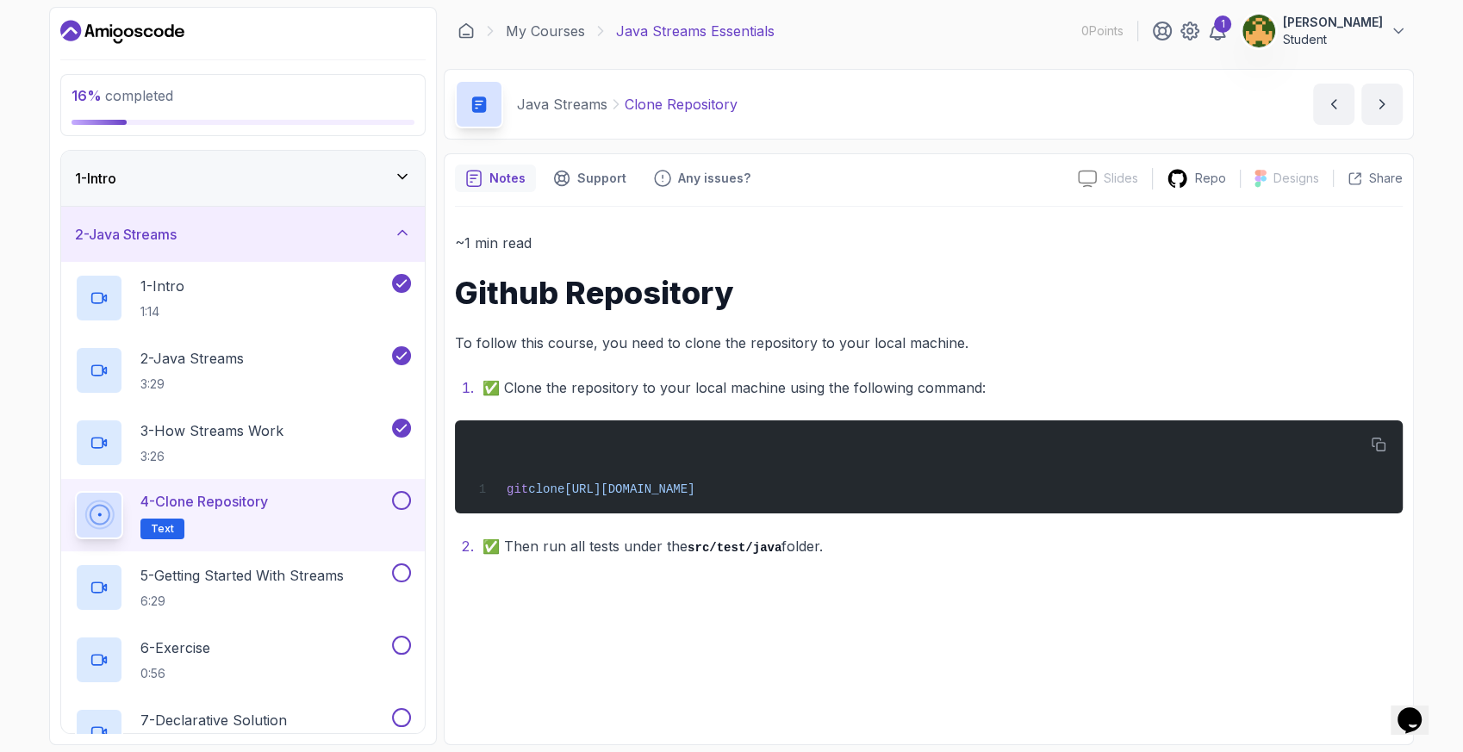
click at [396, 181] on icon at bounding box center [402, 176] width 17 height 17
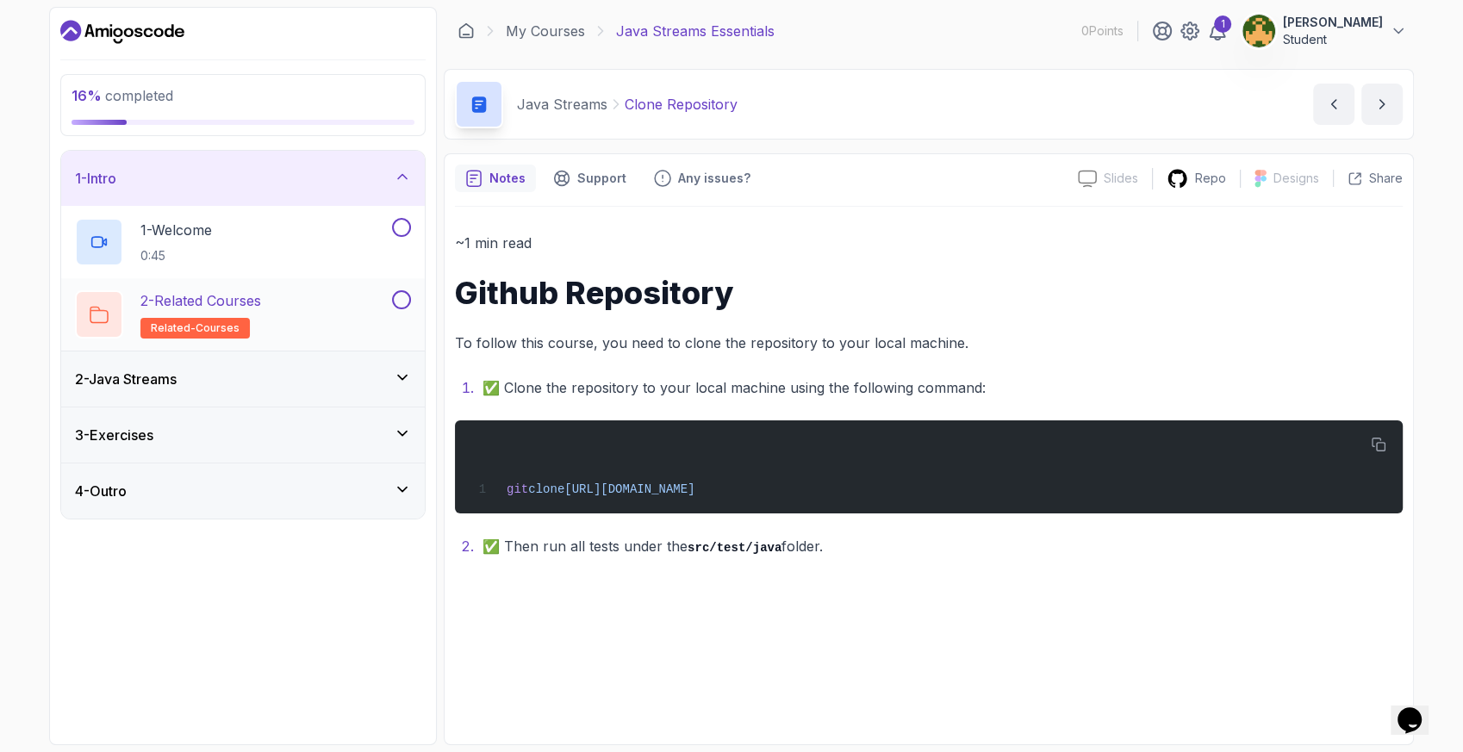
click at [261, 302] on p "2 - Related Courses" at bounding box center [200, 300] width 121 height 21
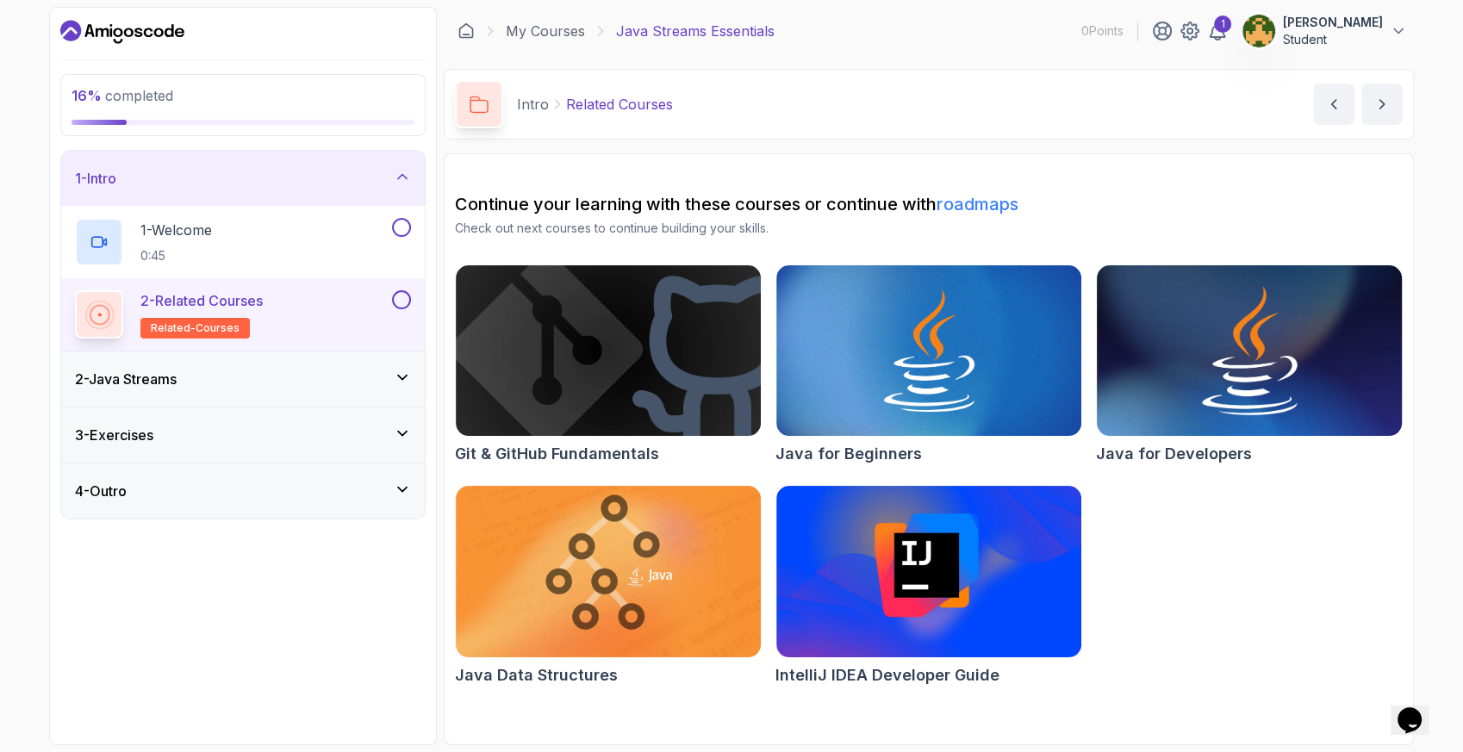
click at [1155, 377] on img at bounding box center [1249, 350] width 321 height 179
click at [402, 386] on div "2 - Java Streams" at bounding box center [243, 379] width 336 height 21
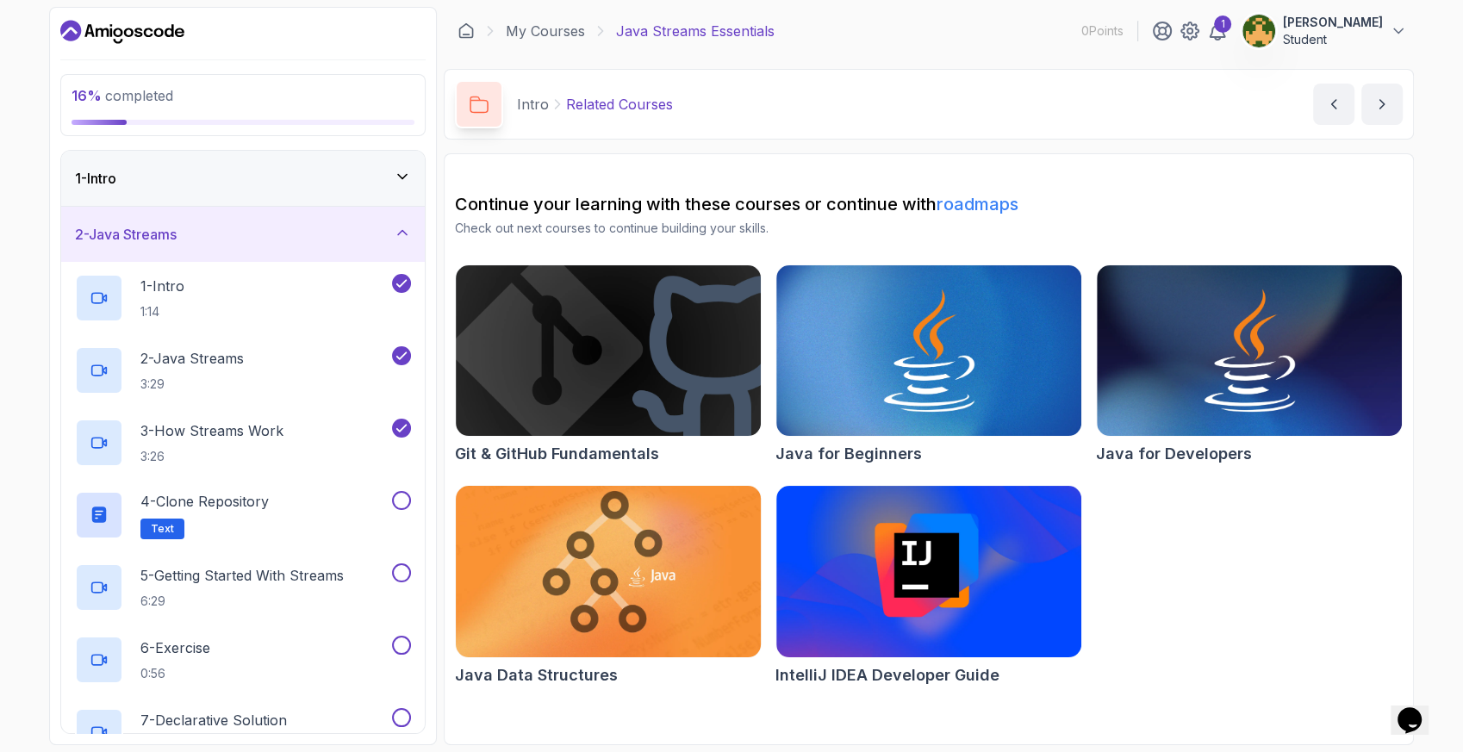
click at [572, 570] on img at bounding box center [608, 571] width 321 height 179
click at [109, 37] on icon "Dashboard" at bounding box center [122, 32] width 124 height 28
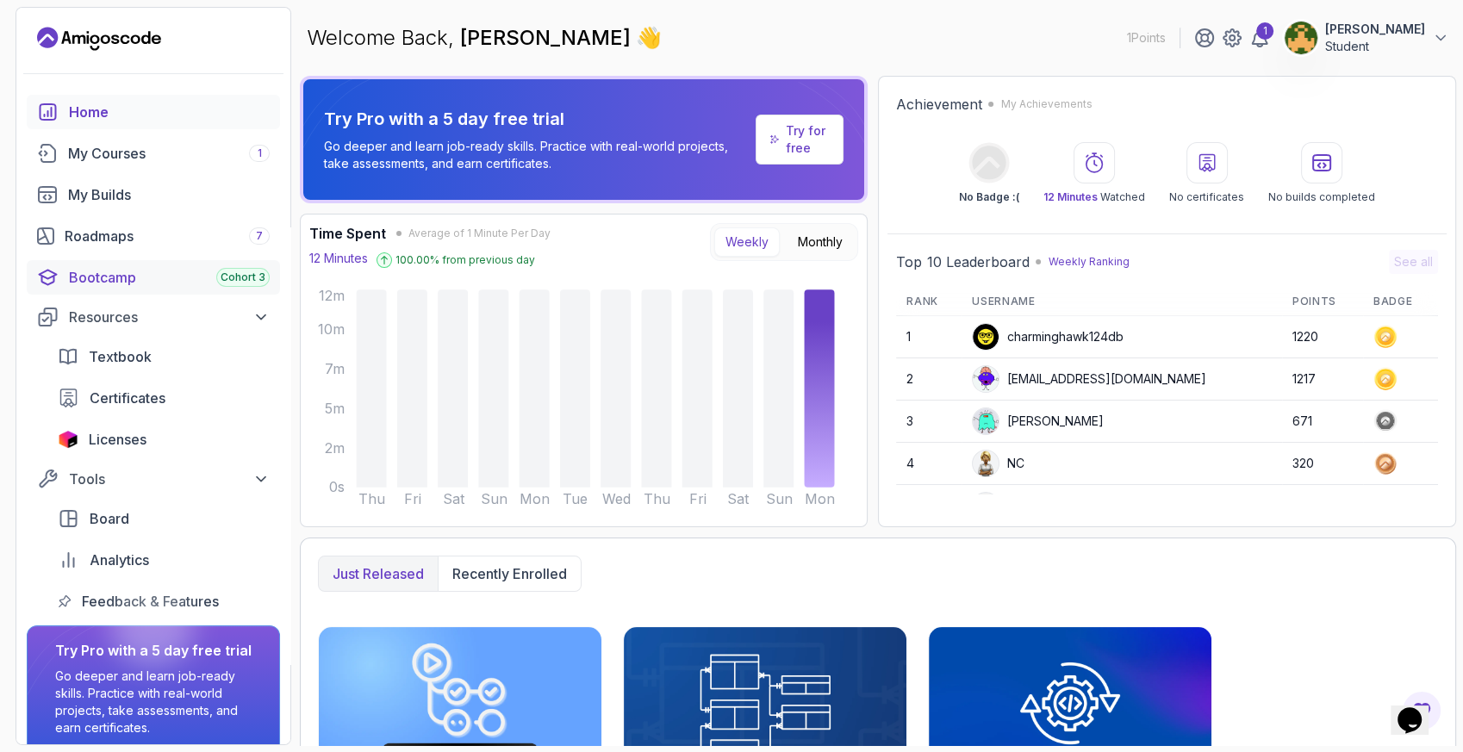
click at [115, 277] on div "Bootcamp Cohort 3" at bounding box center [169, 277] width 201 height 21
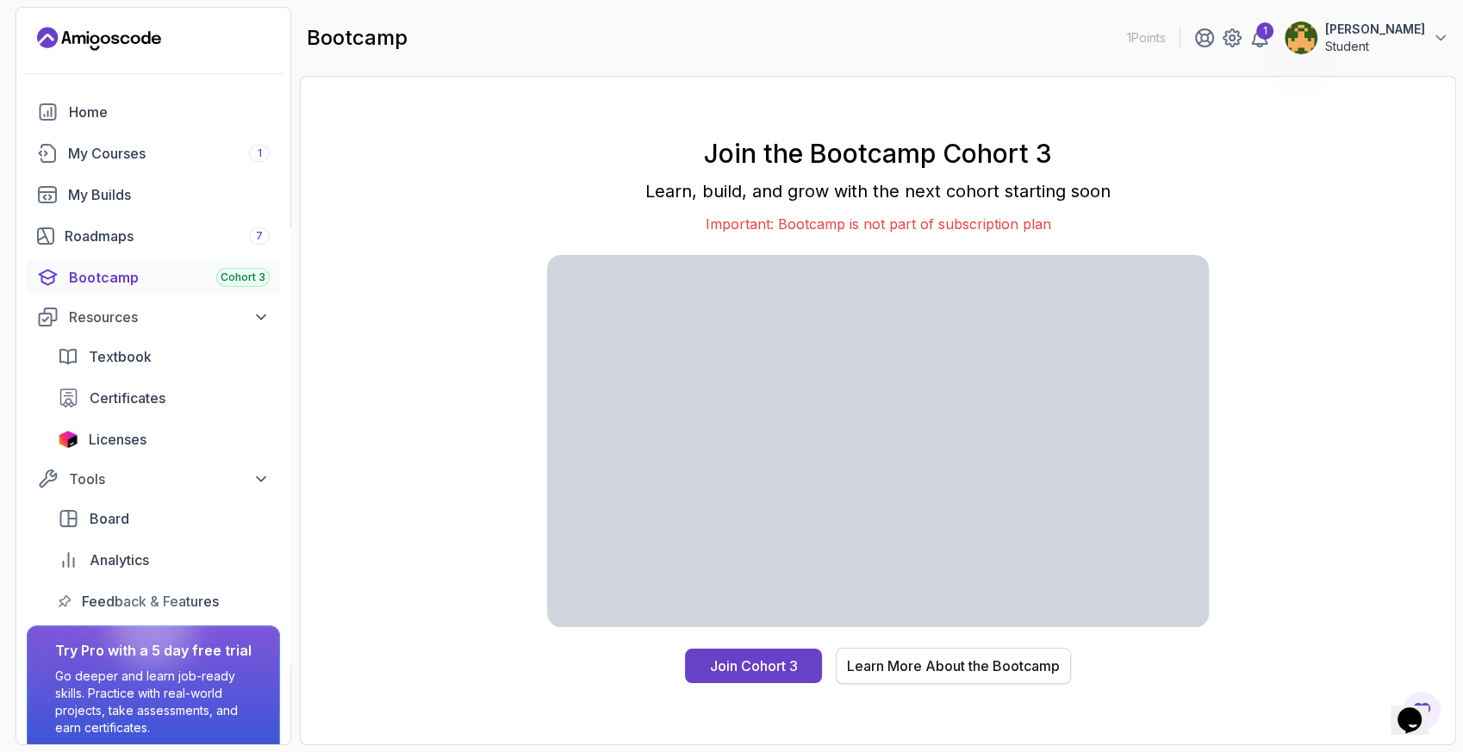
click at [923, 656] on div "Learn More About the Bootcamp" at bounding box center [953, 666] width 213 height 21
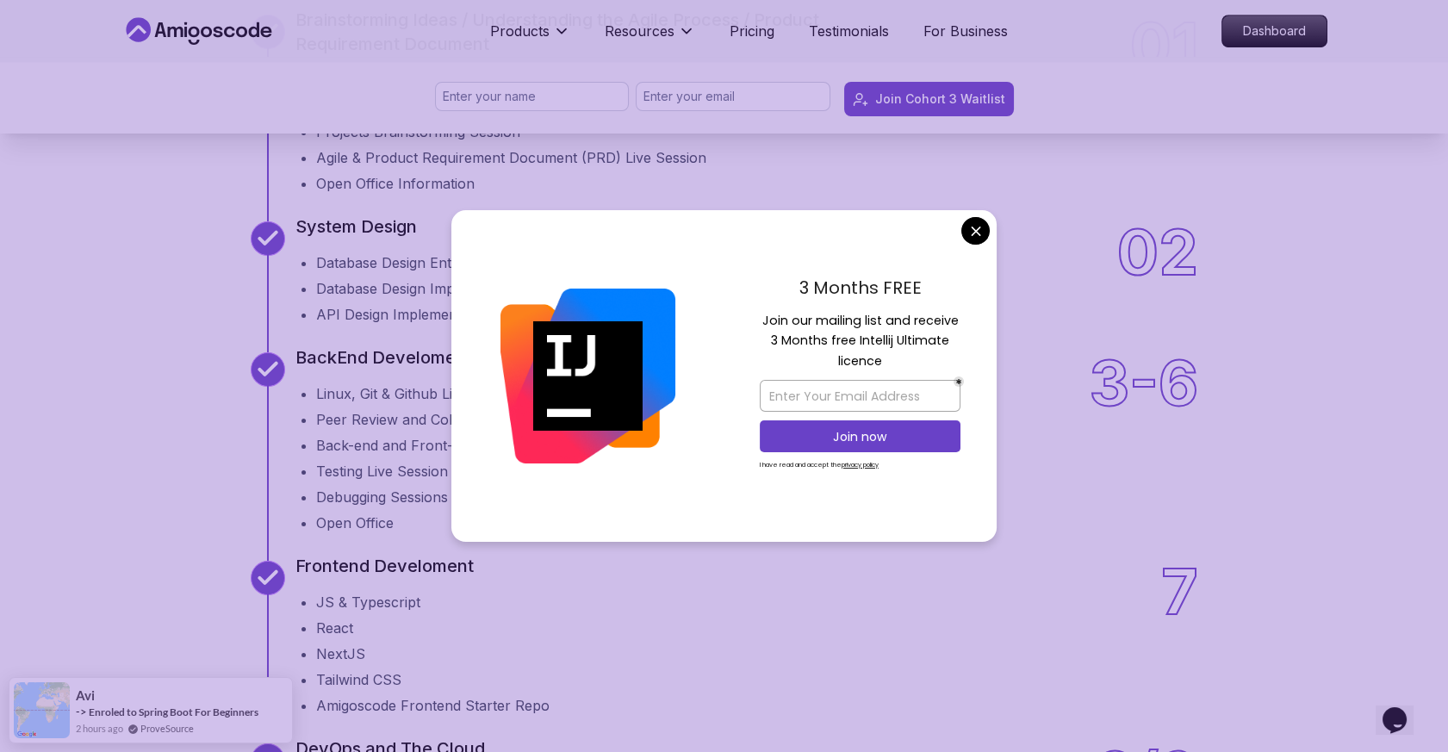
scroll to position [2048, 0]
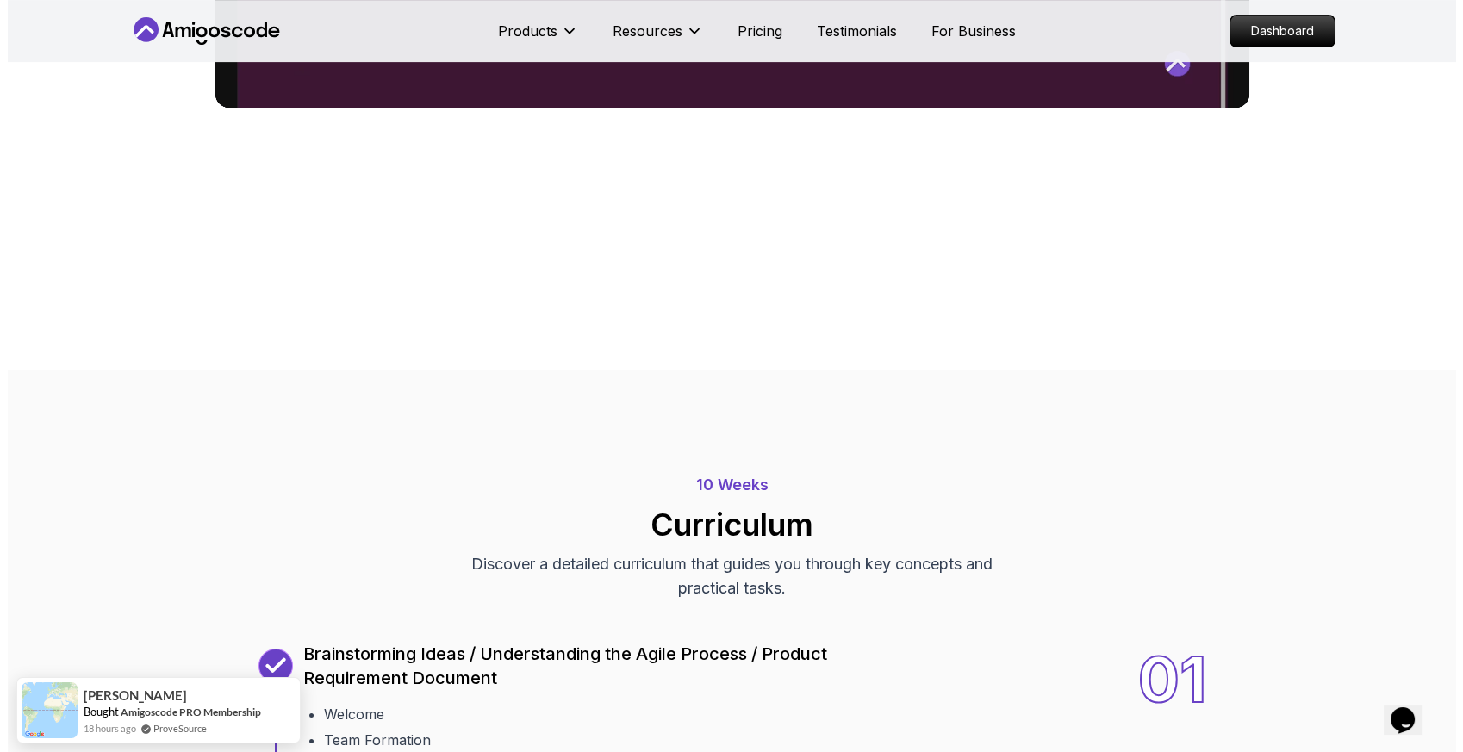
scroll to position [0, 0]
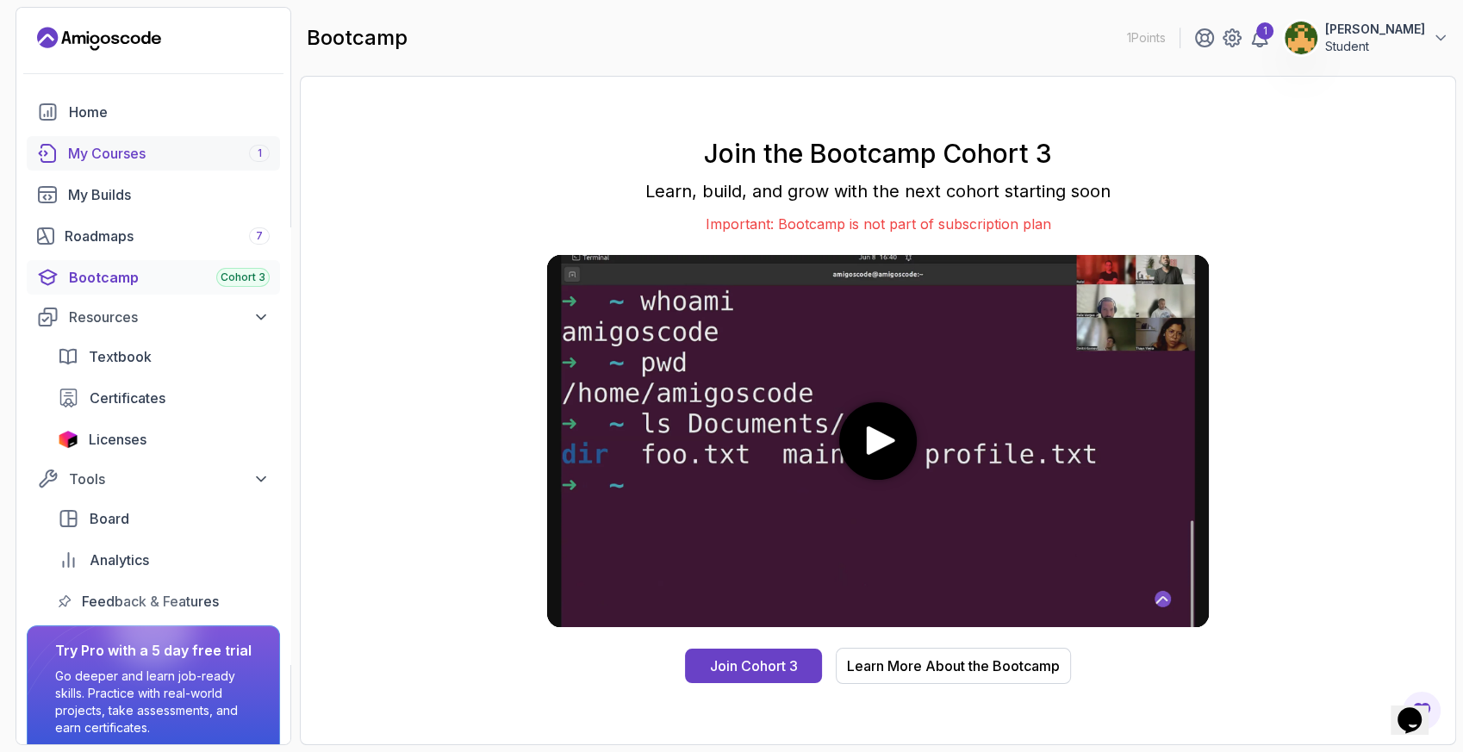
click at [124, 154] on div "My Courses 1" at bounding box center [169, 153] width 202 height 21
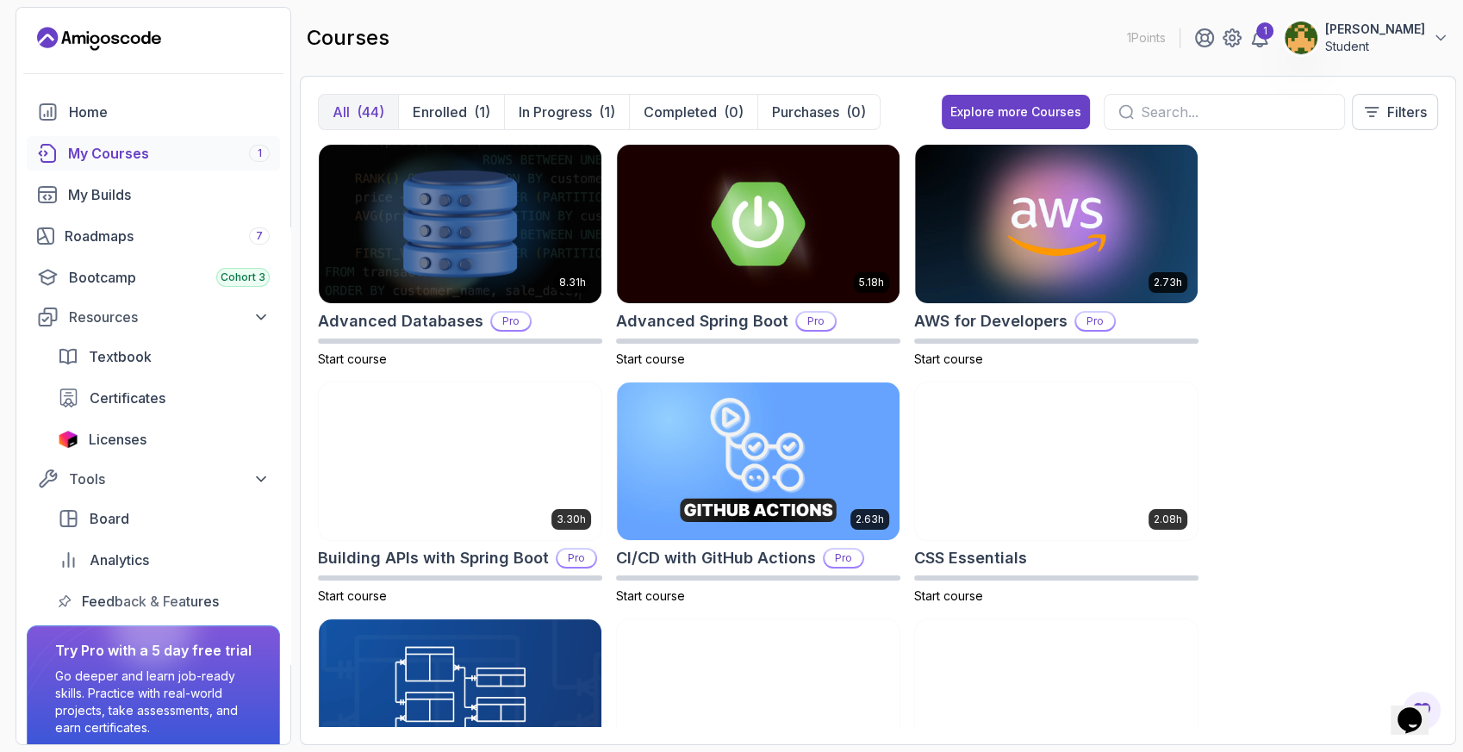
scroll to position [38, 0]
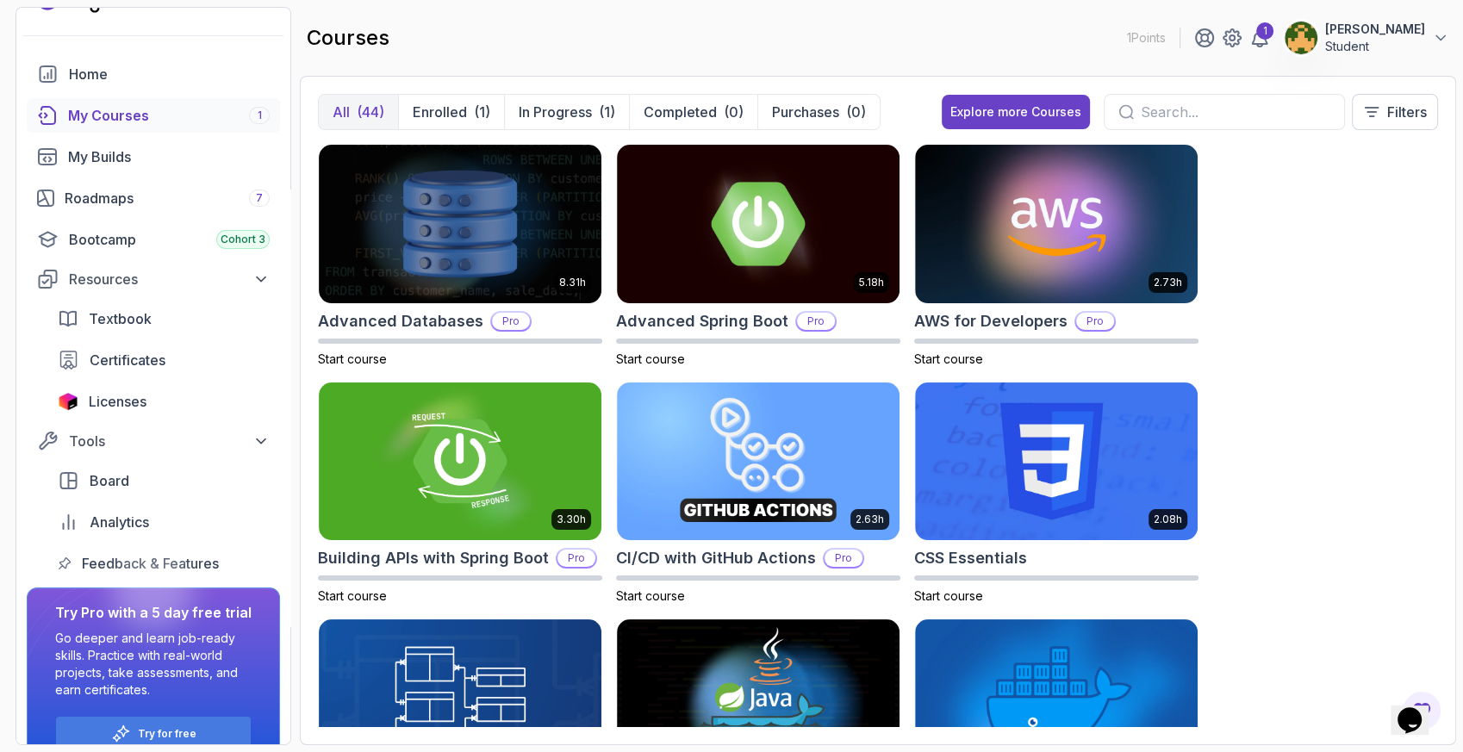
click at [1224, 329] on div "8.31h Advanced Databases Pro Start course 5.18h Advanced Spring Boot Pro Start …" at bounding box center [878, 435] width 1120 height 583
click at [1186, 362] on p "Start course" at bounding box center [1056, 359] width 284 height 17
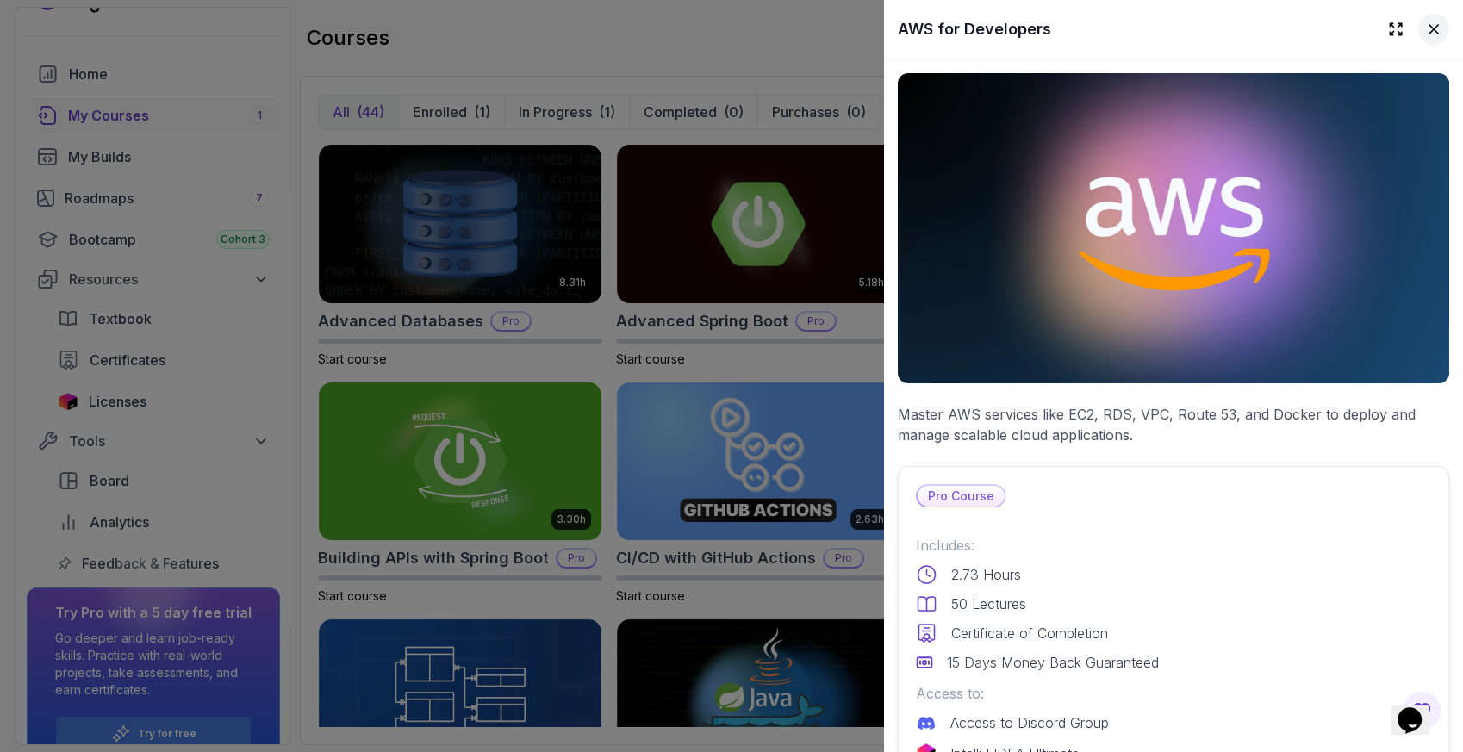
click at [1428, 25] on button at bounding box center [1433, 29] width 31 height 31
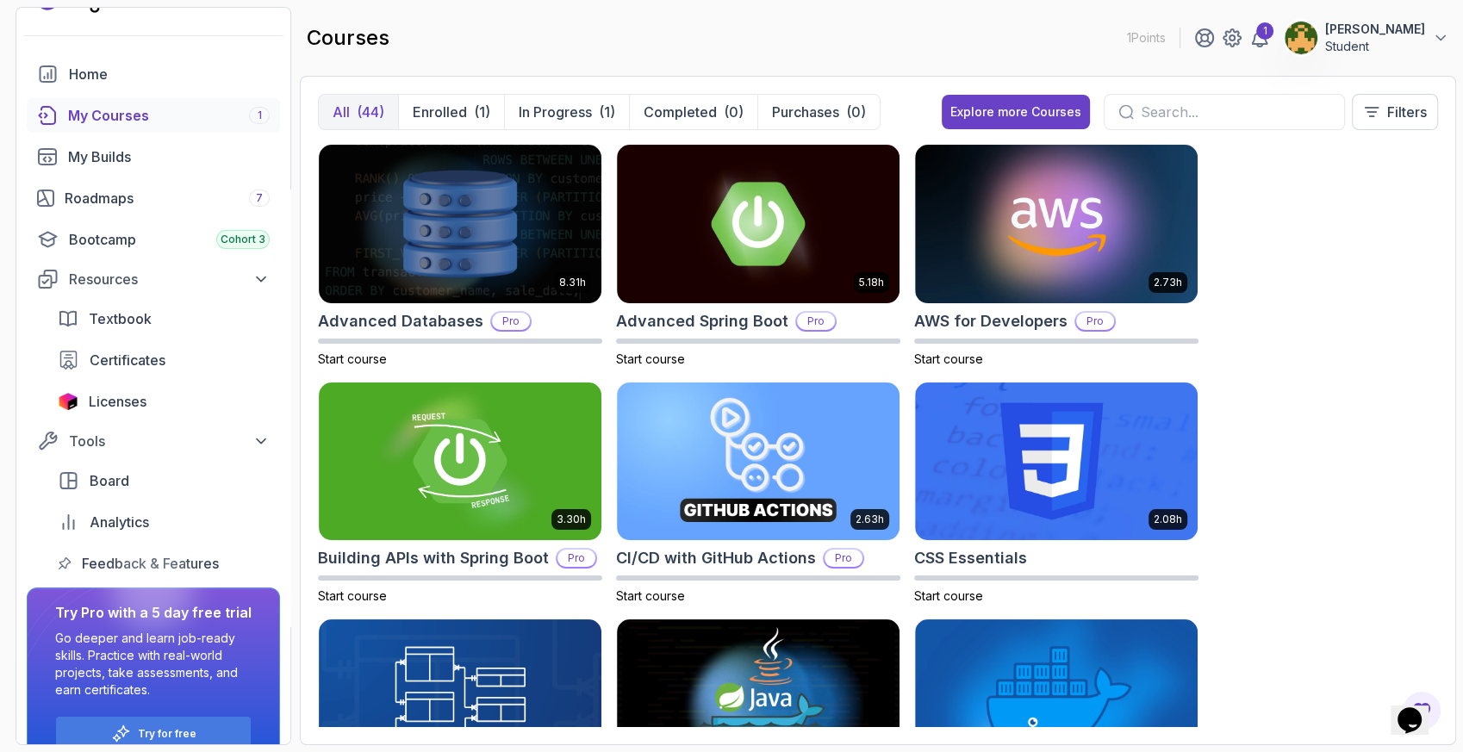
click at [1194, 371] on div "8.31h Advanced Databases Pro Start course 5.18h Advanced Spring Boot Pro Start …" at bounding box center [878, 435] width 1120 height 583
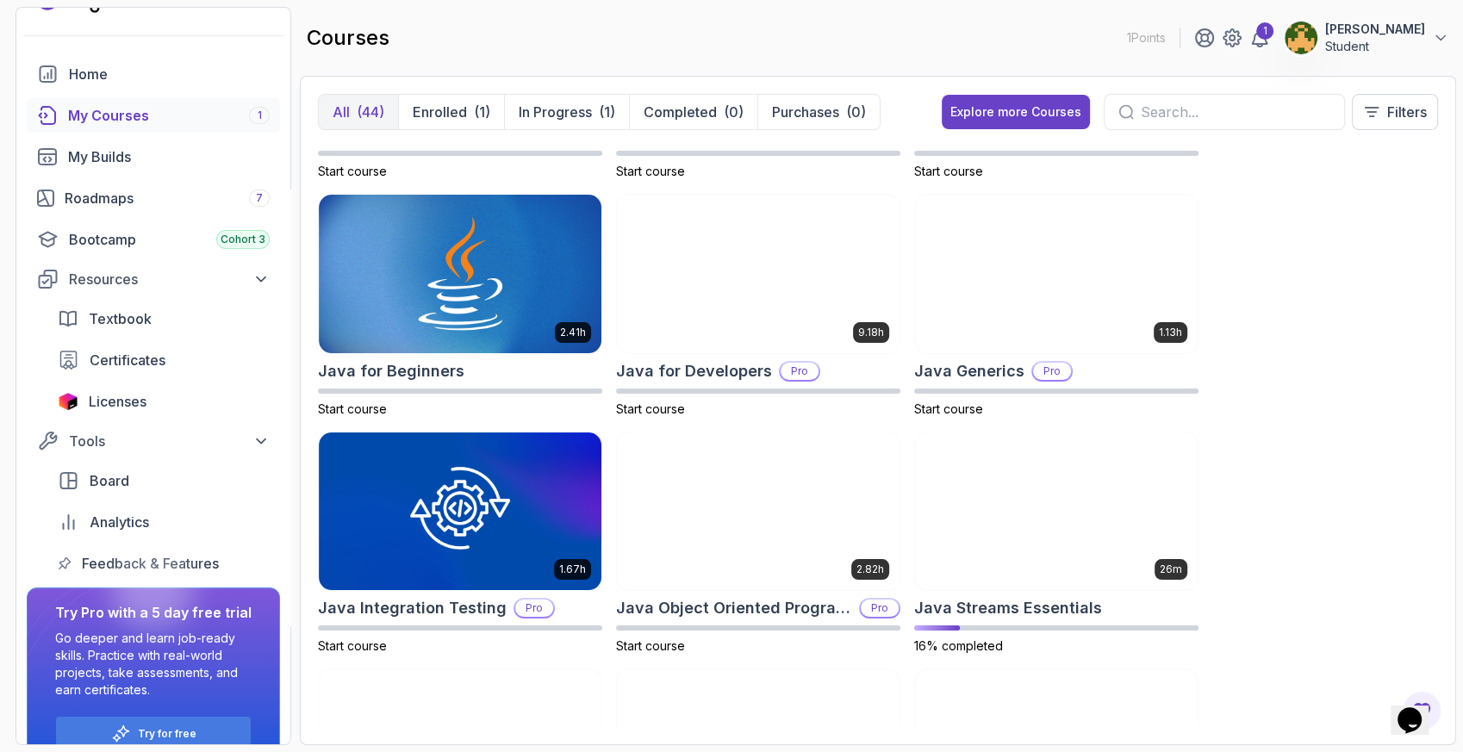
scroll to position [1149, 0]
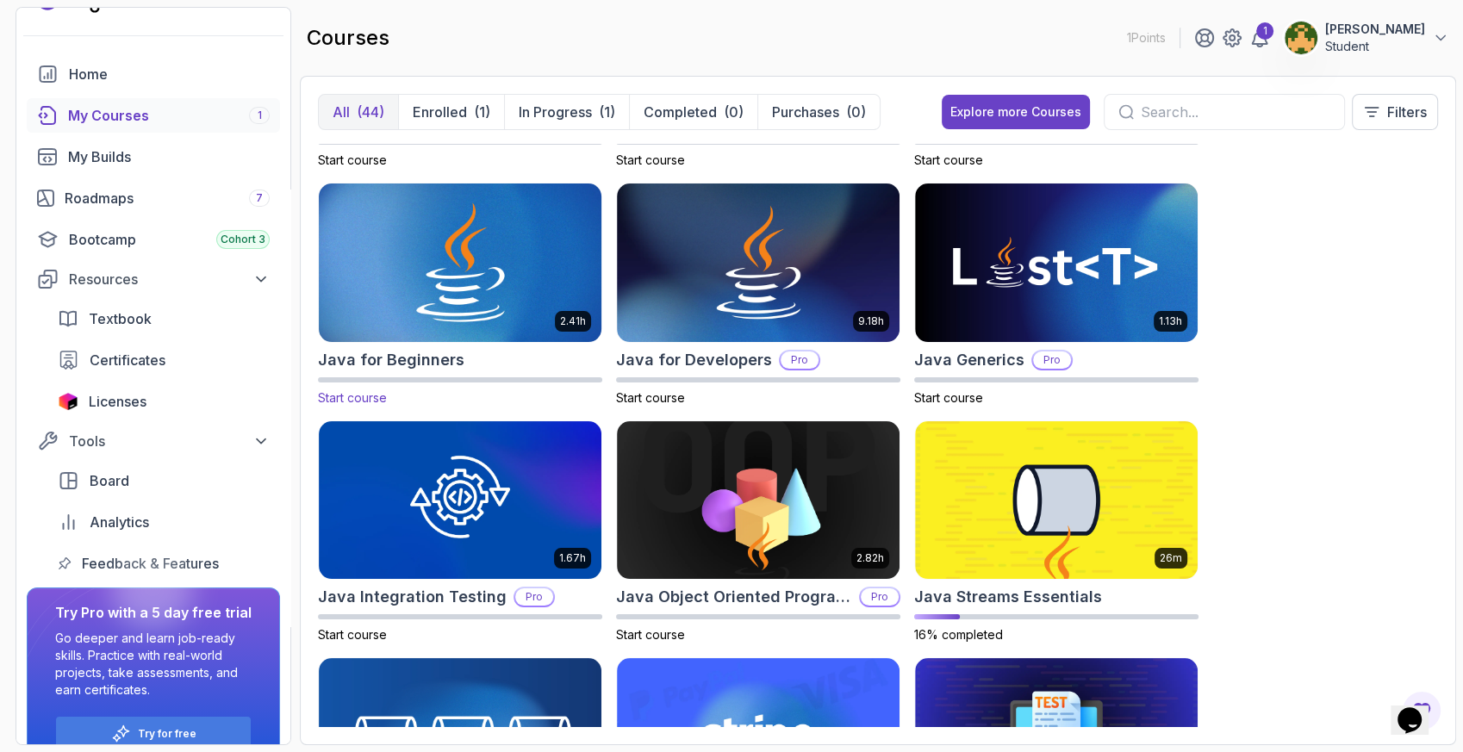
click at [456, 244] on img at bounding box center [460, 263] width 296 height 166
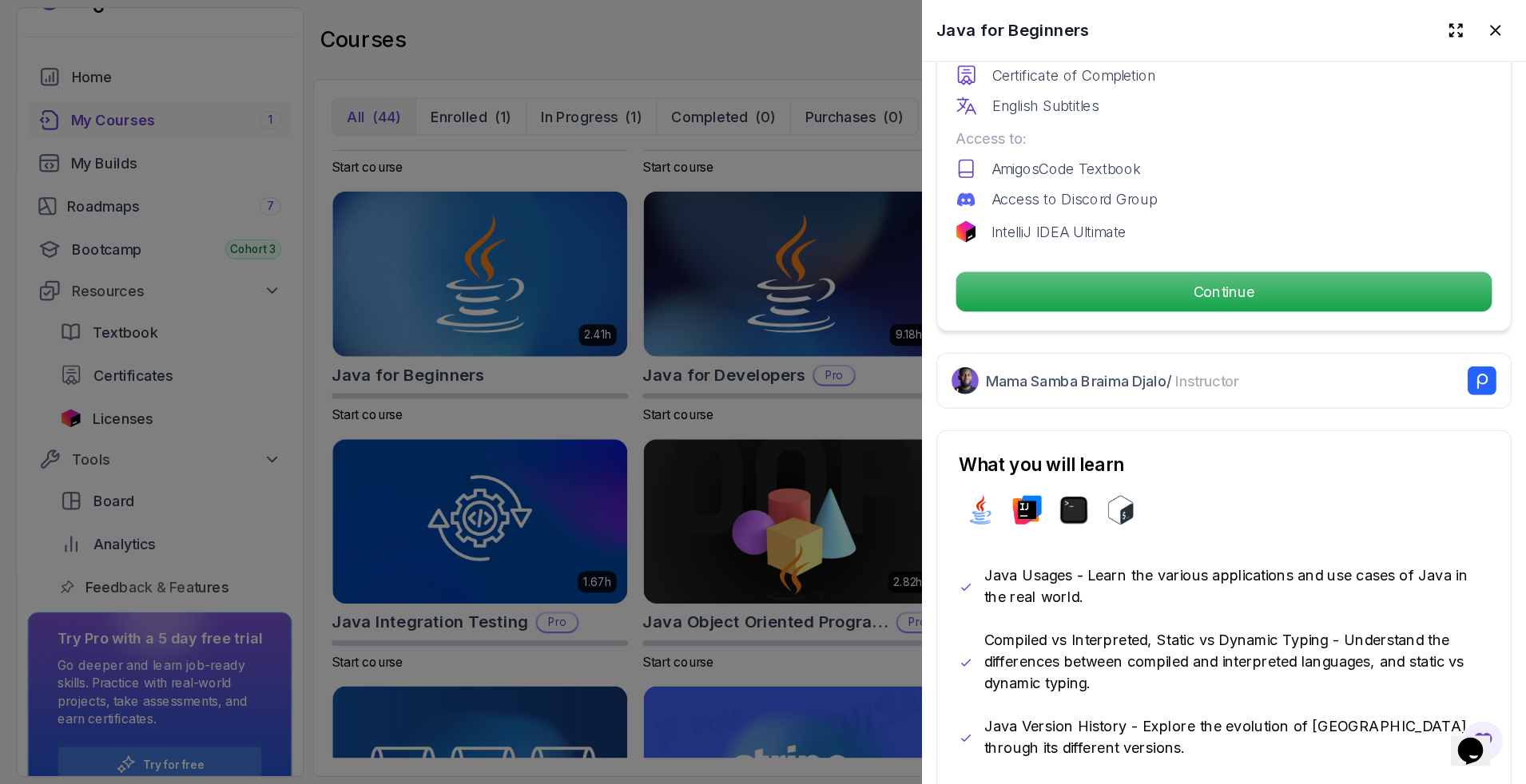
scroll to position [453, 0]
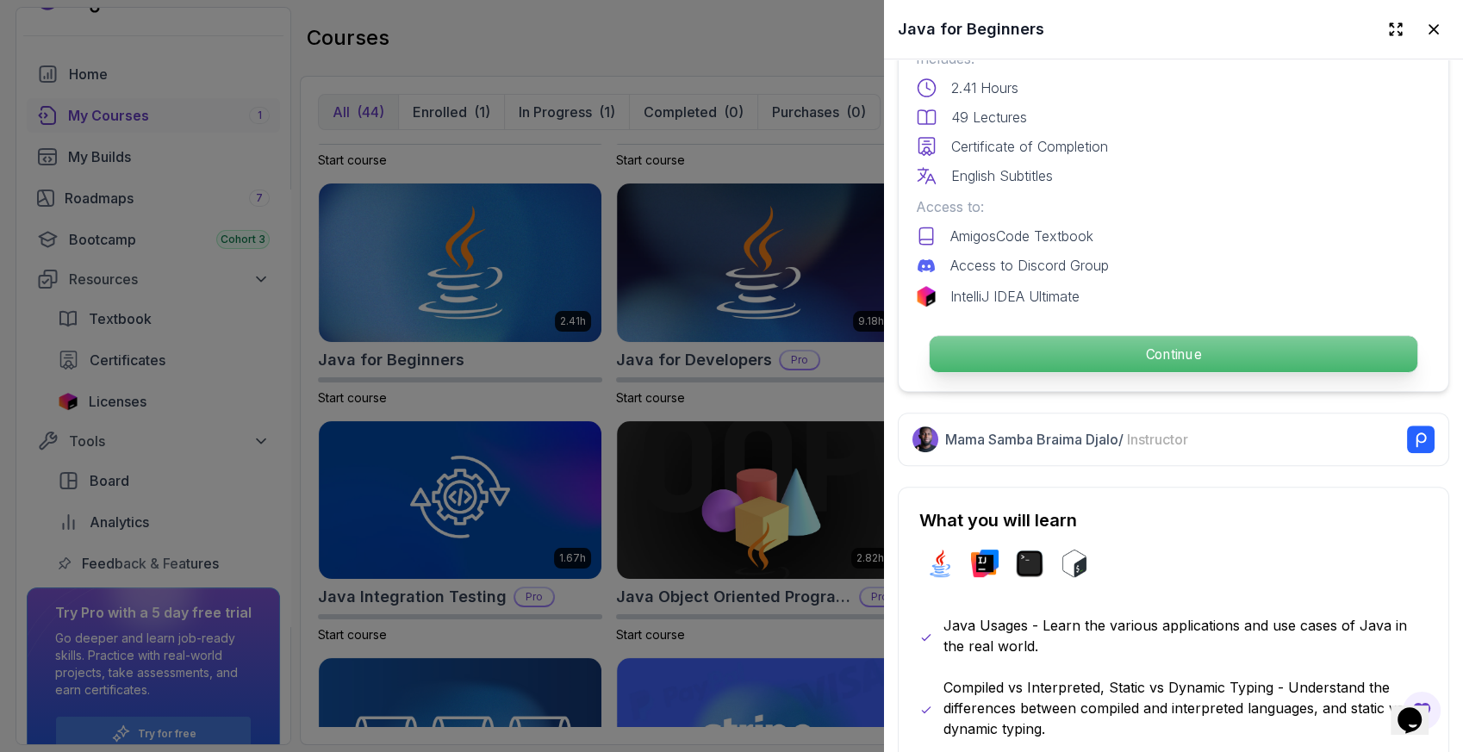
click at [1200, 342] on p "Continue" at bounding box center [1174, 354] width 488 height 36
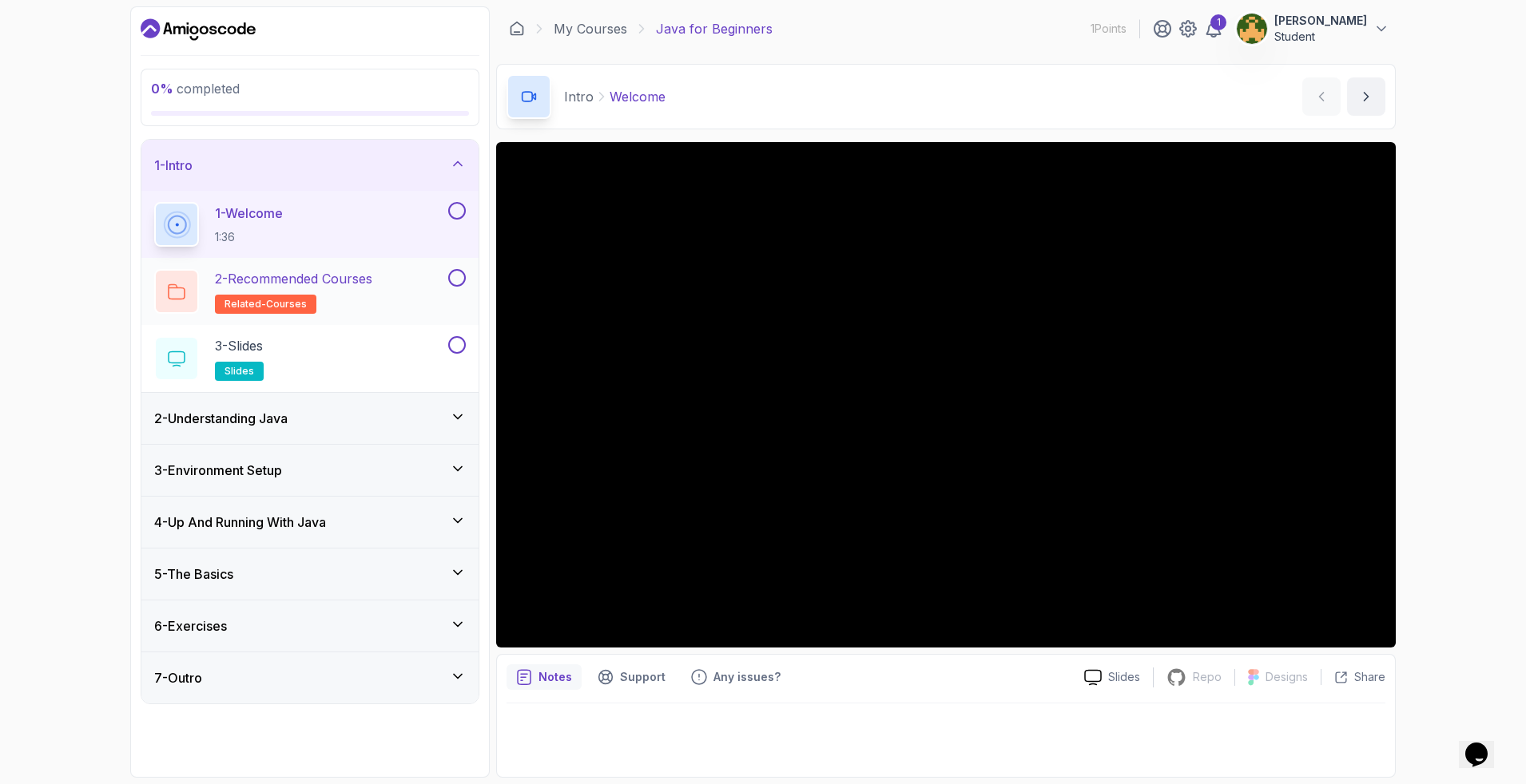
click at [354, 289] on h2 "2 - Recommended Courses related-courses" at bounding box center [294, 291] width 158 height 44
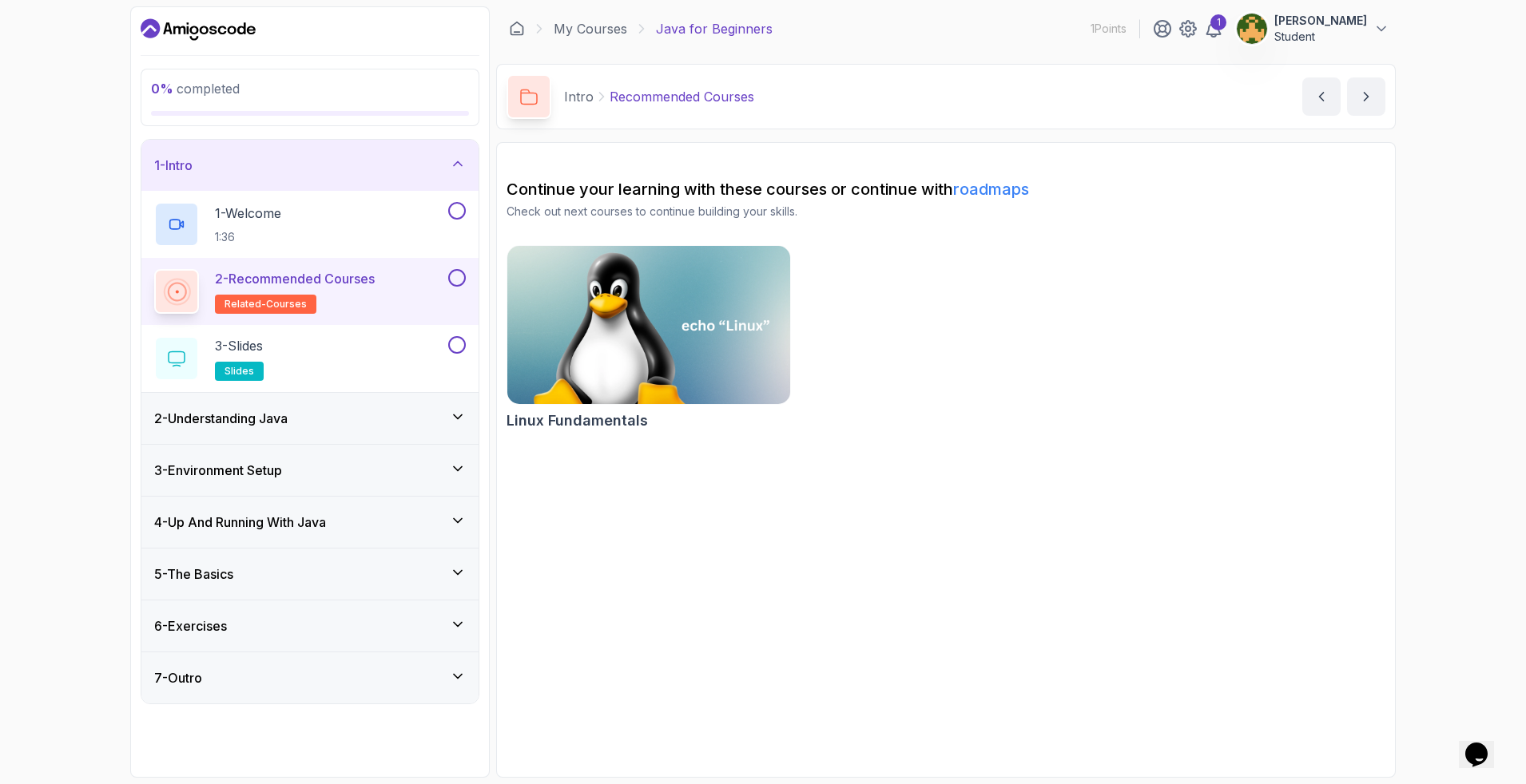
click at [443, 424] on div "2 - Understanding Java" at bounding box center [310, 418] width 312 height 19
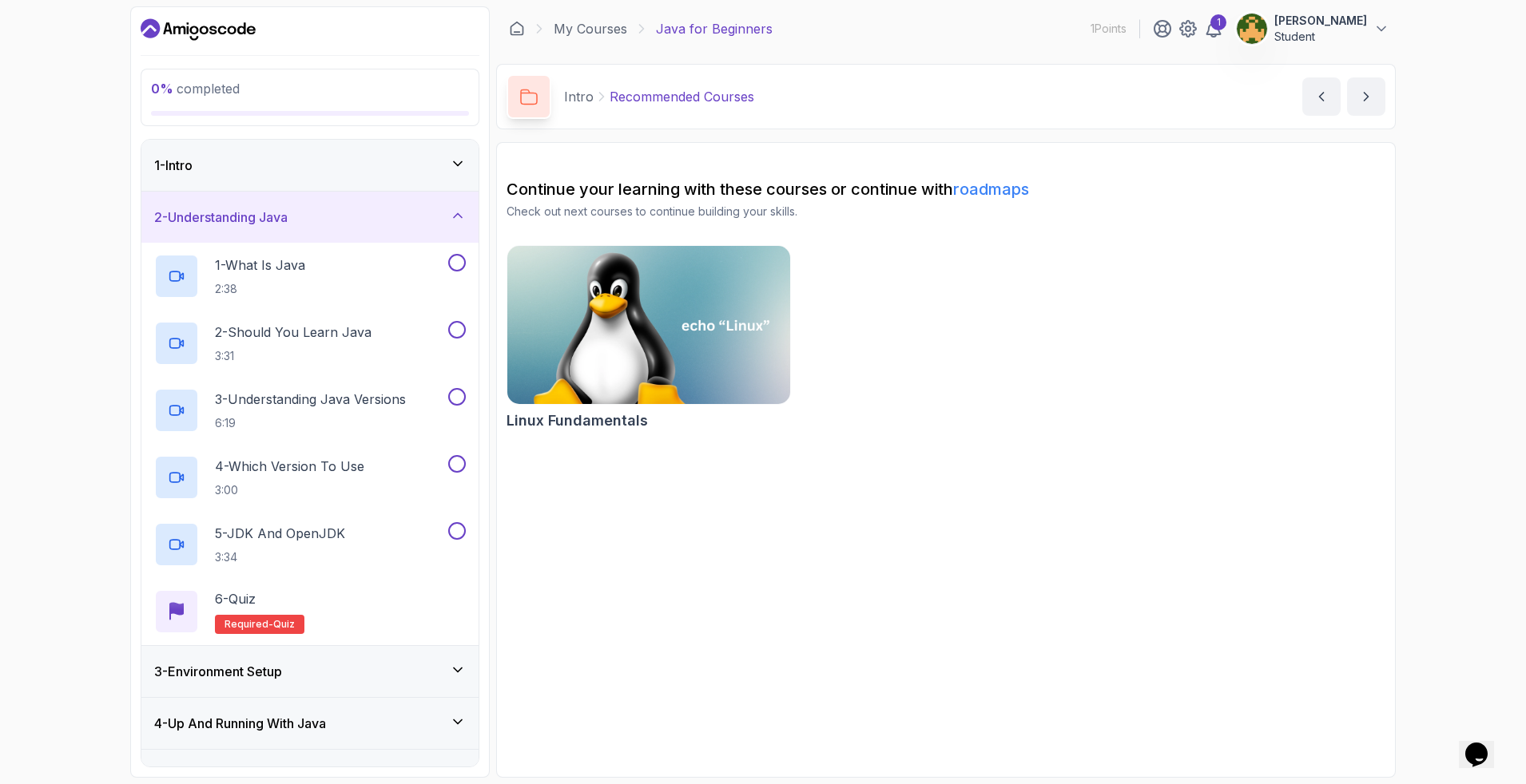
click at [442, 206] on div "2 - Understanding Java" at bounding box center [311, 217] width 337 height 51
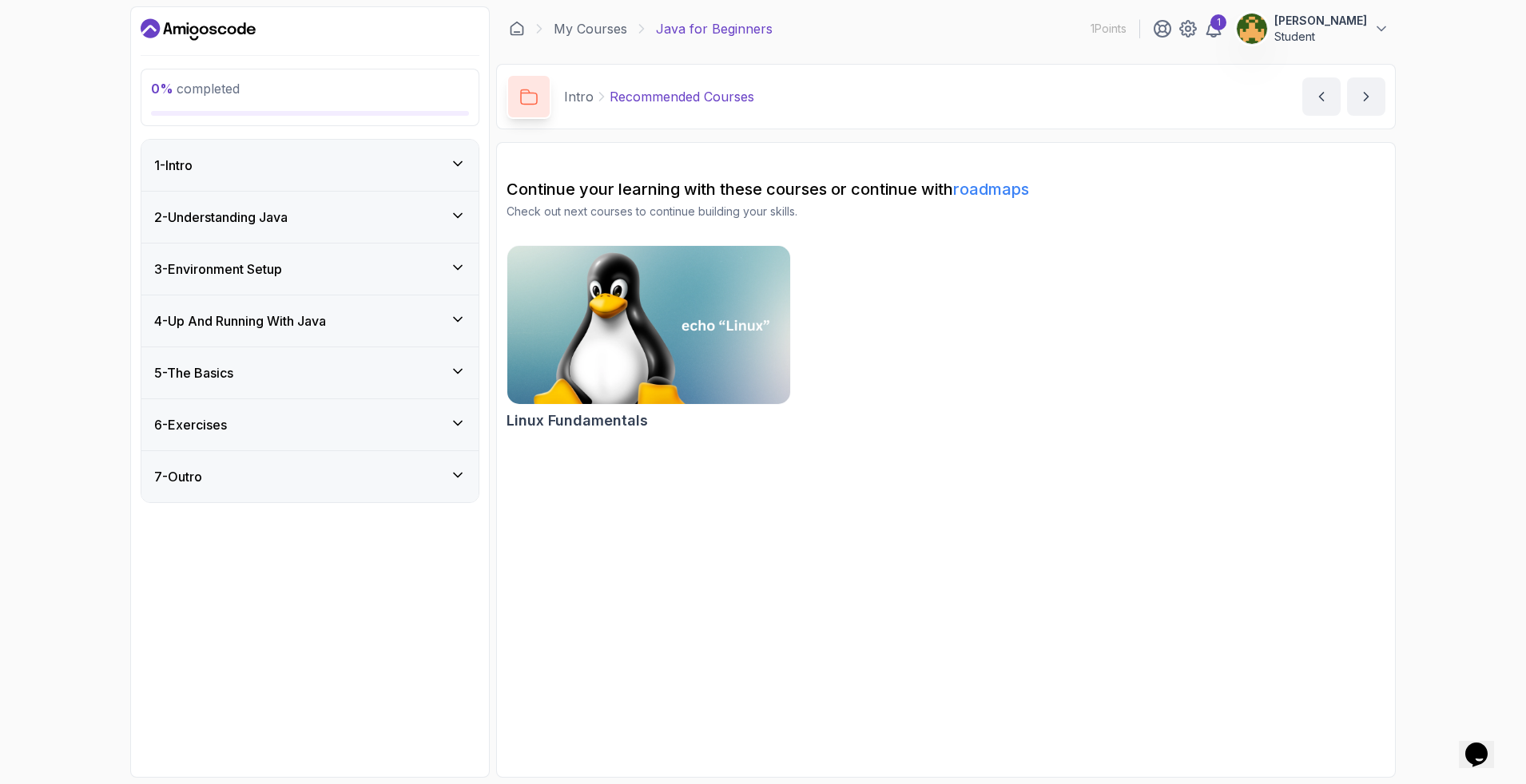
click at [392, 264] on div "3 - Environment Setup" at bounding box center [310, 269] width 312 height 19
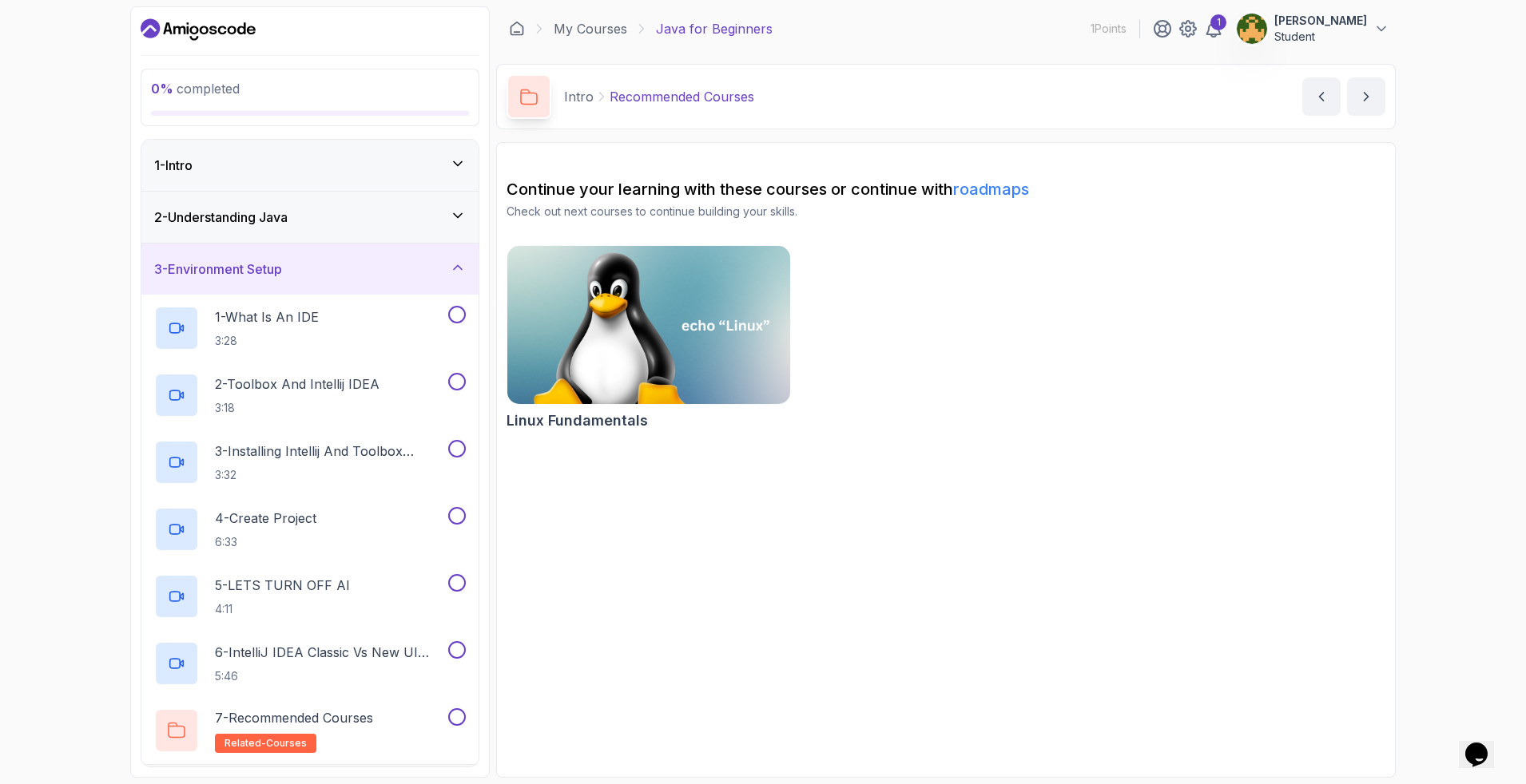
click at [392, 264] on div "3 - Environment Setup" at bounding box center [310, 269] width 312 height 19
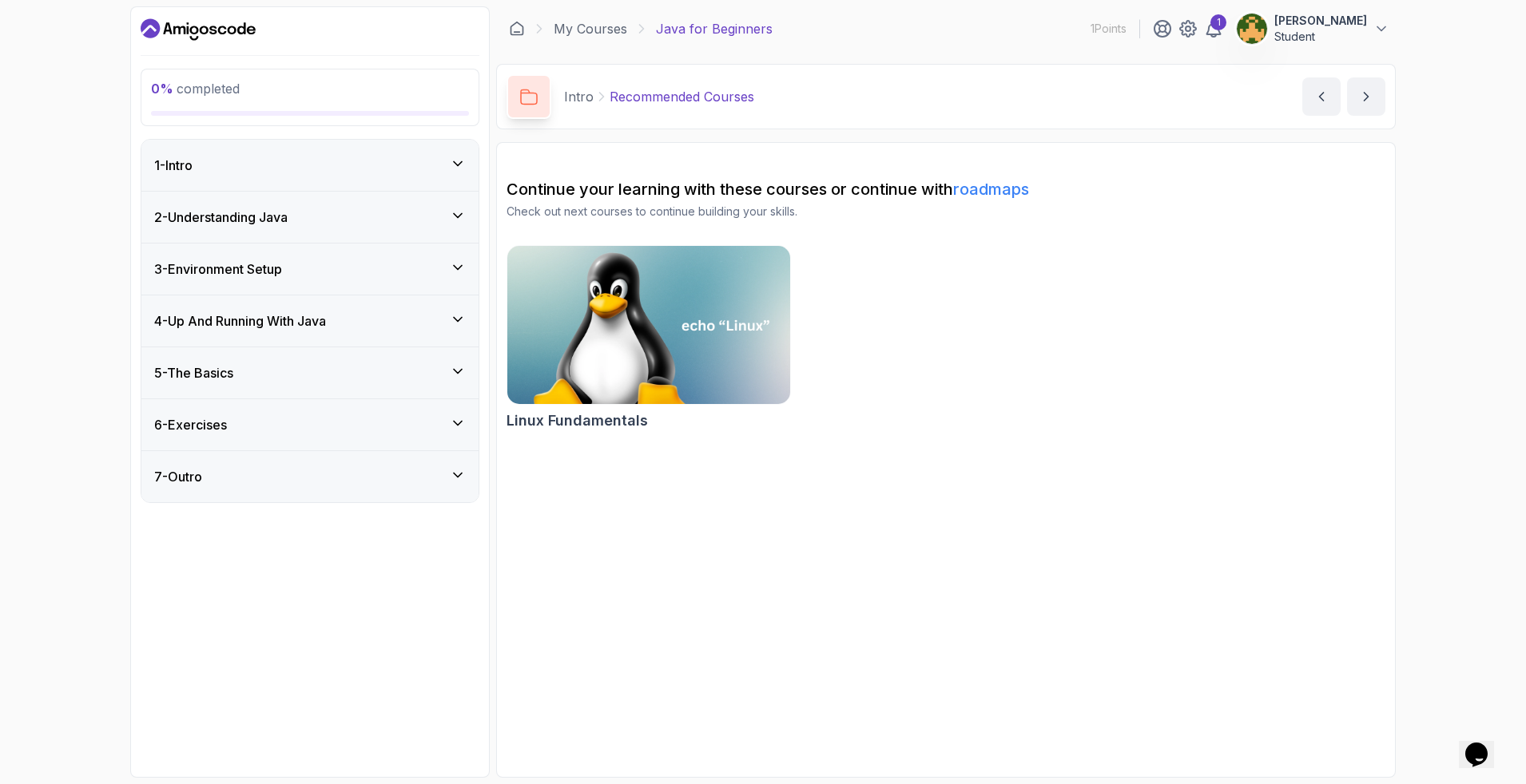
click at [422, 321] on div "4 - Up And Running With Java" at bounding box center [310, 321] width 312 height 19
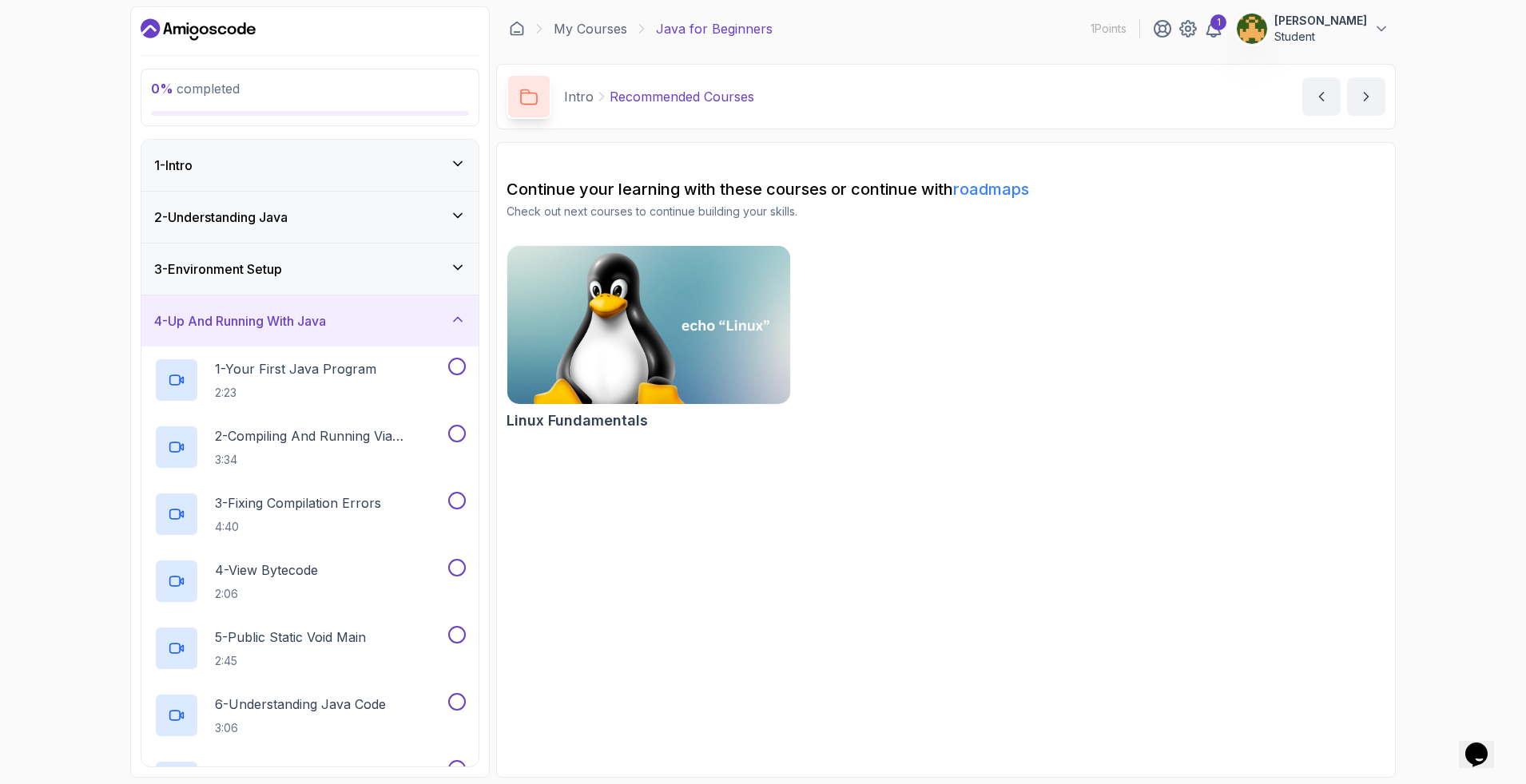
click at [422, 321] on div "4 - Up And Running With Java" at bounding box center [310, 321] width 312 height 19
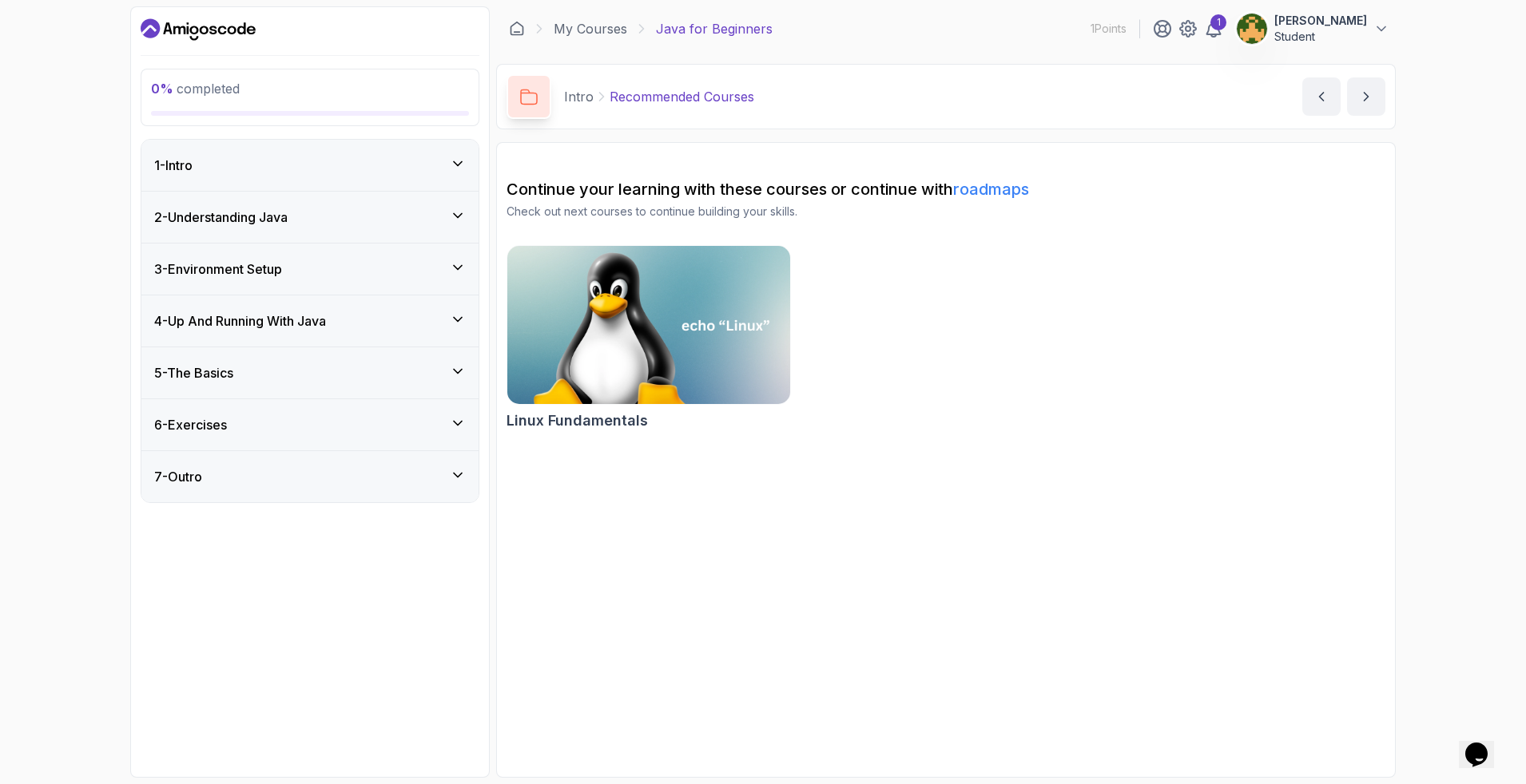
click at [453, 366] on icon at bounding box center [457, 371] width 16 height 16
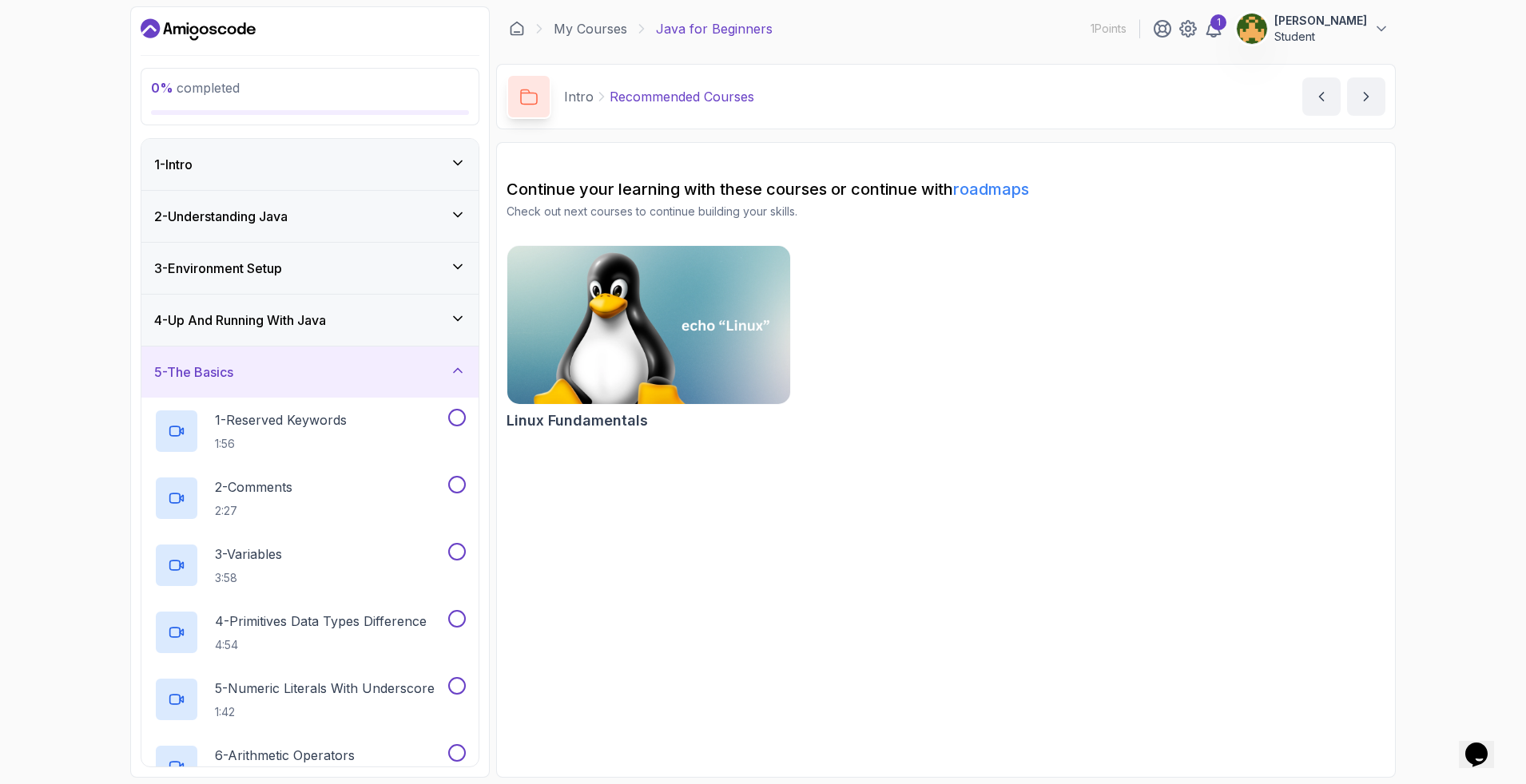
click at [453, 366] on icon at bounding box center [457, 370] width 16 height 16
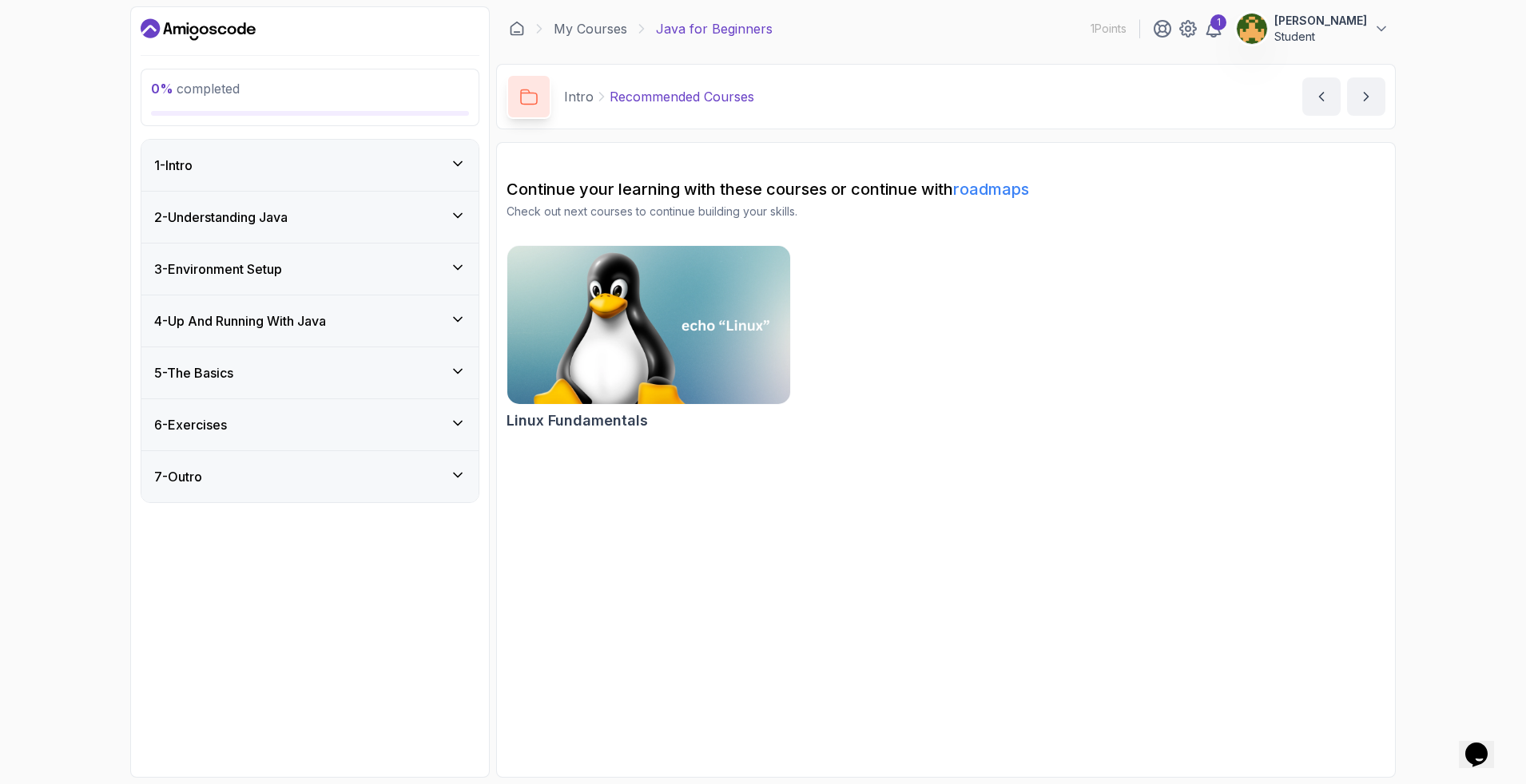
click at [453, 423] on icon at bounding box center [457, 423] width 16 height 16
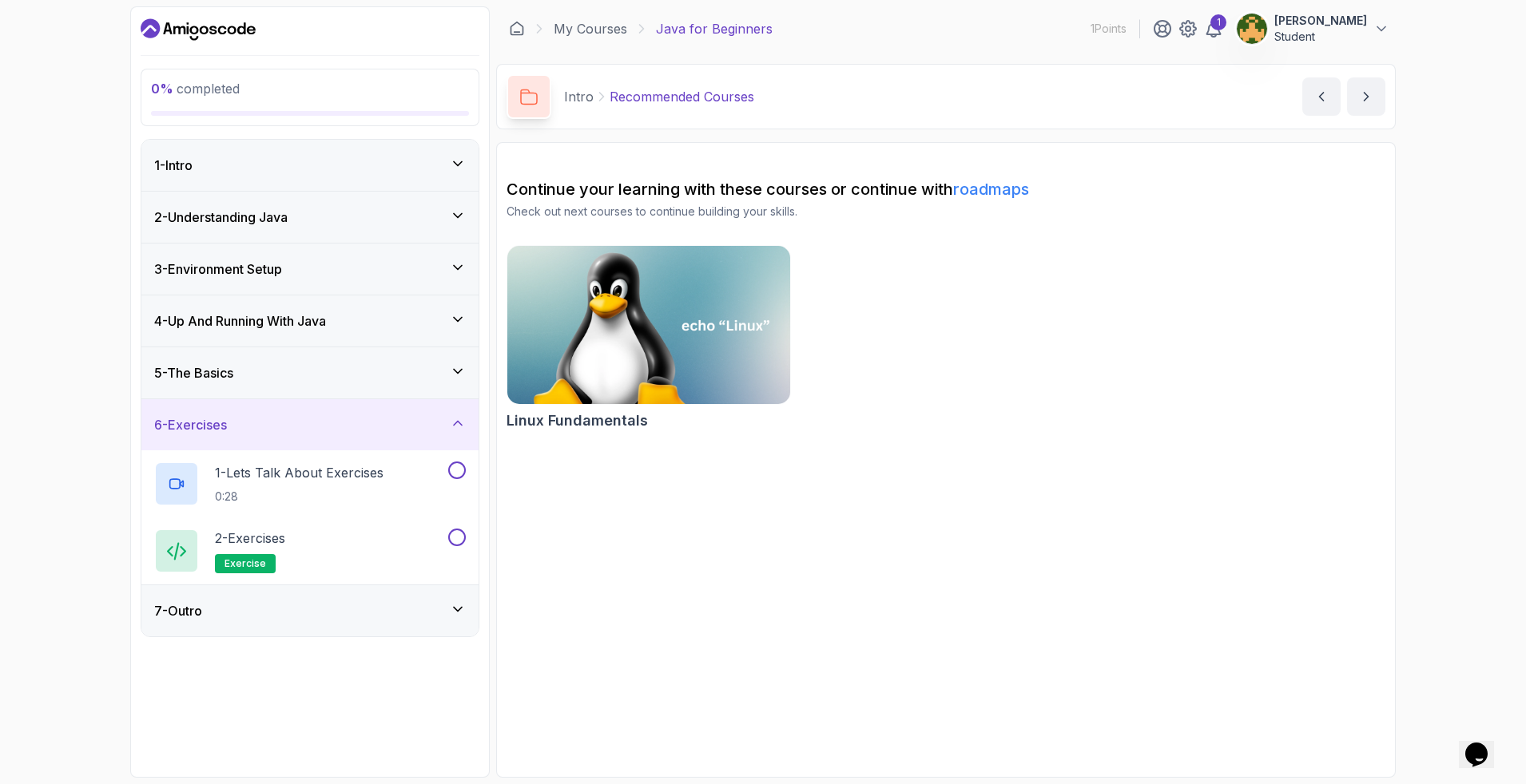
click at [453, 423] on icon at bounding box center [457, 423] width 16 height 16
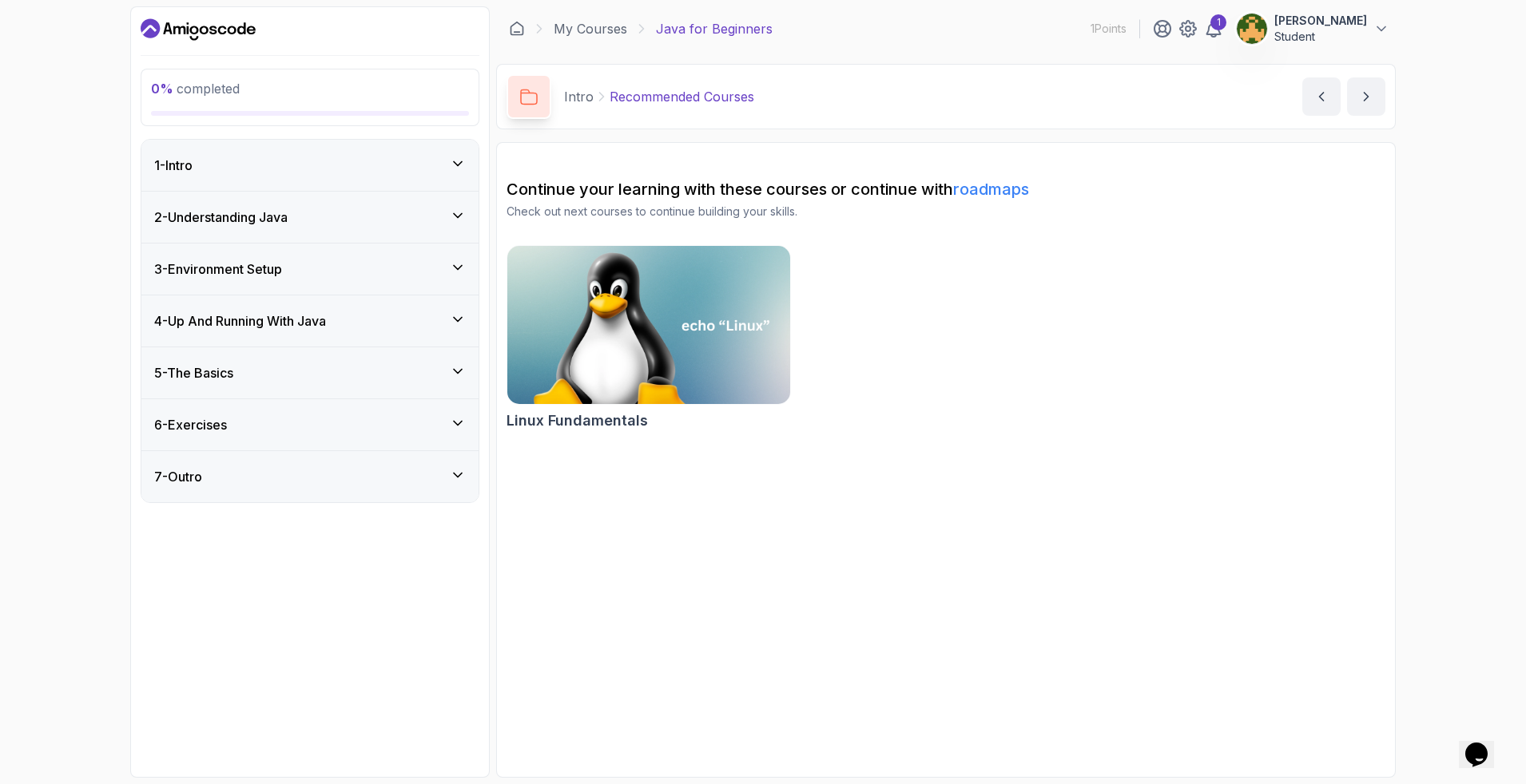
click at [449, 369] on div "5 - The Basics" at bounding box center [310, 373] width 312 height 19
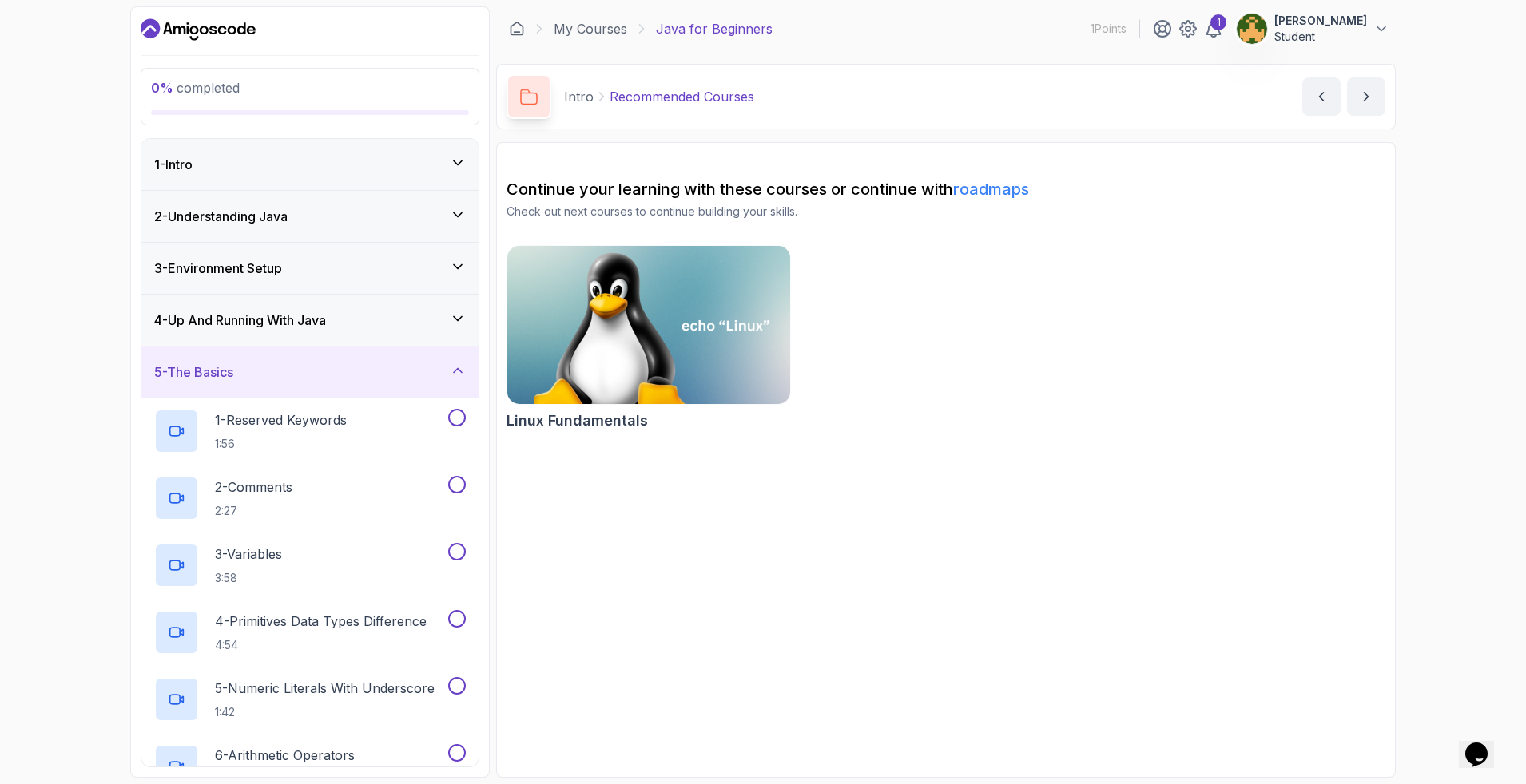
click at [449, 369] on div "5 - The Basics" at bounding box center [310, 372] width 312 height 19
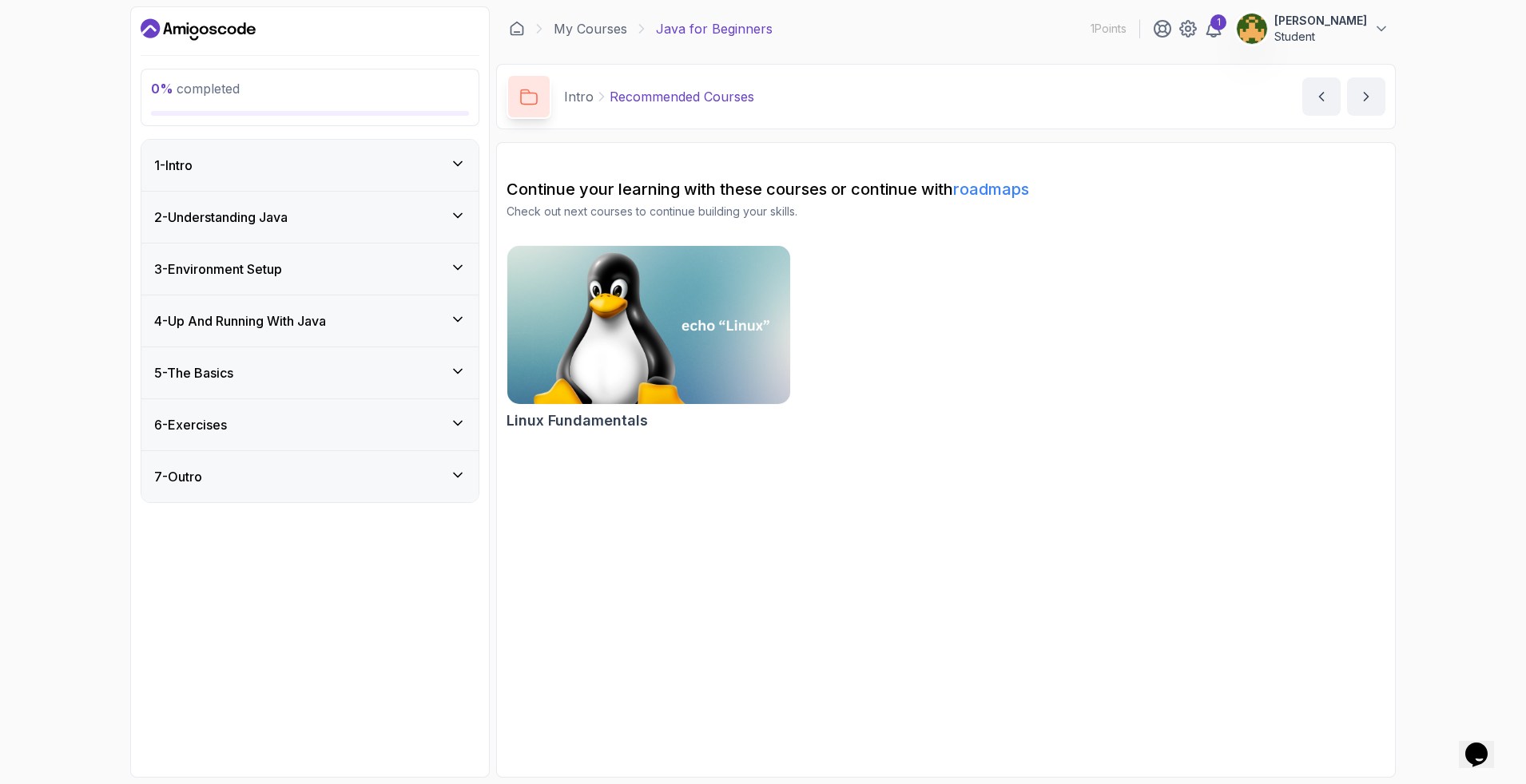
click at [426, 270] on div "3 - Environment Setup" at bounding box center [310, 269] width 312 height 19
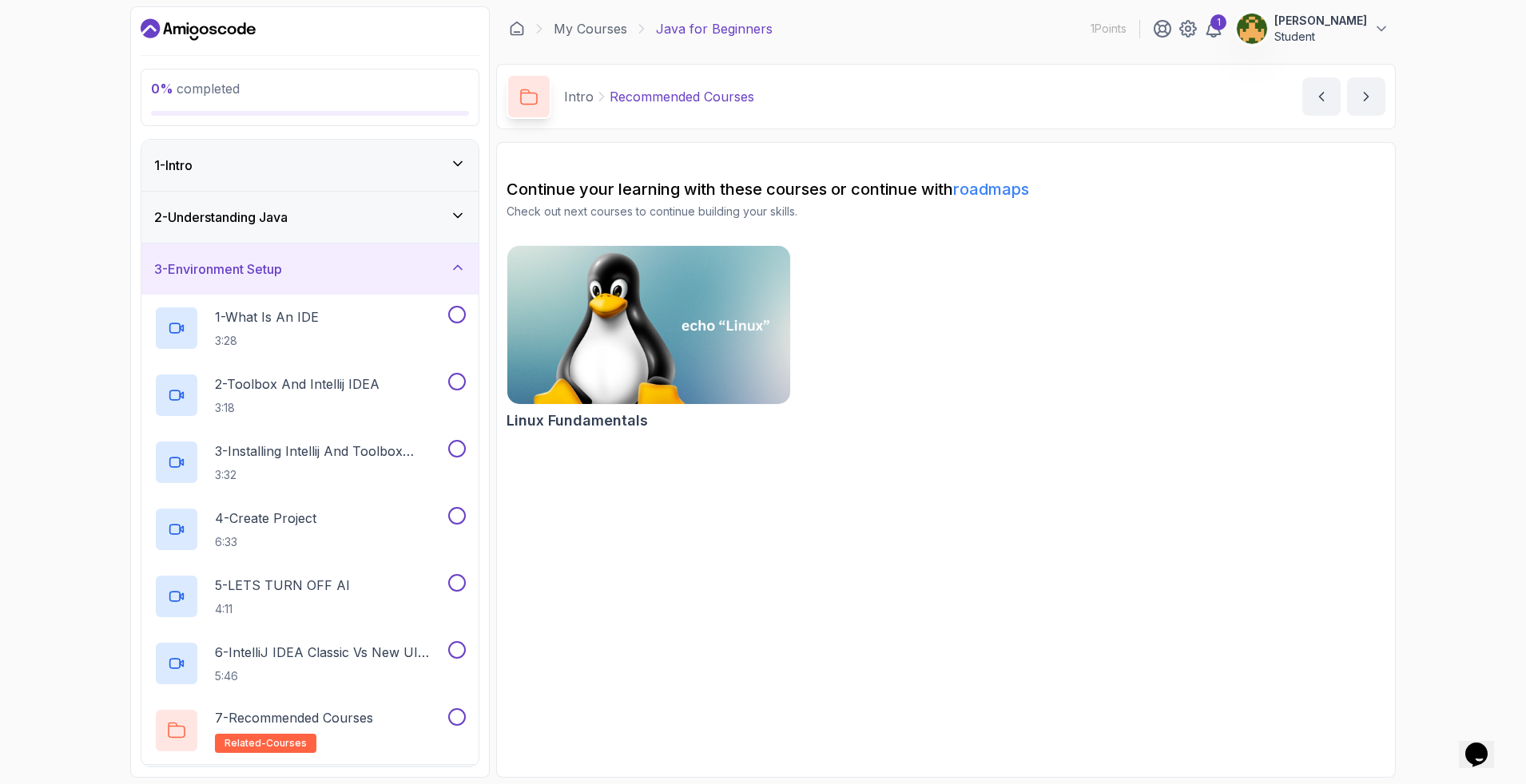
click at [426, 270] on div "3 - Environment Setup" at bounding box center [310, 269] width 312 height 19
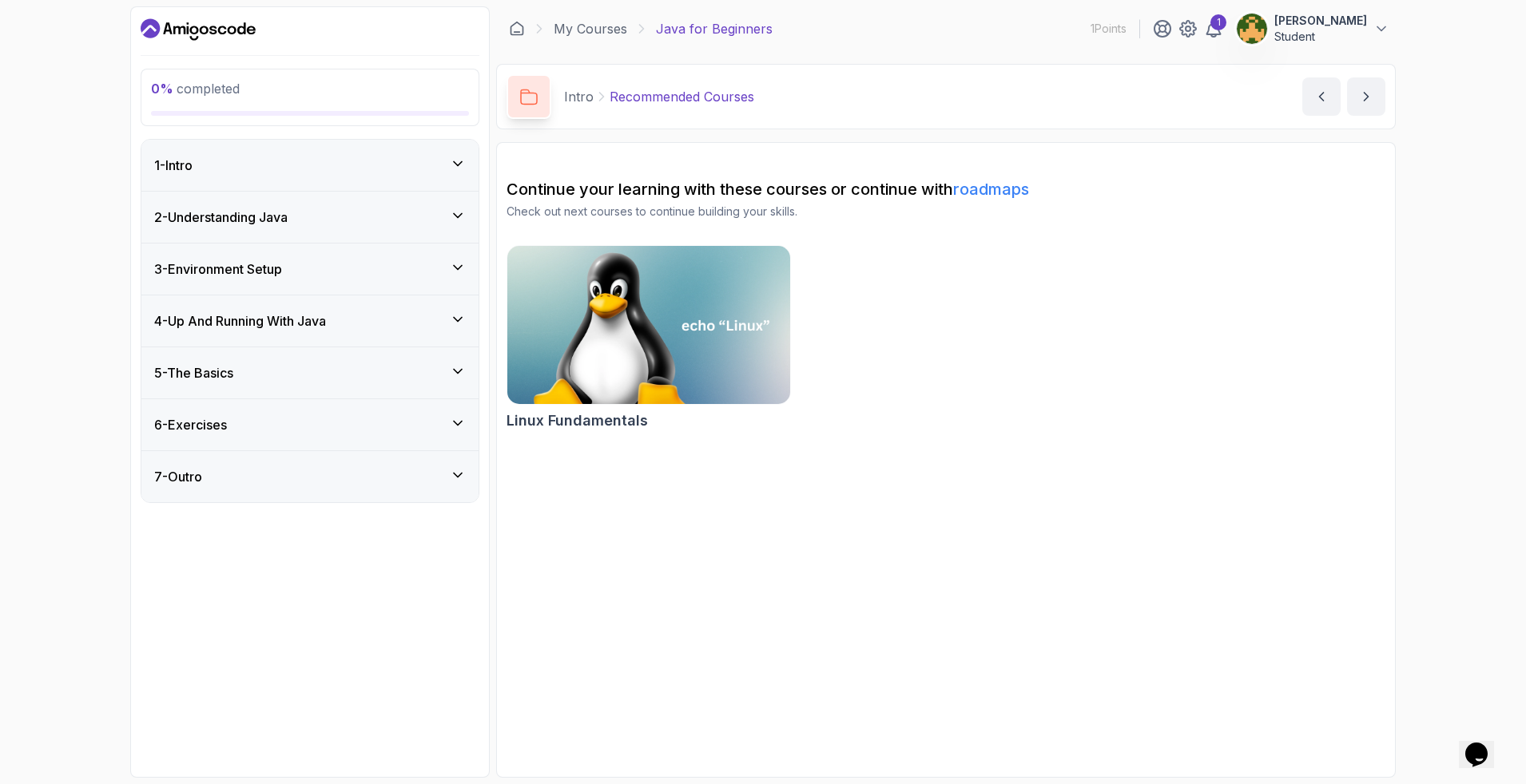
click at [415, 219] on div "2 - Understanding Java" at bounding box center [310, 217] width 312 height 19
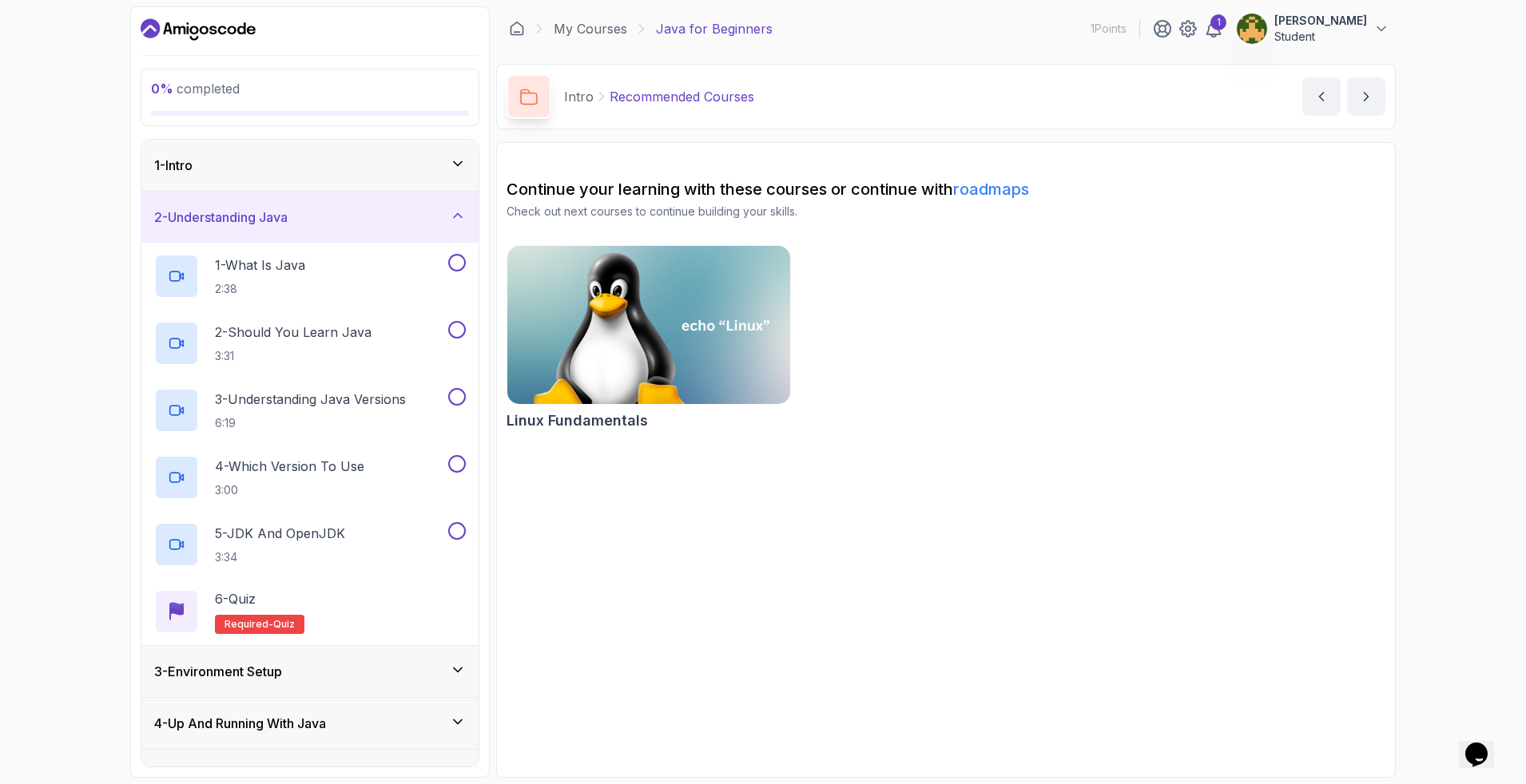
click at [415, 219] on div "2 - Understanding Java" at bounding box center [310, 217] width 312 height 19
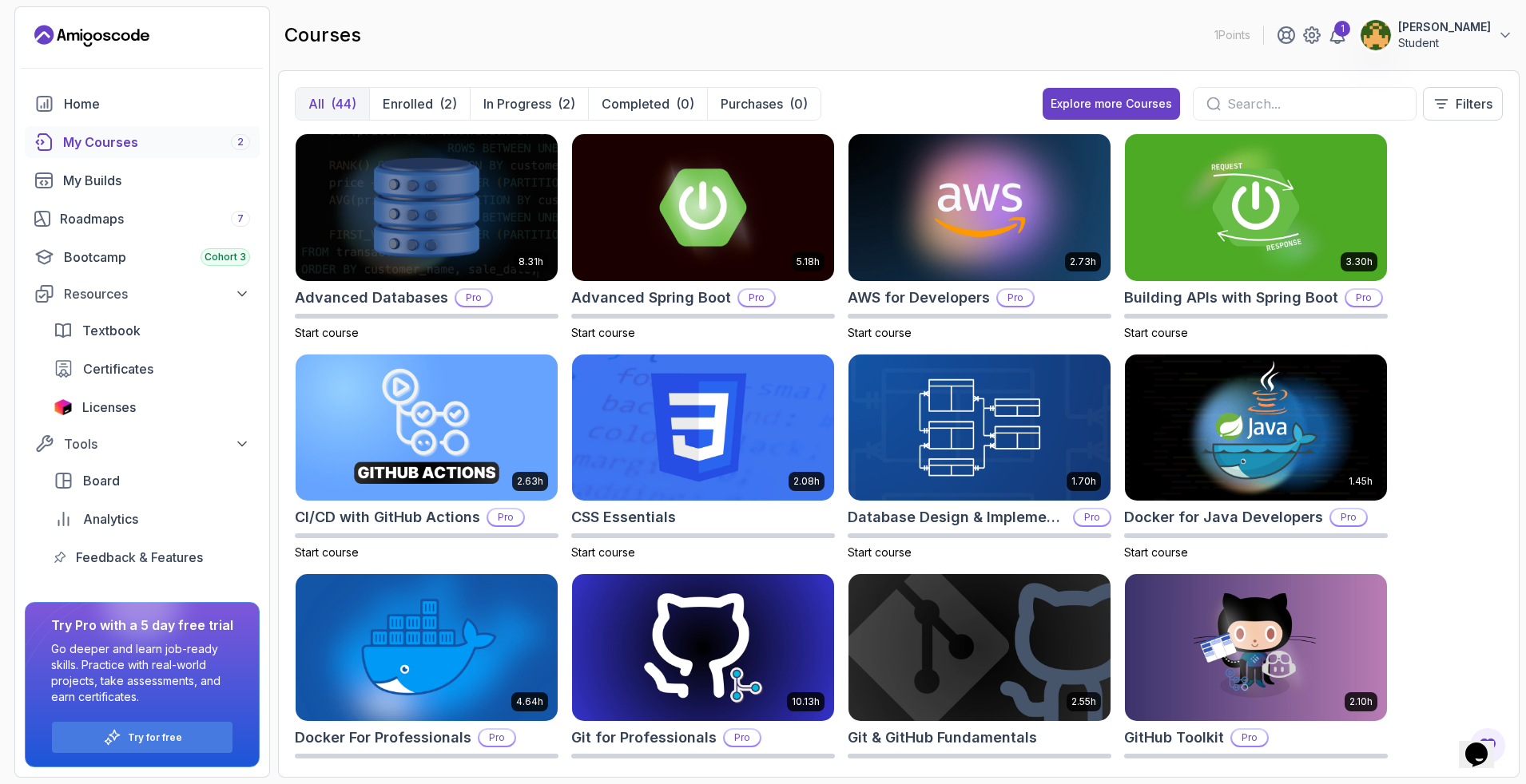
click at [1355, 312] on div "8.31h Advanced Databases Pro Start course 5.18h Advanced Spring Boot Pro Start …" at bounding box center [898, 447] width 1208 height 627
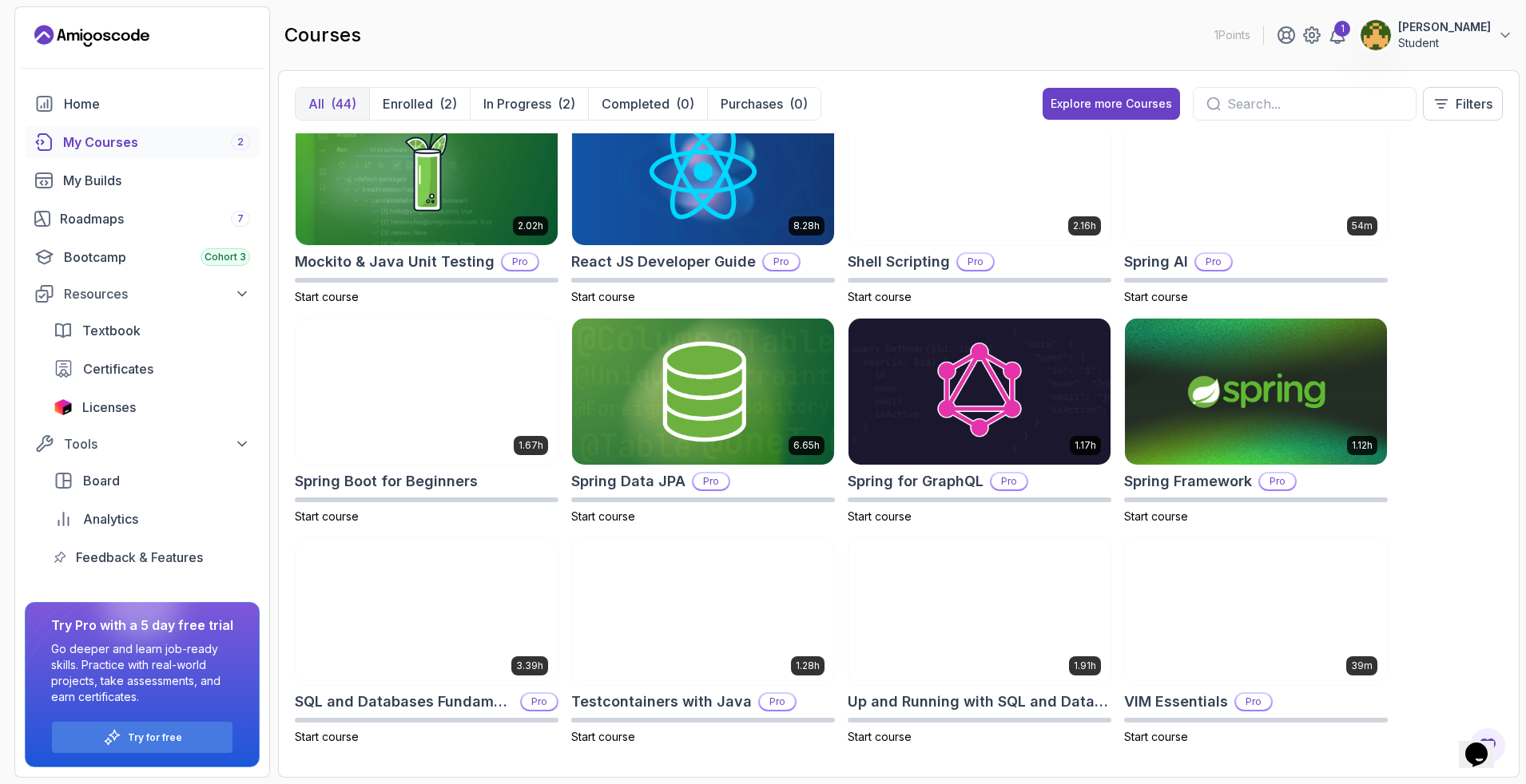
scroll to position [1800, 0]
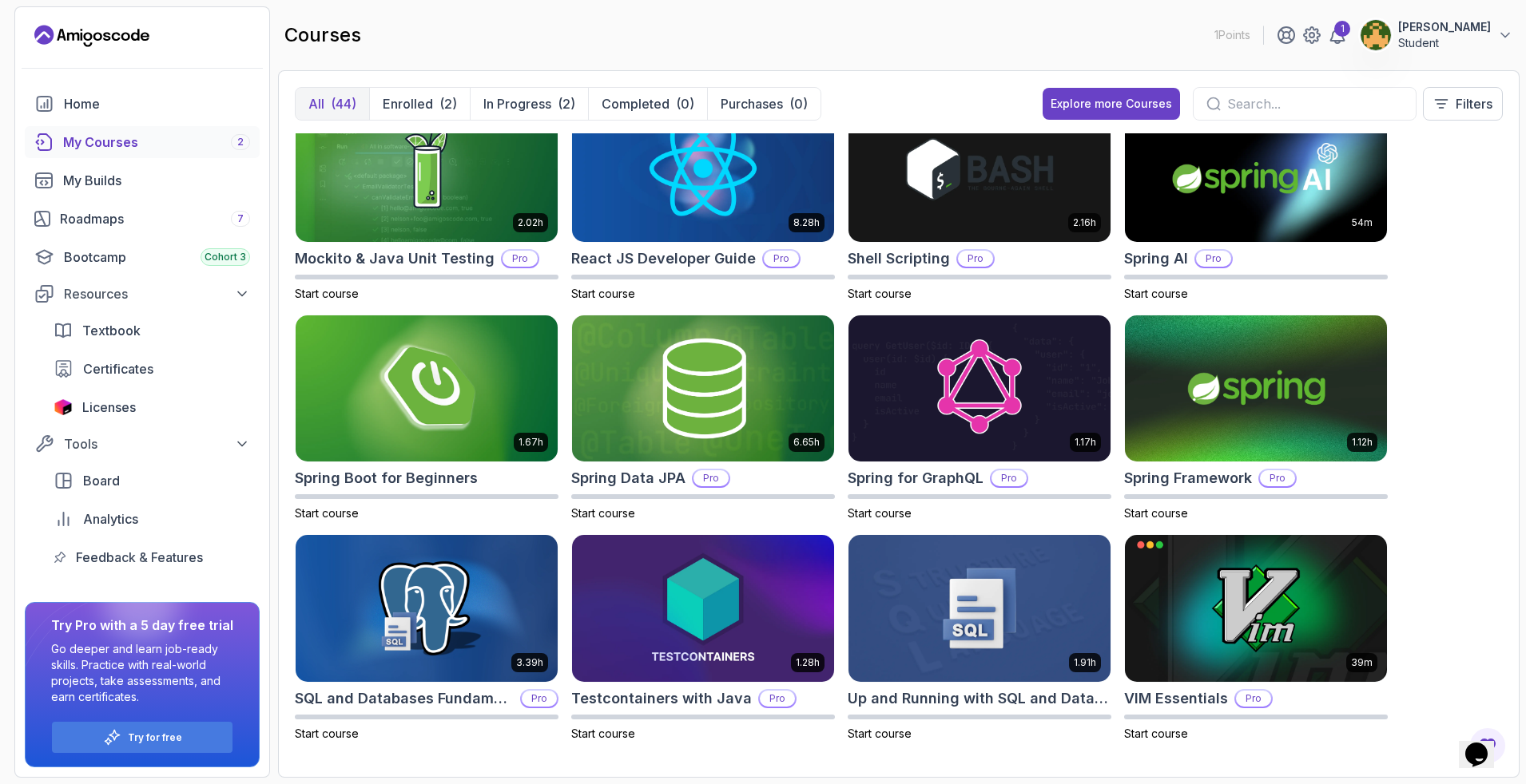
click at [1355, 285] on div "8.31h Advanced Databases Pro Start course 5.18h Advanced Spring Boot Pro Start …" at bounding box center [898, 447] width 1208 height 627
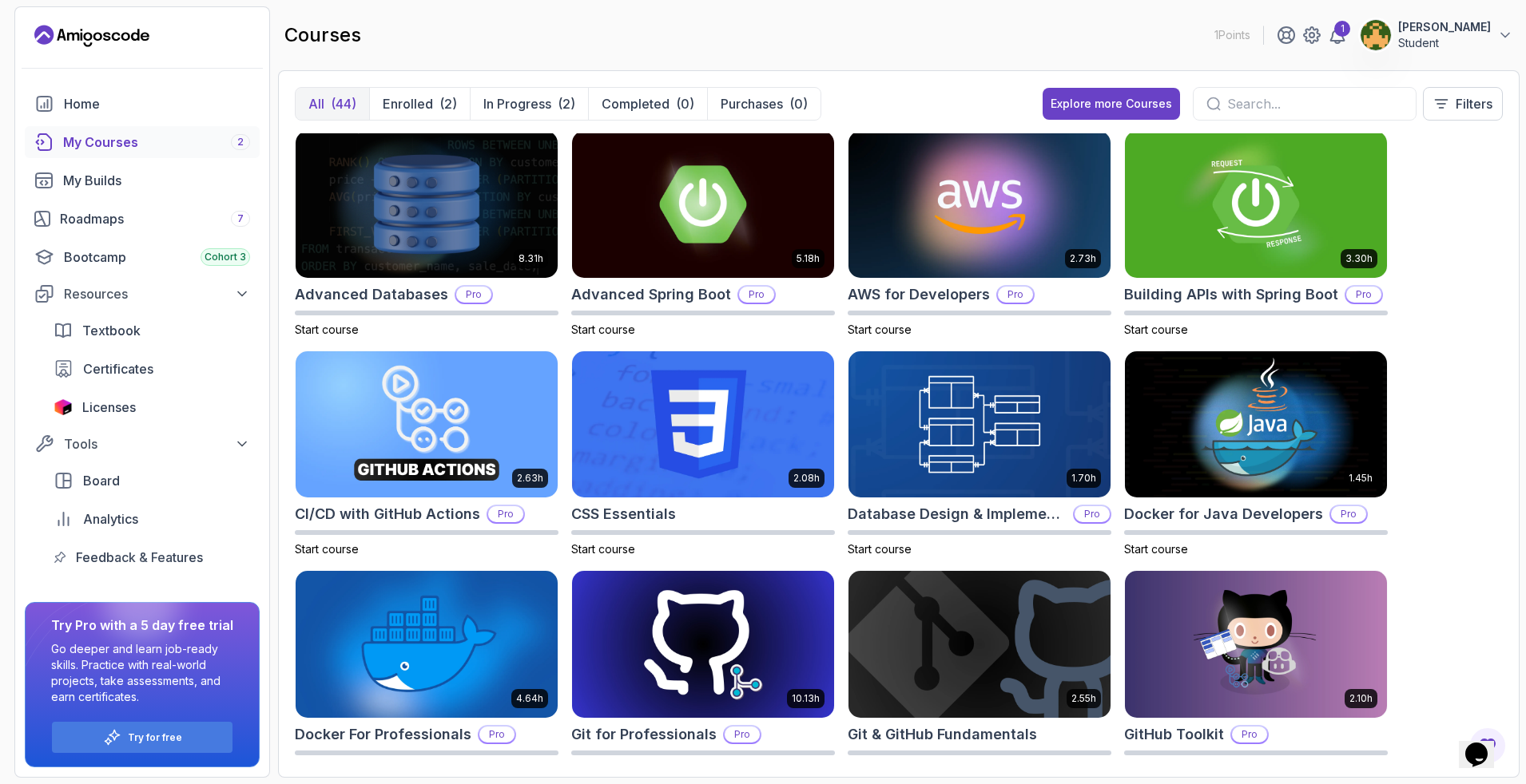
scroll to position [0, 0]
